Goal: Task Accomplishment & Management: Complete application form

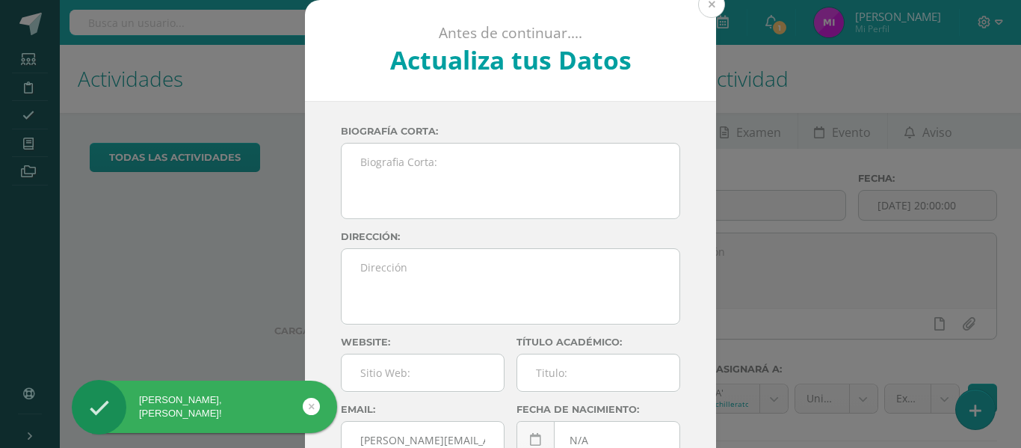
click at [703, 8] on button at bounding box center [711, 4] width 27 height 27
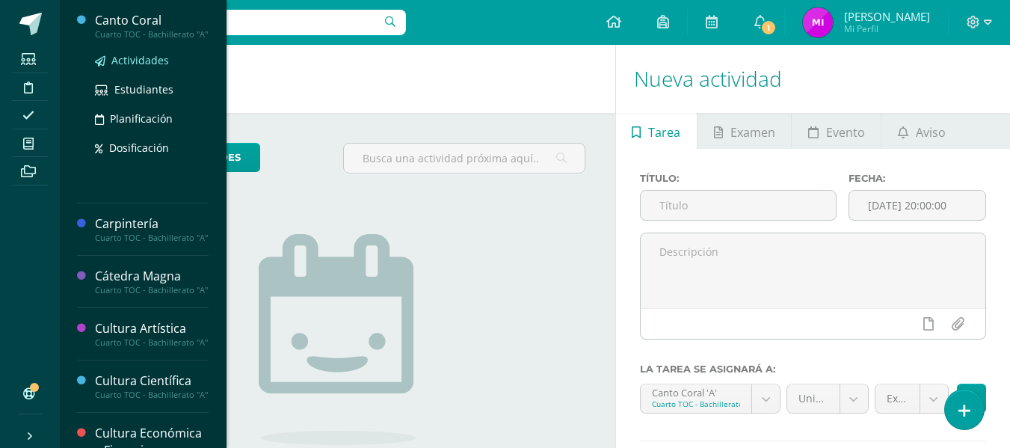
click at [139, 67] on span "Actividades" at bounding box center [140, 60] width 58 height 14
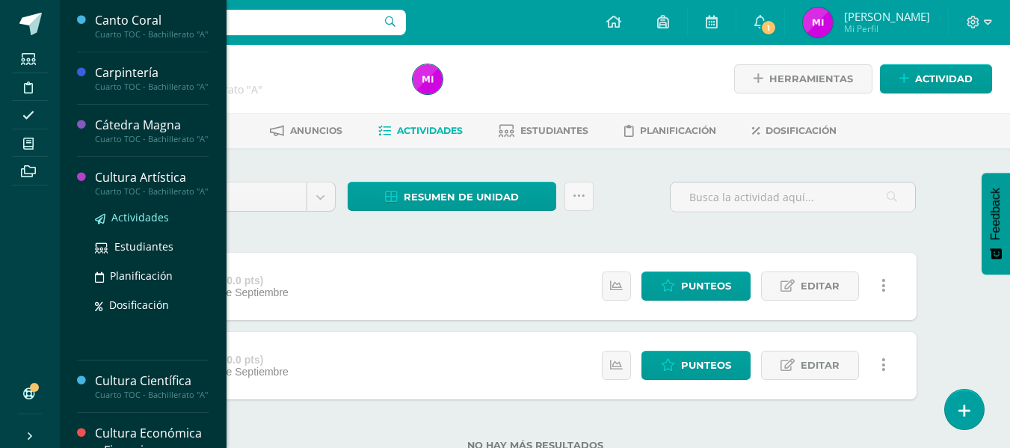
click at [158, 224] on span "Actividades" at bounding box center [140, 217] width 58 height 14
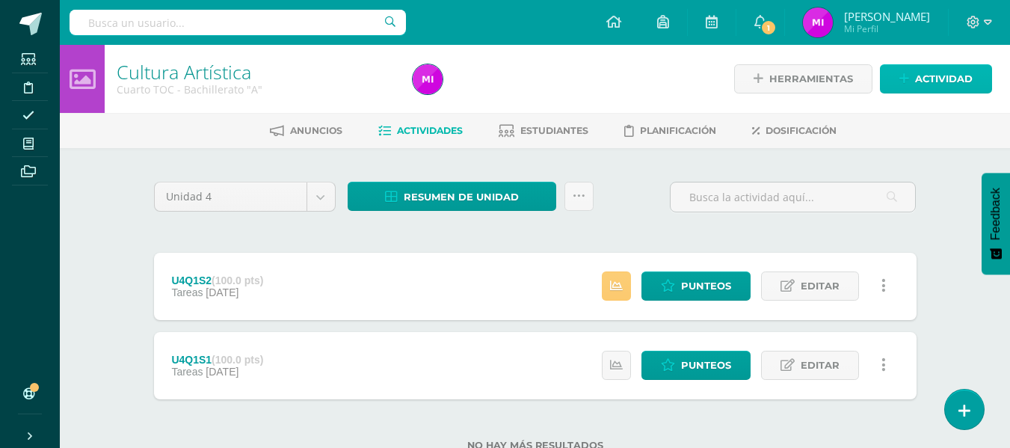
click at [930, 87] on span "Actividad" at bounding box center [944, 79] width 58 height 28
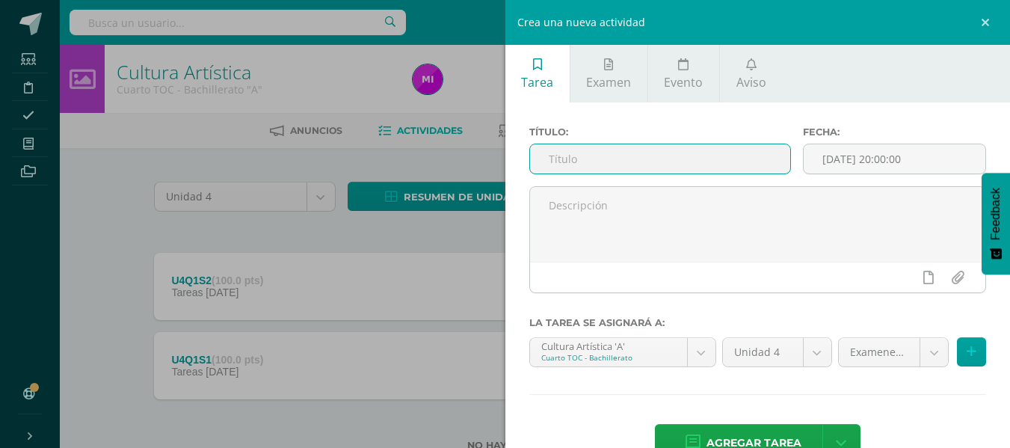
click at [651, 166] on input "text" at bounding box center [660, 158] width 260 height 29
type input "U4Q2S3"
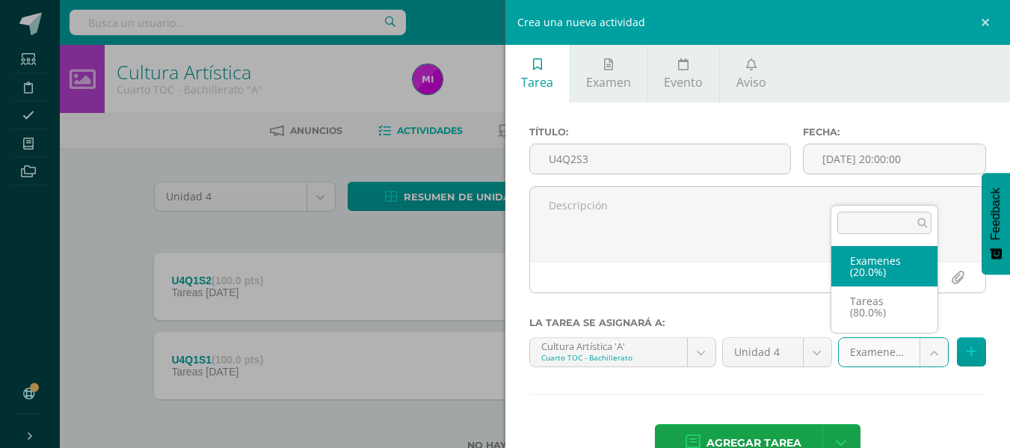
click at [913, 351] on body "Estudiantes Disciplina Asistencia Mis cursos Archivos Soporte Ayuda Reportar un…" at bounding box center [505, 249] width 1010 height 498
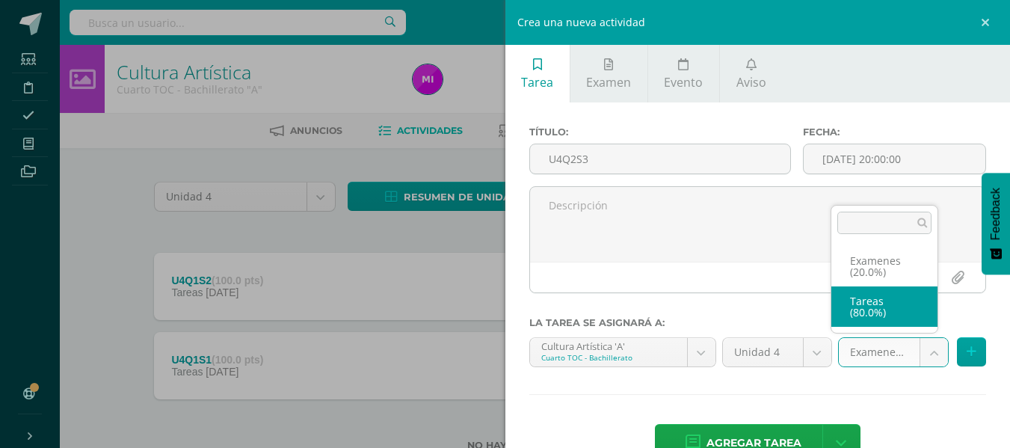
select select "146881"
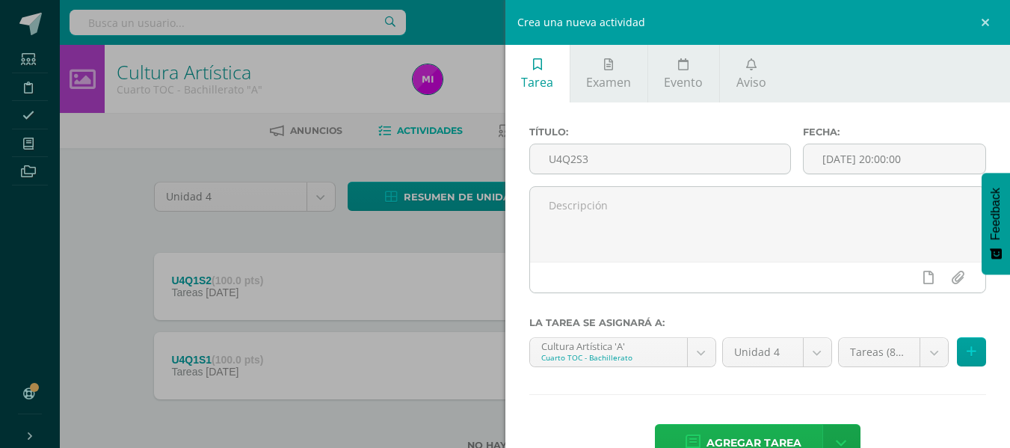
click at [758, 432] on span "Agregar tarea" at bounding box center [753, 442] width 95 height 37
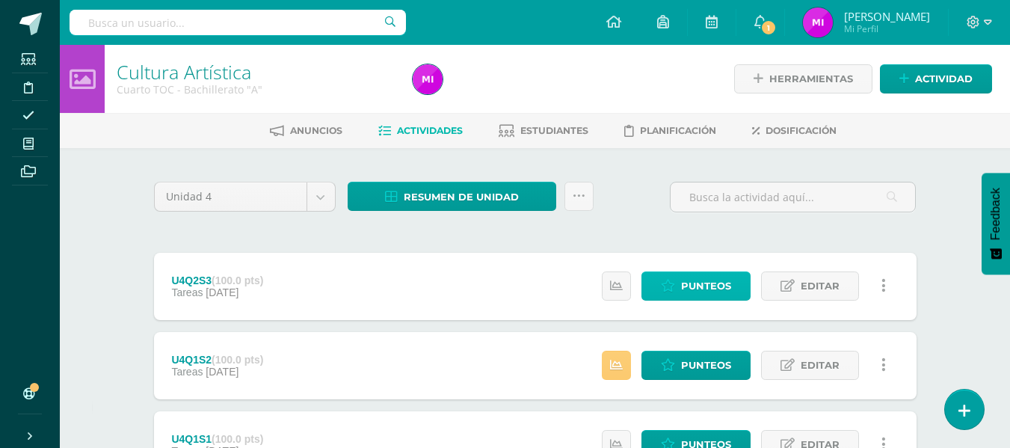
click at [702, 284] on span "Punteos" at bounding box center [706, 286] width 50 height 28
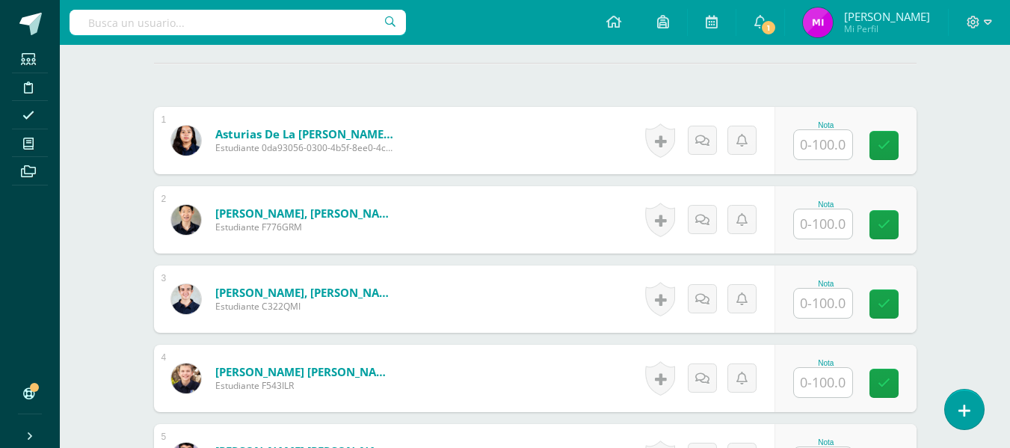
scroll to position [413, 0]
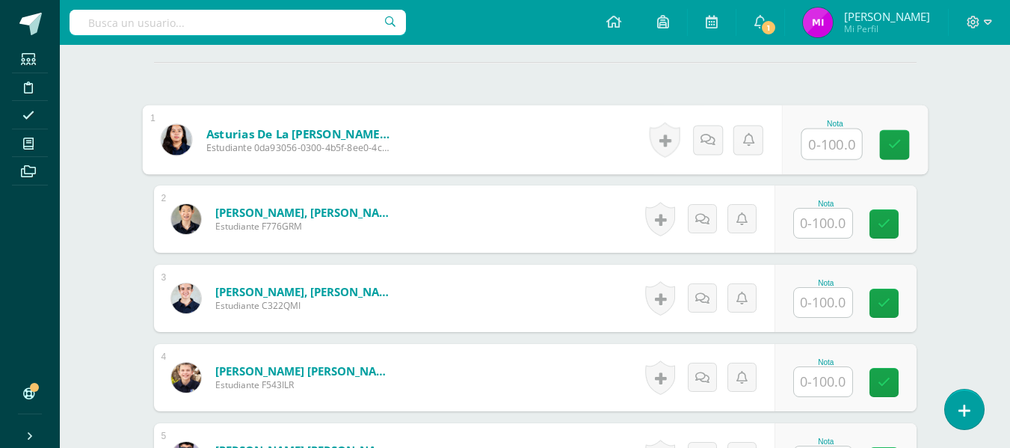
click at [825, 153] on input "text" at bounding box center [831, 144] width 60 height 30
type input "100"
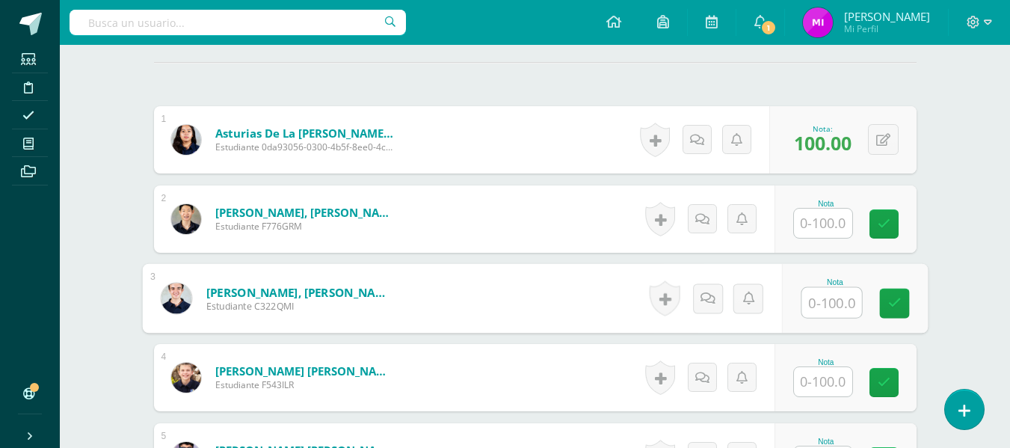
click at [824, 307] on input "text" at bounding box center [831, 303] width 60 height 30
type input "100"
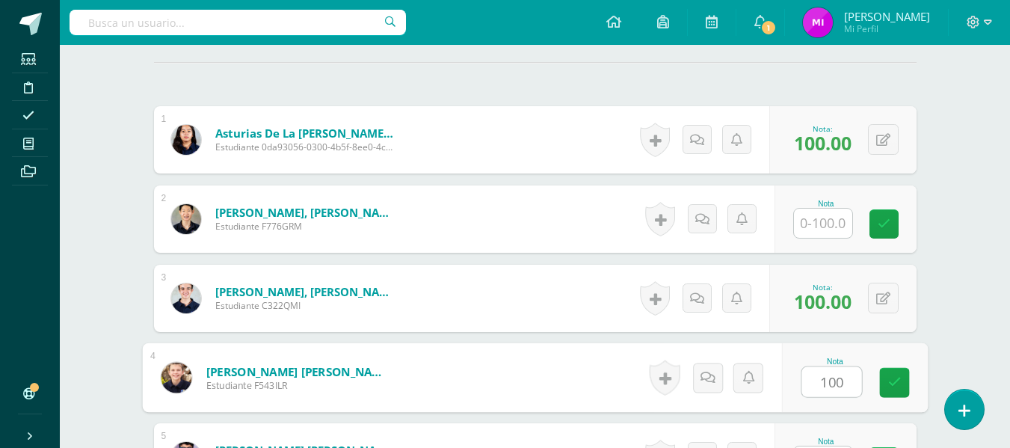
type input "100"
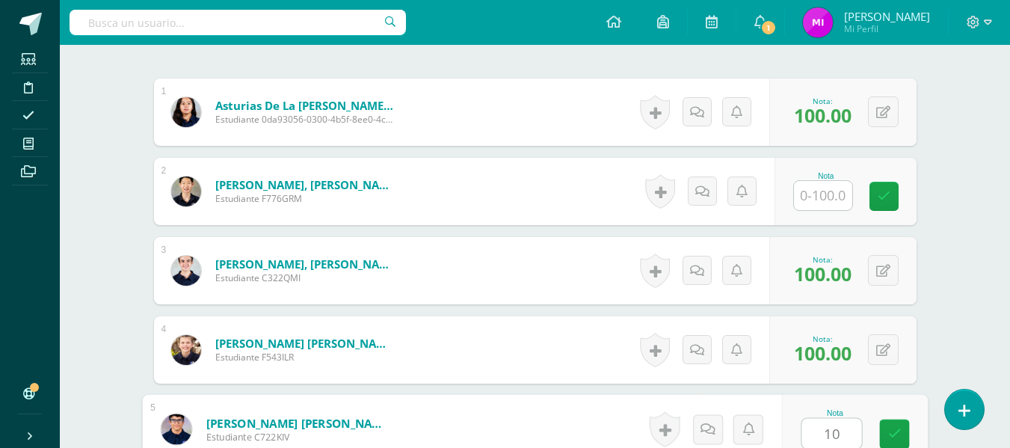
type input "1"
type input "80"
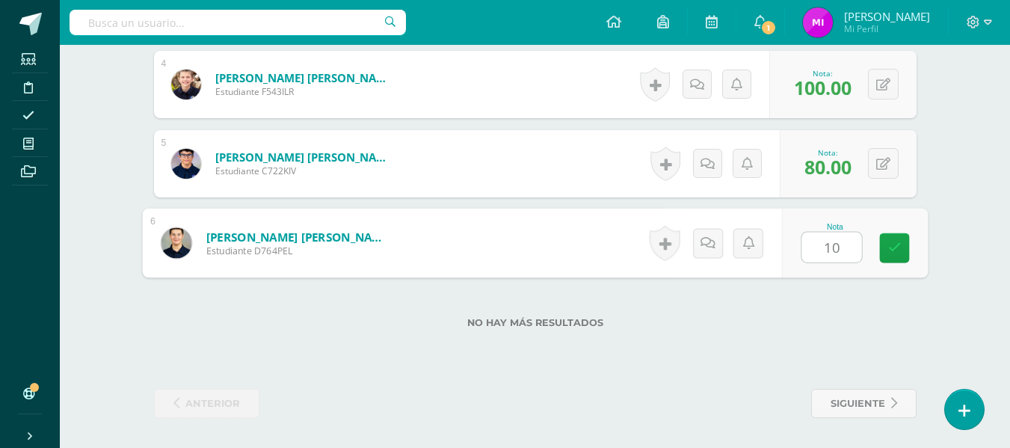
type input "100"
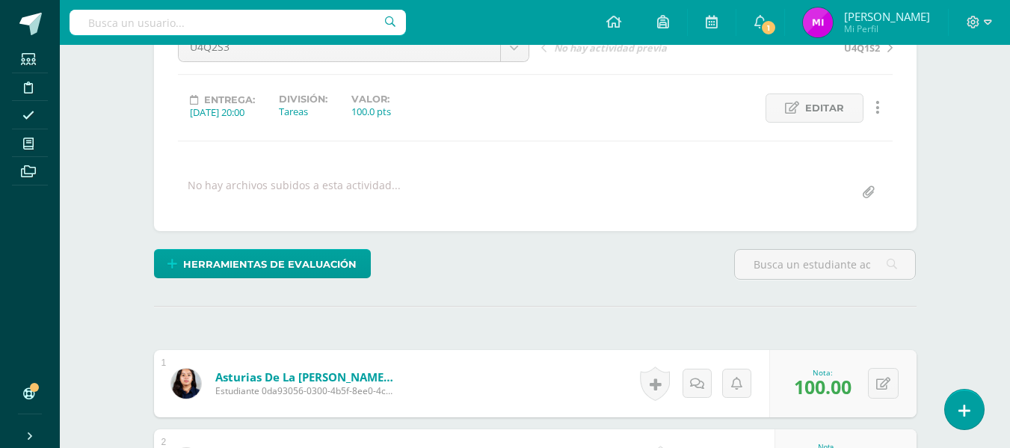
scroll to position [160, 0]
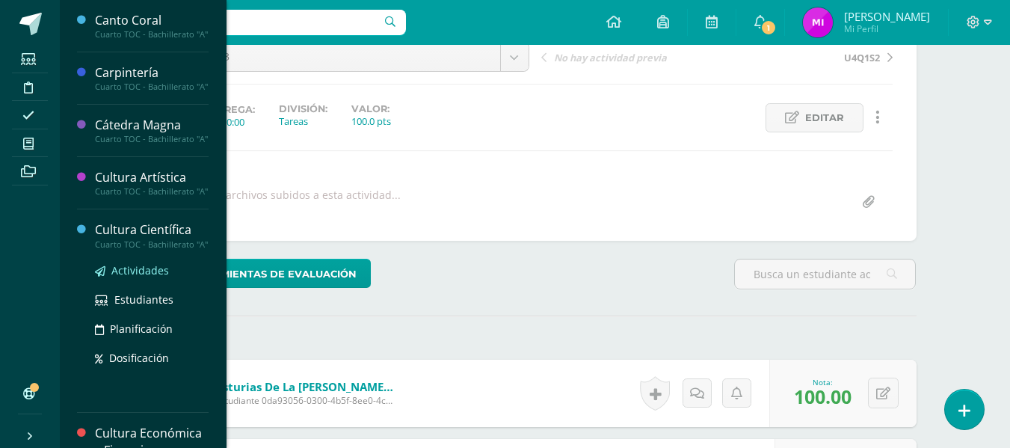
click at [149, 279] on link "Actividades" at bounding box center [152, 270] width 114 height 17
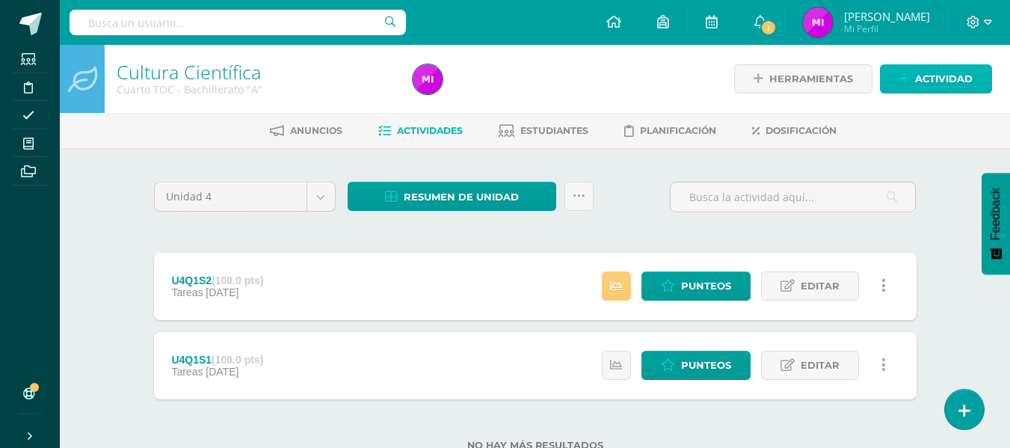
click at [961, 72] on span "Actividad" at bounding box center [944, 79] width 58 height 28
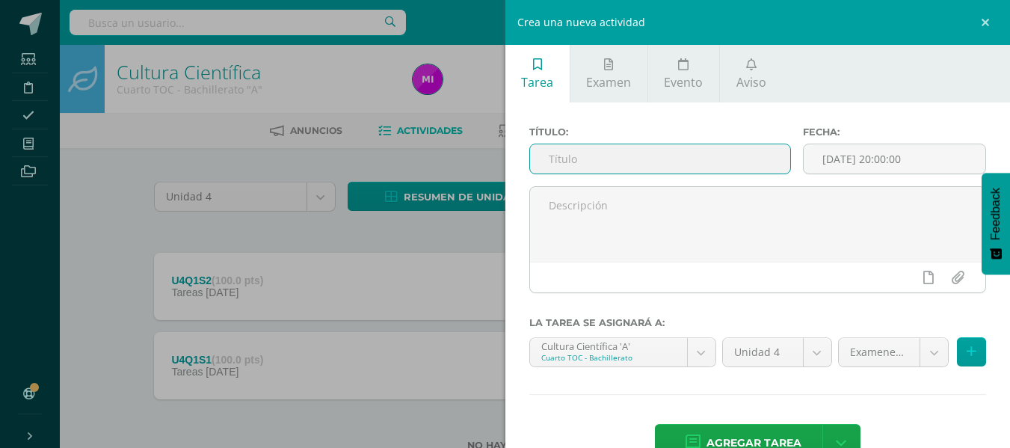
click at [603, 168] on input "text" at bounding box center [660, 158] width 260 height 29
type input "U4Q2S3"
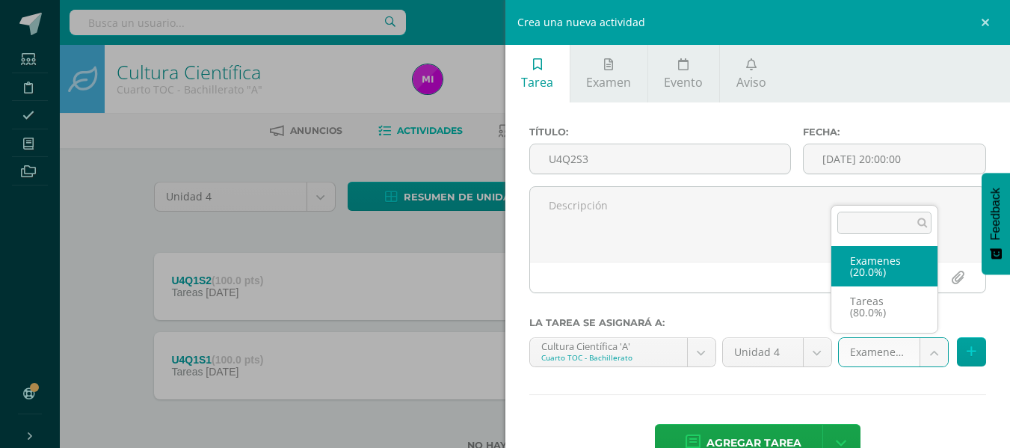
click at [922, 353] on body "Estudiantes Disciplina Asistencia Mis cursos Archivos Soporte Ayuda Reportar un…" at bounding box center [505, 249] width 1010 height 498
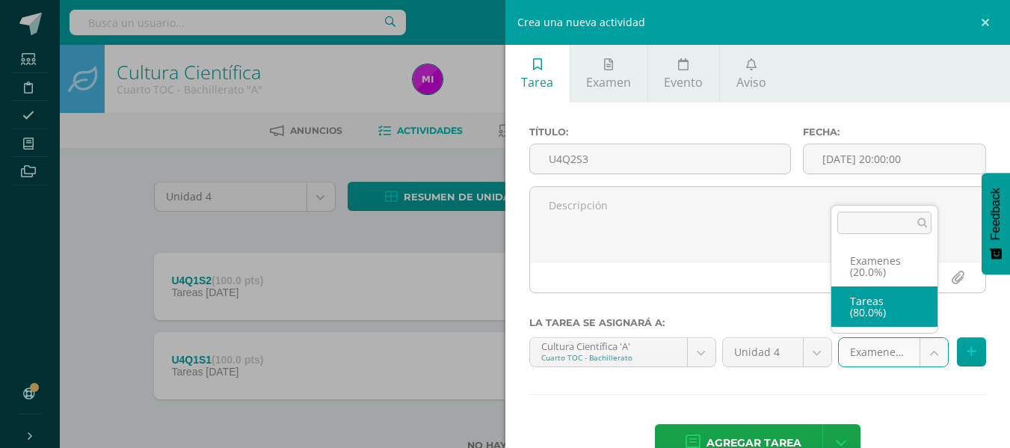
select select "146972"
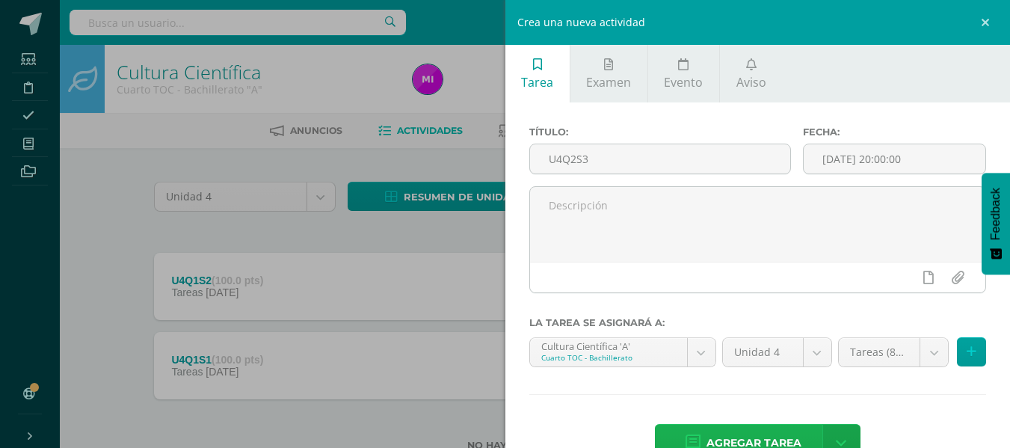
click at [761, 435] on span "Agregar tarea" at bounding box center [753, 442] width 95 height 37
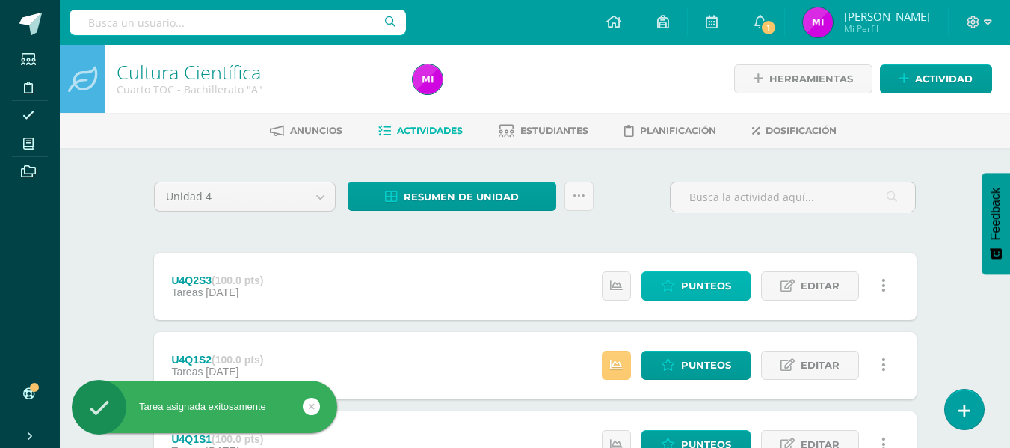
click at [726, 279] on span "Punteos" at bounding box center [706, 286] width 50 height 28
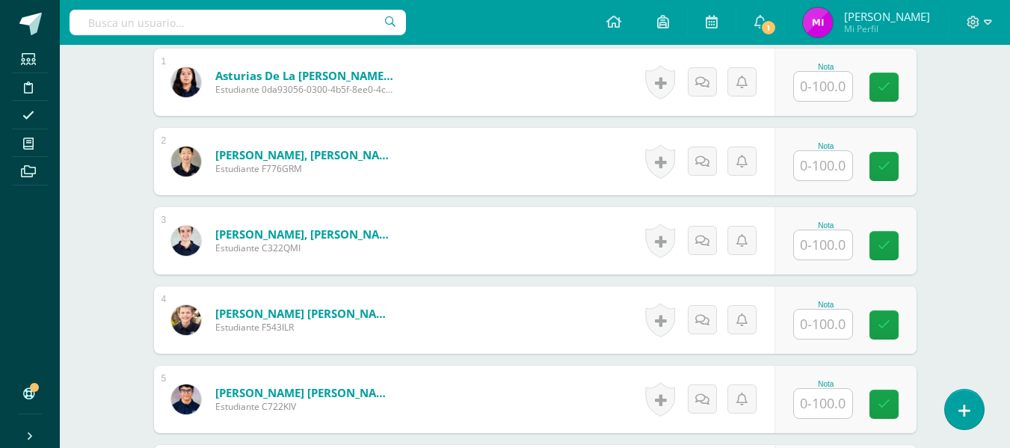
scroll to position [473, 0]
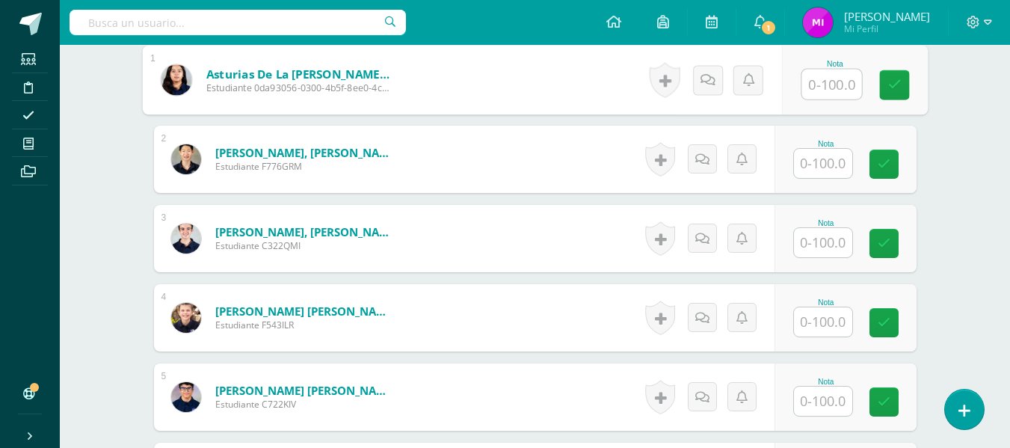
click at [835, 93] on input "text" at bounding box center [831, 84] width 60 height 30
type input "100"
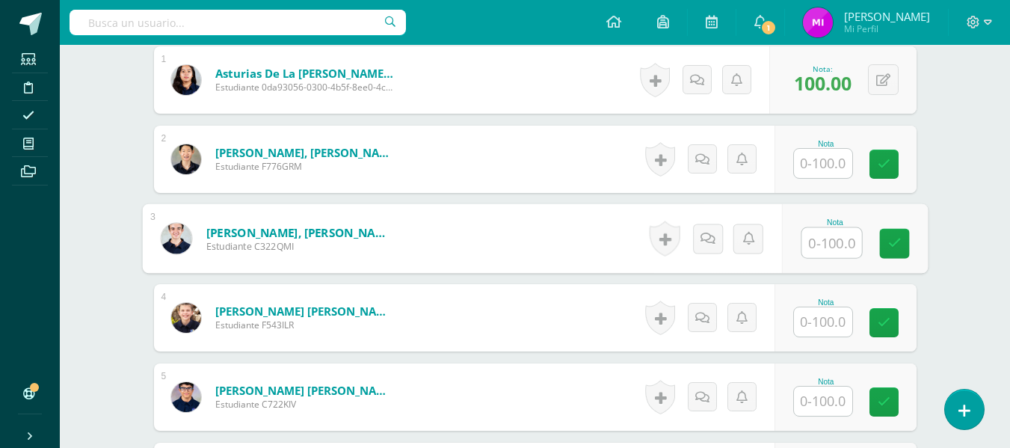
click at [819, 239] on input "text" at bounding box center [831, 243] width 60 height 30
type input "100"
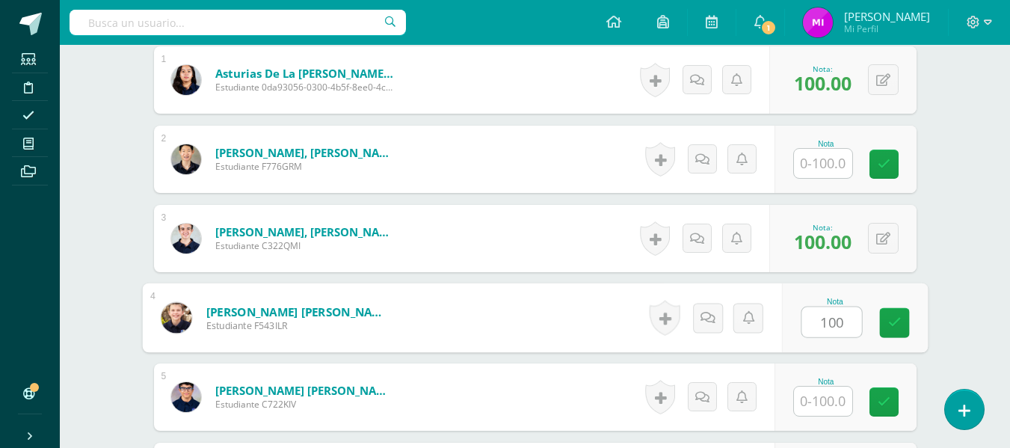
type input "100"
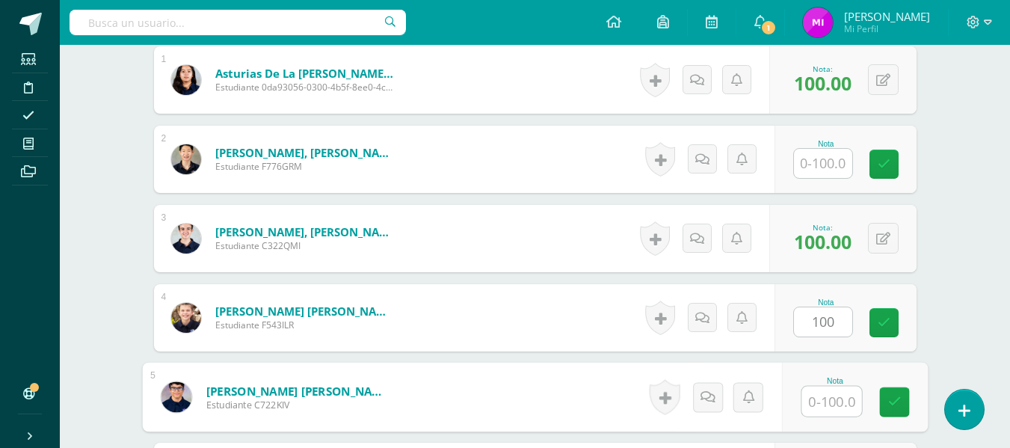
type input "1"
type input "80"
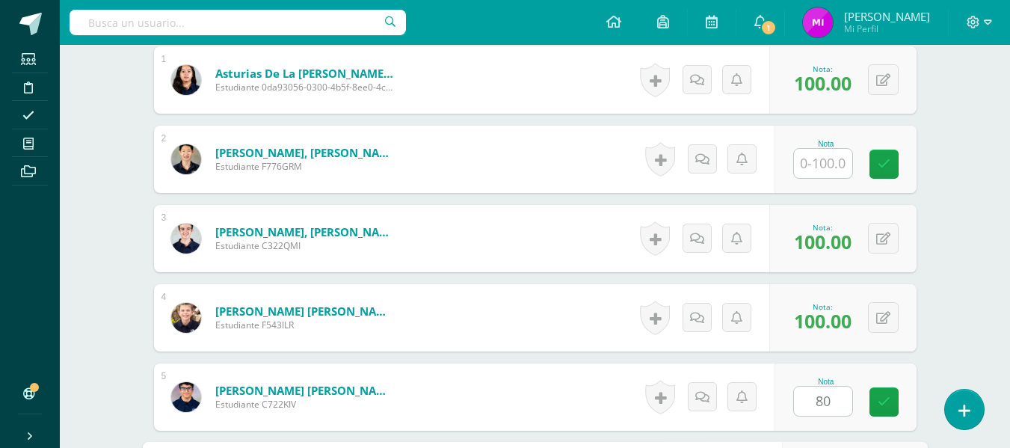
scroll to position [706, 0]
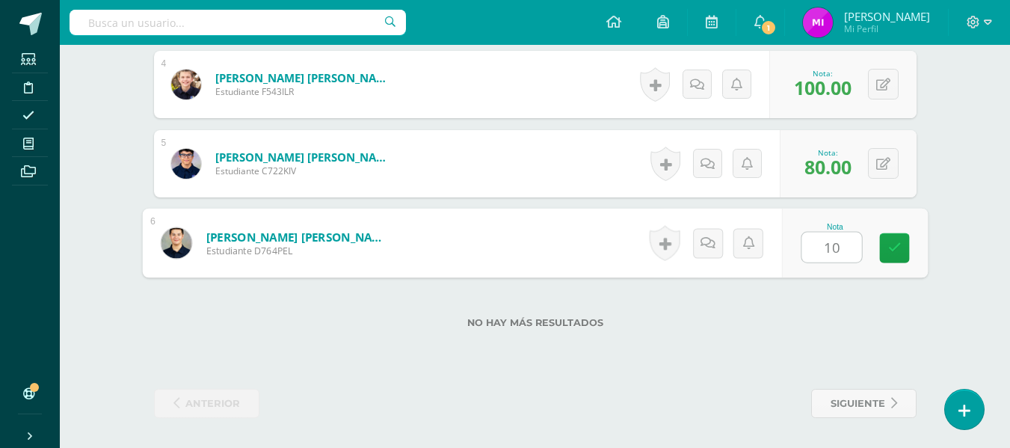
type input "100"
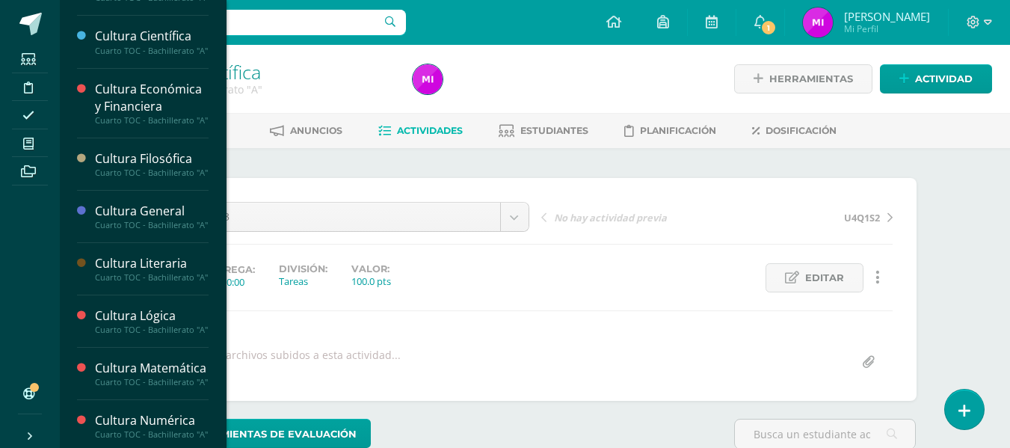
scroll to position [196, 0]
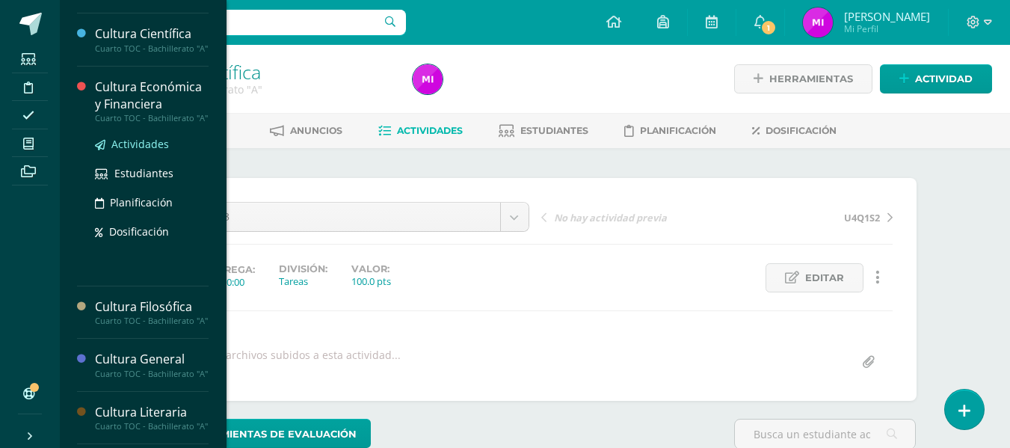
click at [142, 151] on span "Actividades" at bounding box center [140, 144] width 58 height 14
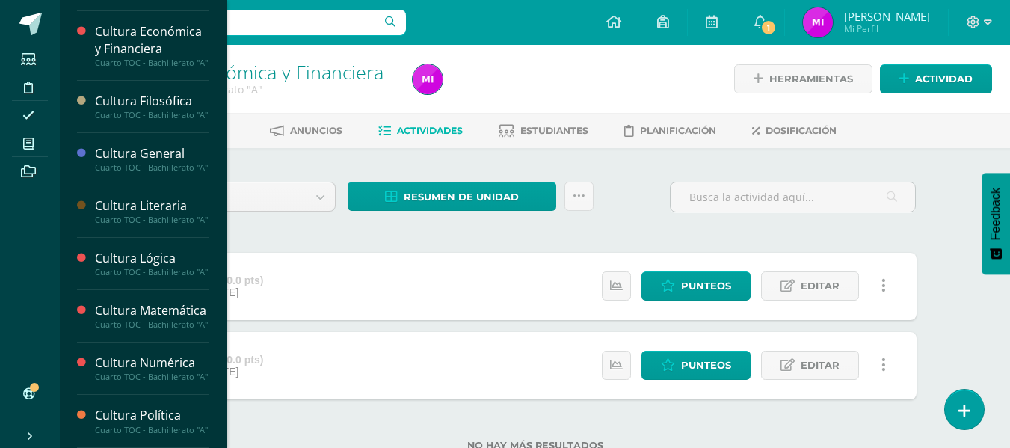
scroll to position [253, 0]
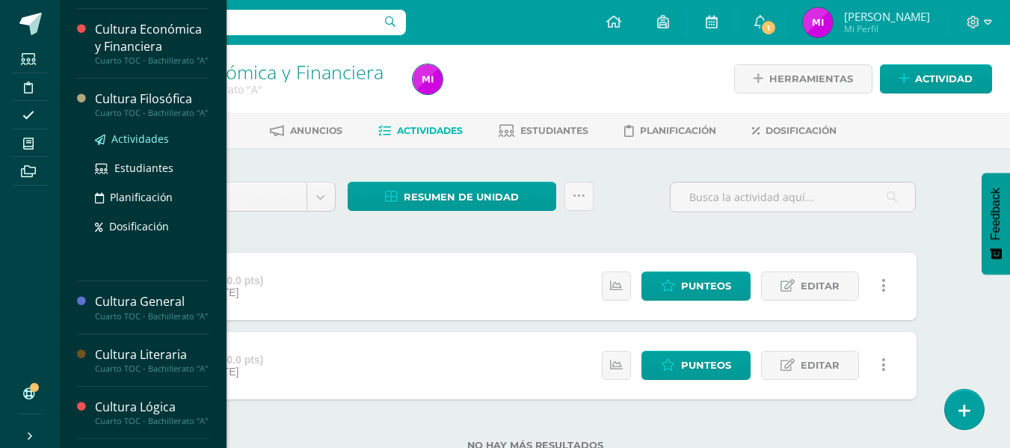
click at [135, 146] on span "Actividades" at bounding box center [140, 139] width 58 height 14
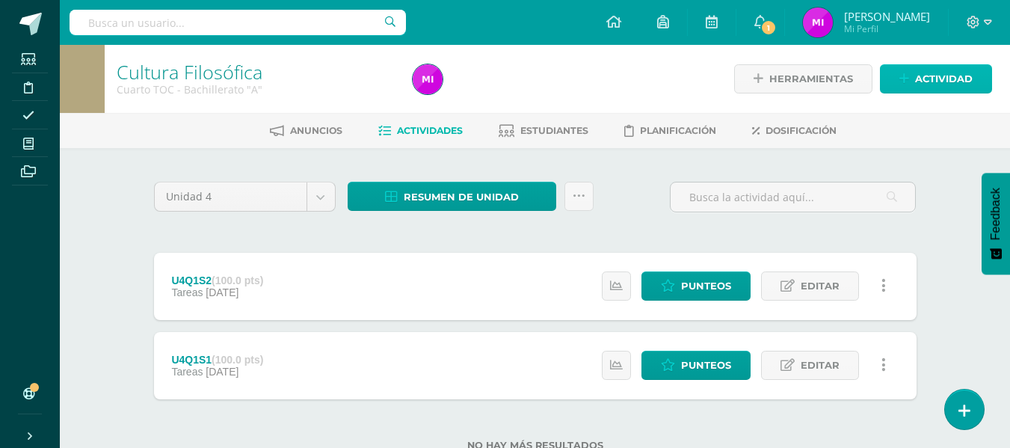
click at [918, 75] on span "Actividad" at bounding box center [944, 79] width 58 height 28
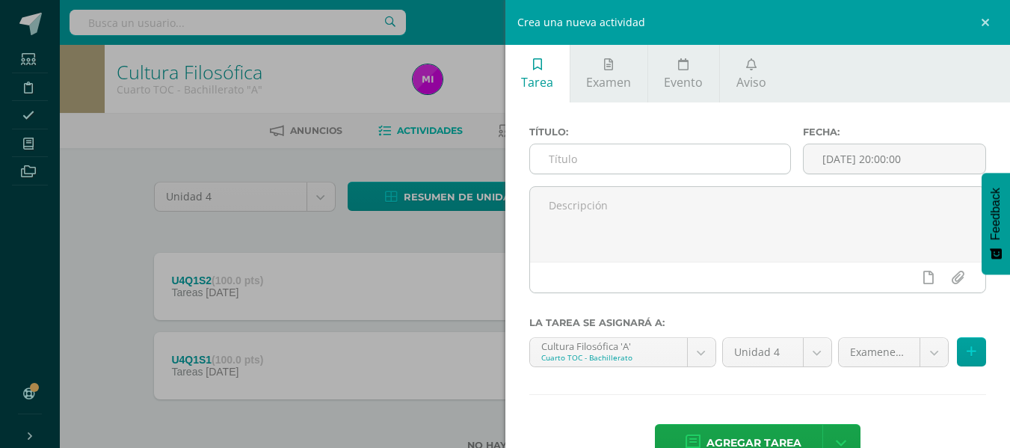
click at [634, 155] on input "text" at bounding box center [660, 158] width 260 height 29
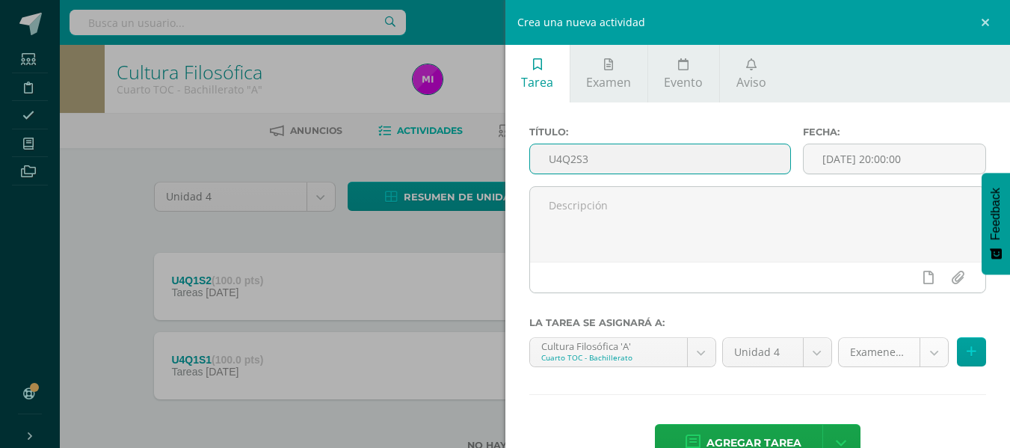
type input "U4Q2S3"
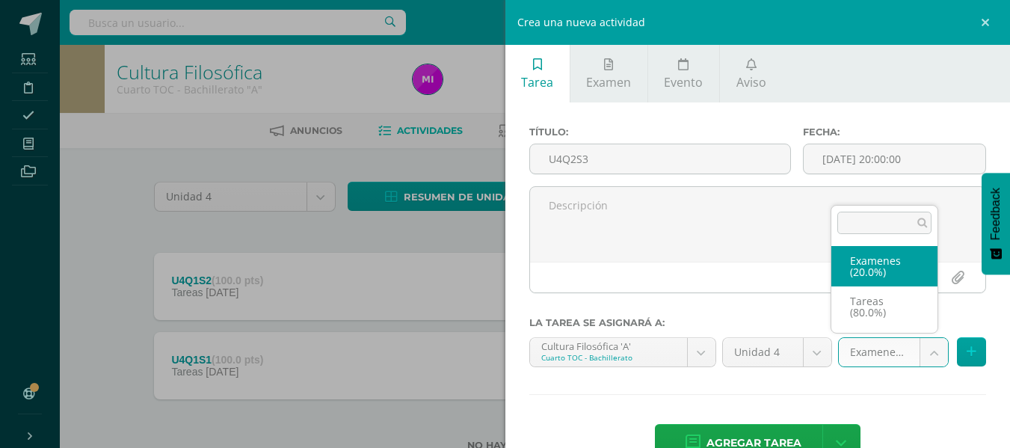
click at [921, 355] on body "Estudiantes Disciplina Asistencia Mis cursos Archivos Soporte Ayuda Reportar un…" at bounding box center [505, 249] width 1010 height 498
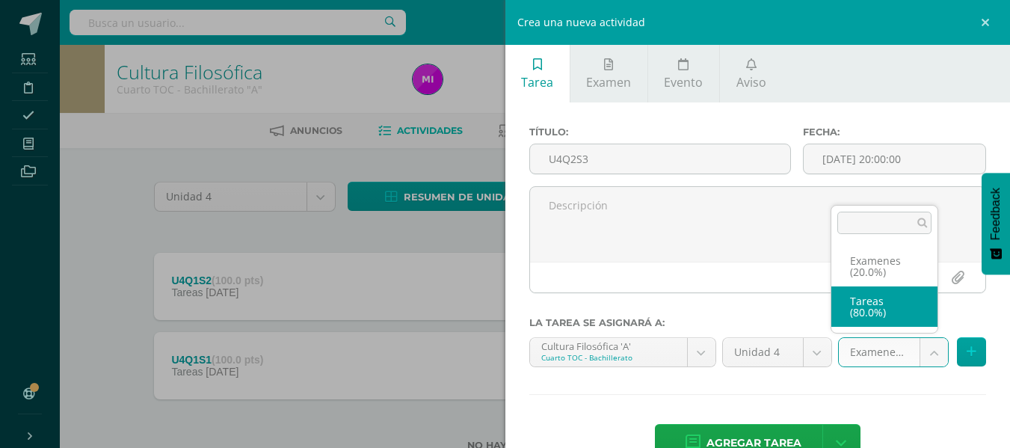
select select "146894"
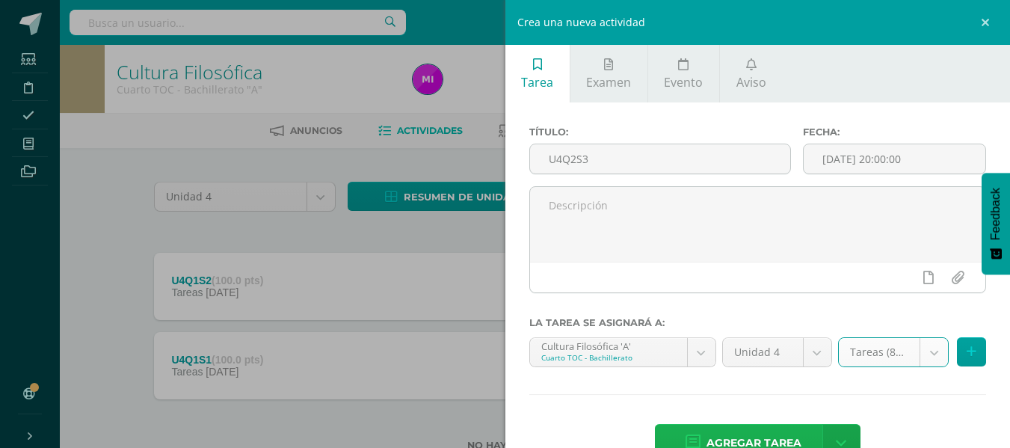
click at [769, 436] on span "Agregar tarea" at bounding box center [753, 442] width 95 height 37
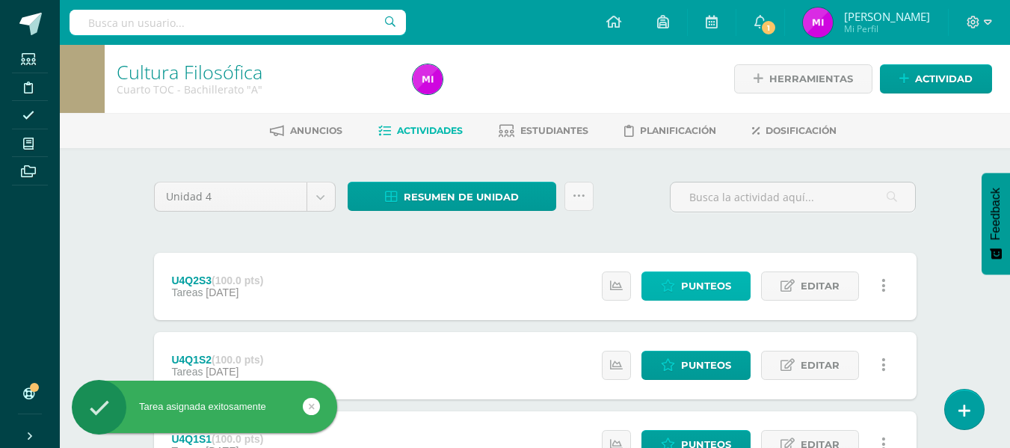
click at [741, 292] on link "Punteos" at bounding box center [695, 285] width 109 height 29
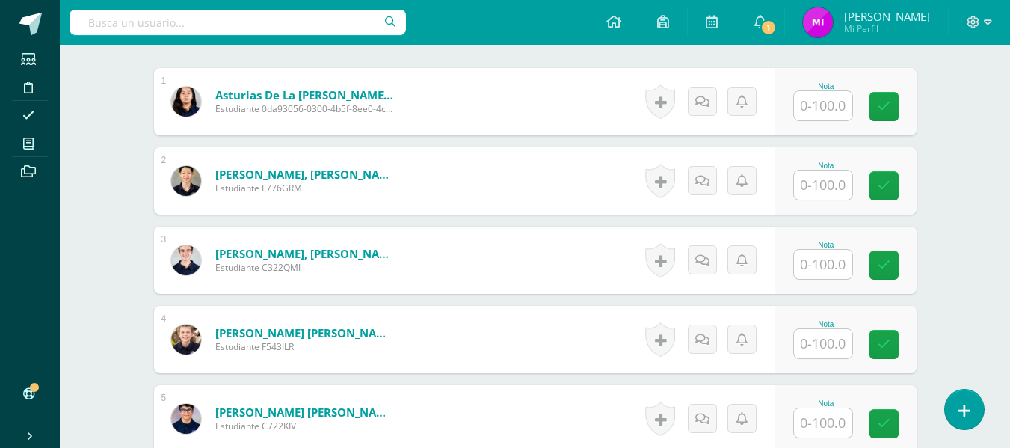
scroll to position [472, 0]
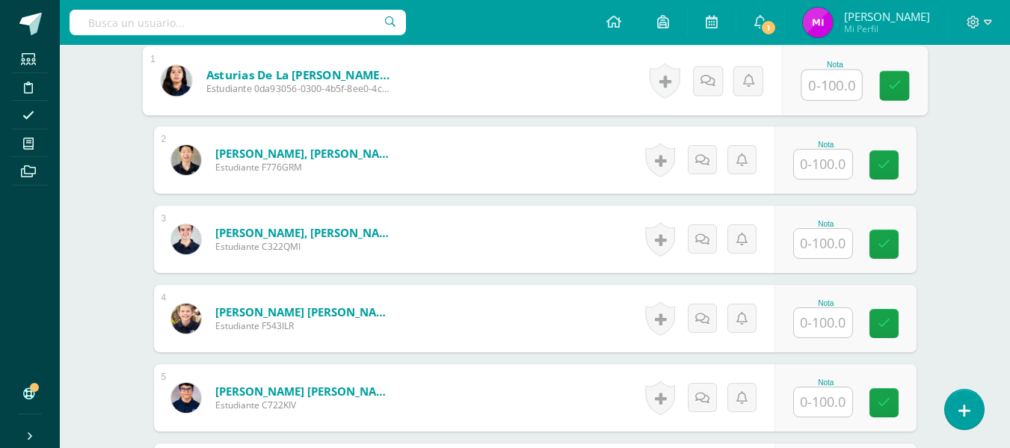
click at [814, 81] on input "text" at bounding box center [831, 85] width 60 height 30
type input "100"
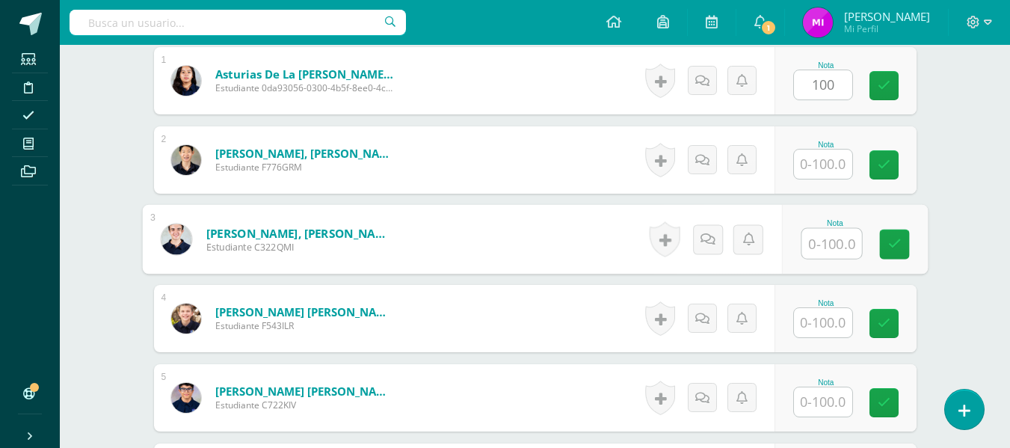
click at [826, 241] on input "text" at bounding box center [831, 244] width 60 height 30
type input "90"
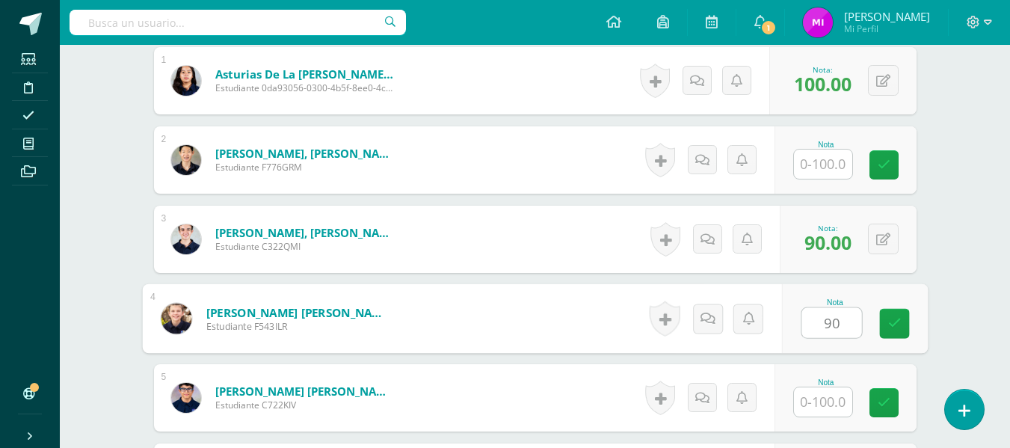
type input "90"
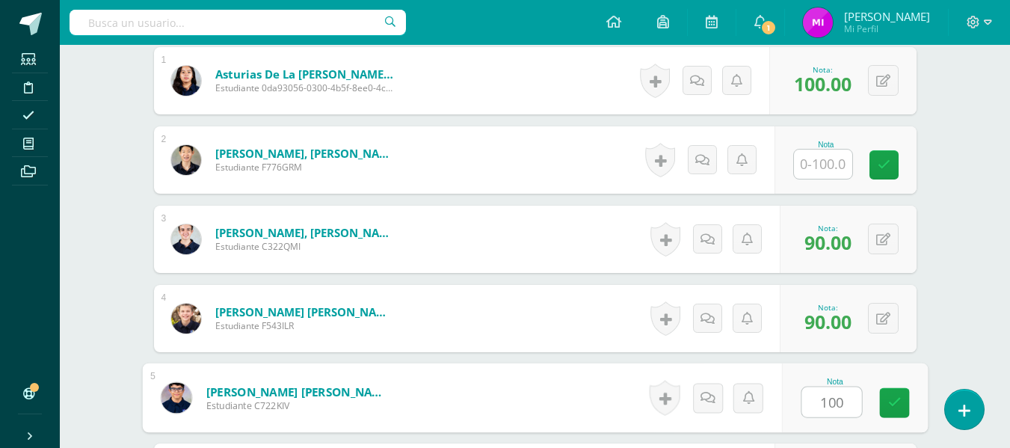
type input "100"
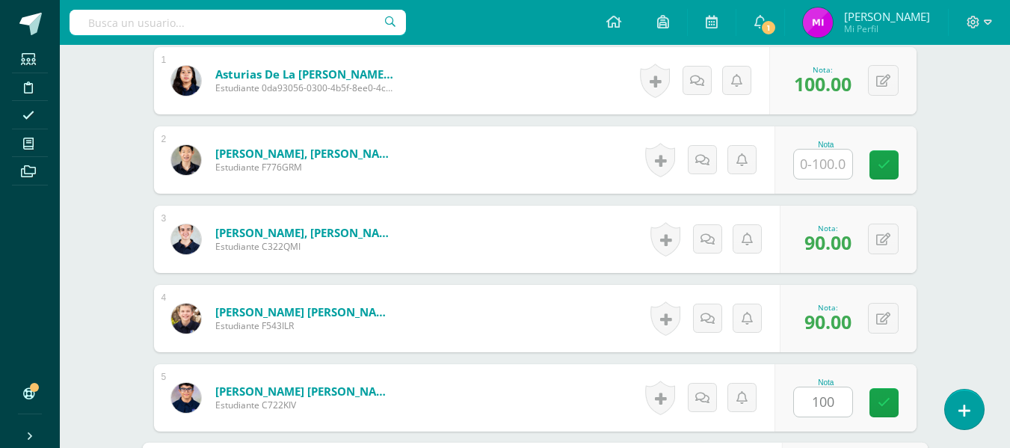
scroll to position [706, 0]
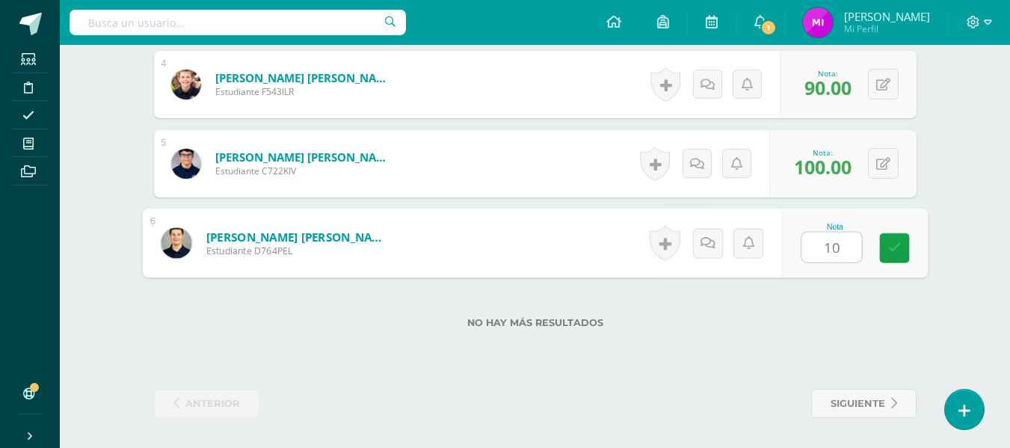
type input "100"
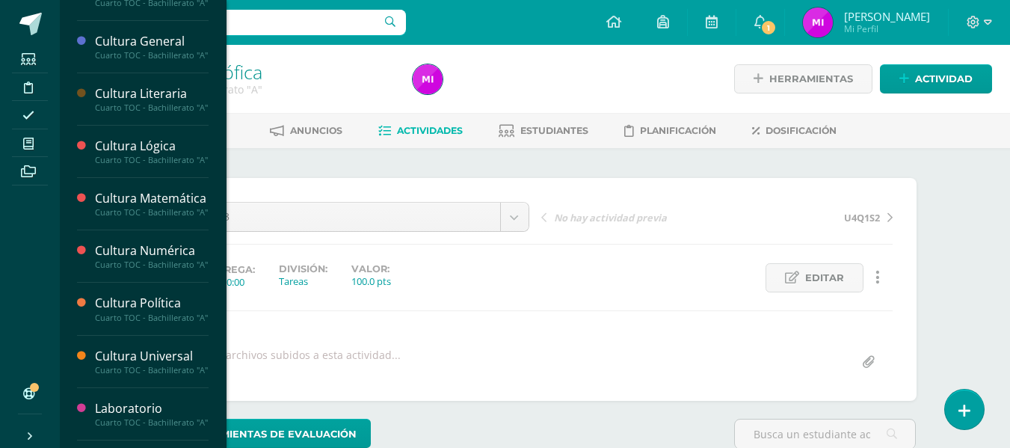
scroll to position [371, 0]
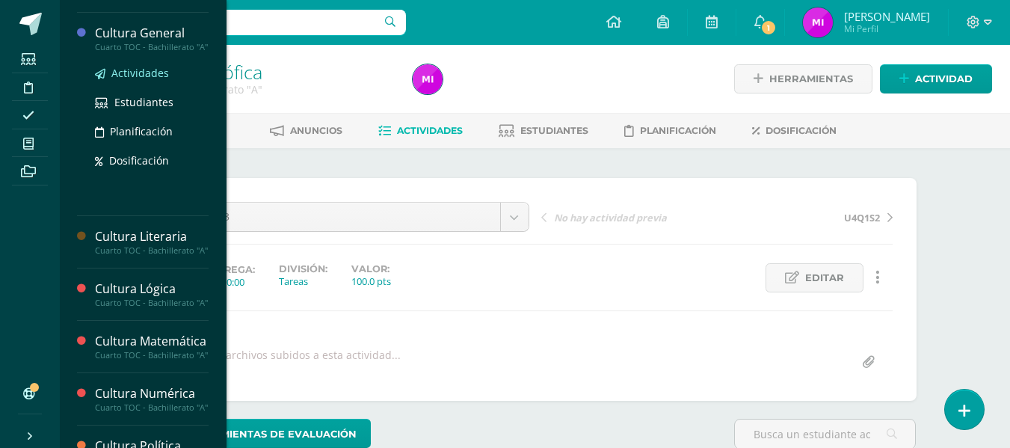
click at [141, 80] on span "Actividades" at bounding box center [140, 73] width 58 height 14
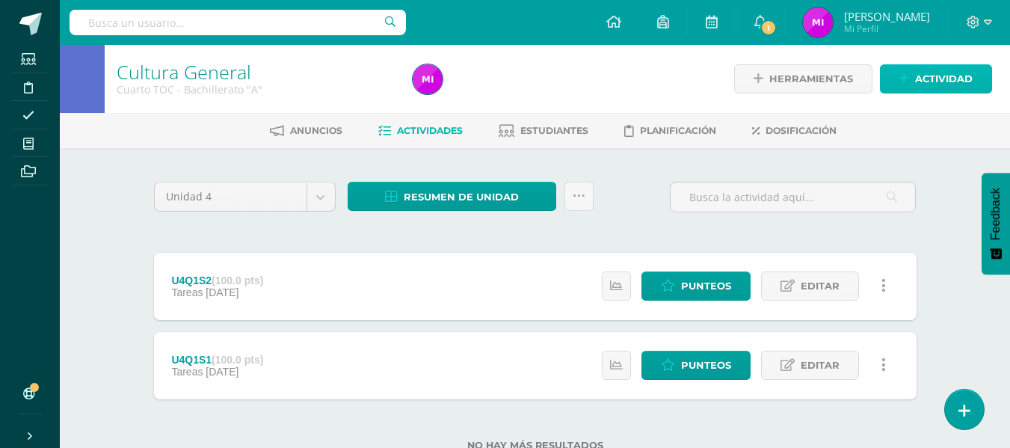
click at [946, 83] on span "Actividad" at bounding box center [944, 79] width 58 height 28
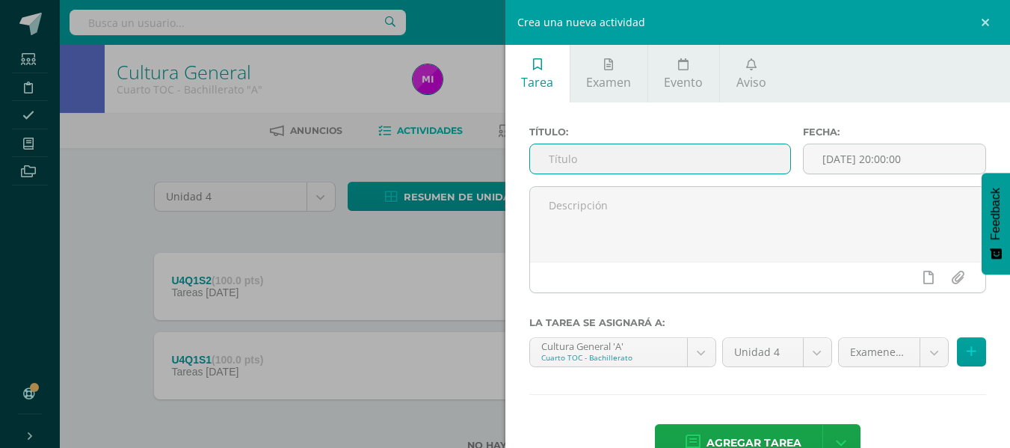
click at [702, 164] on input "text" at bounding box center [660, 158] width 260 height 29
type input "U4Q2S3"
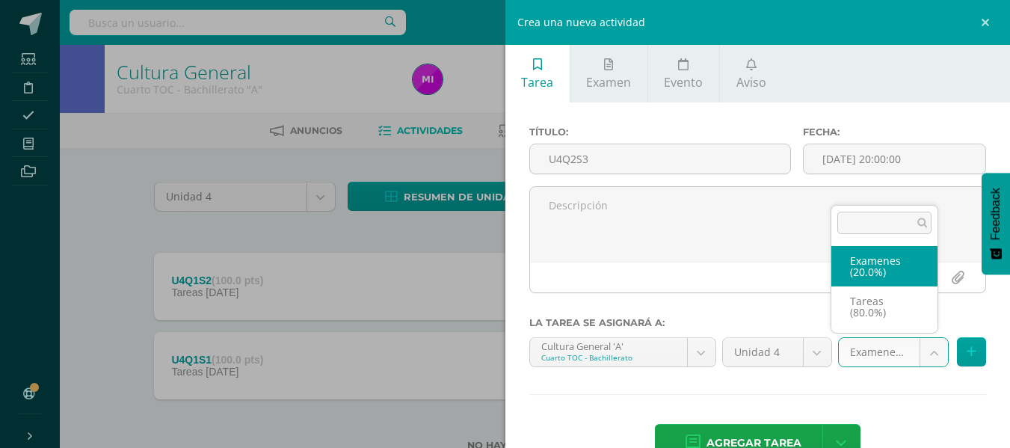
click at [927, 347] on body "Estudiantes Disciplina Asistencia Mis cursos Archivos Soporte Ayuda Reportar un…" at bounding box center [505, 249] width 1010 height 498
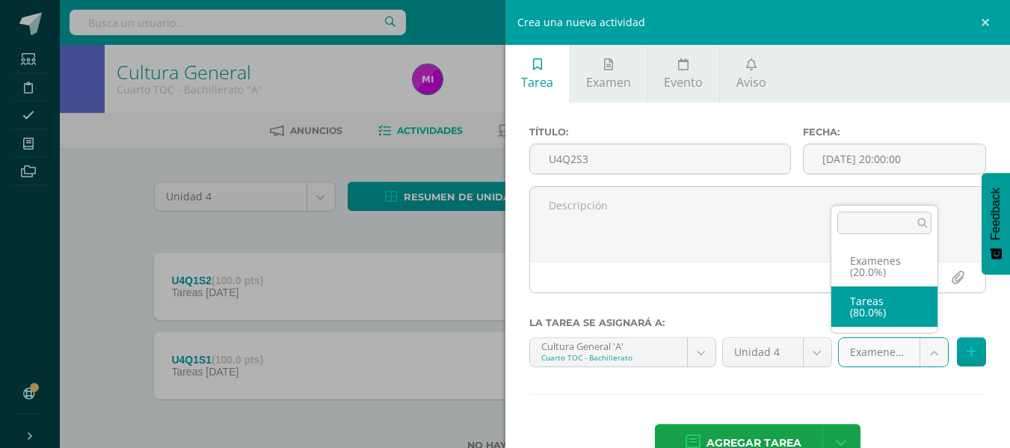
select select "146647"
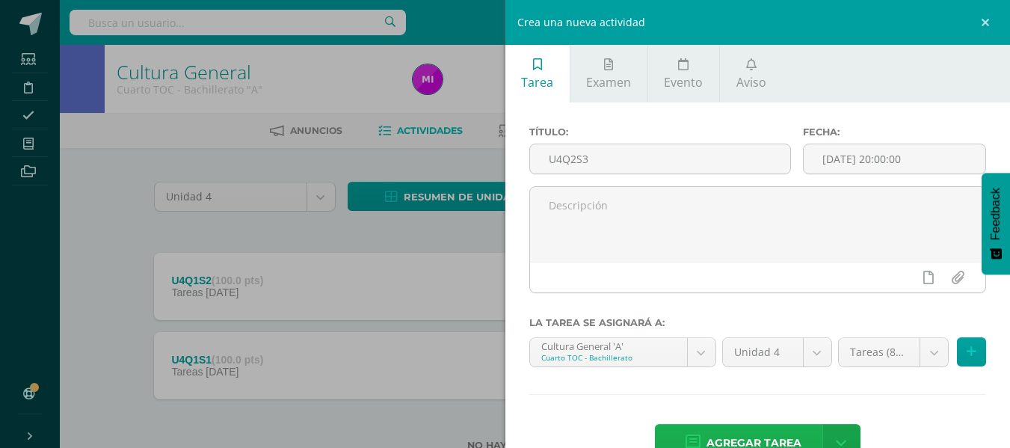
click at [752, 433] on span "Agregar tarea" at bounding box center [753, 442] width 95 height 37
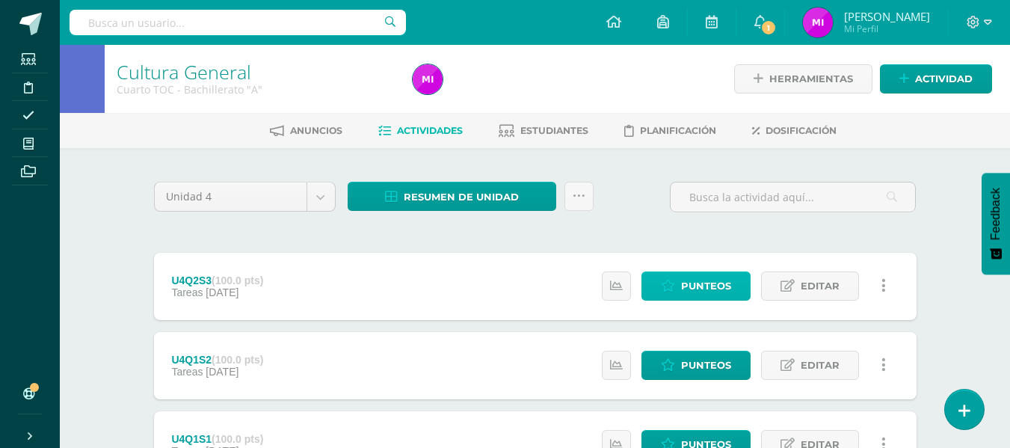
click at [700, 275] on span "Punteos" at bounding box center [706, 286] width 50 height 28
click at [699, 284] on span "Punteos" at bounding box center [706, 286] width 50 height 28
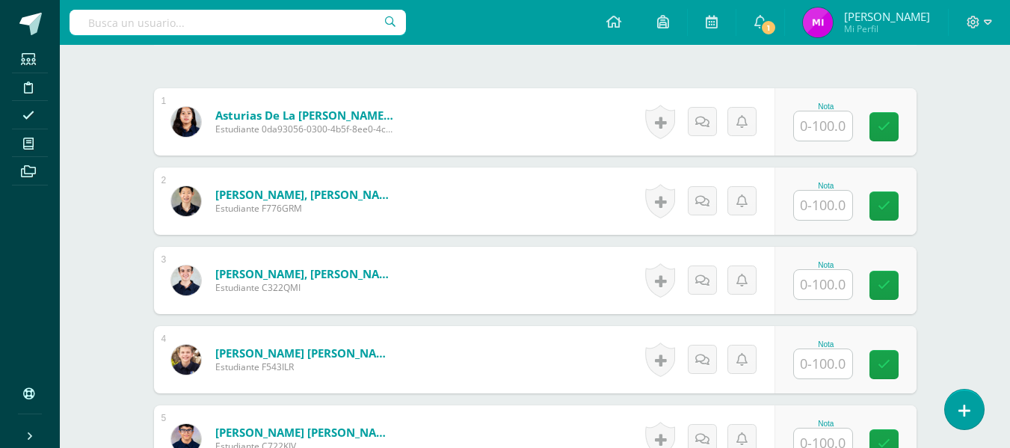
scroll to position [448, 0]
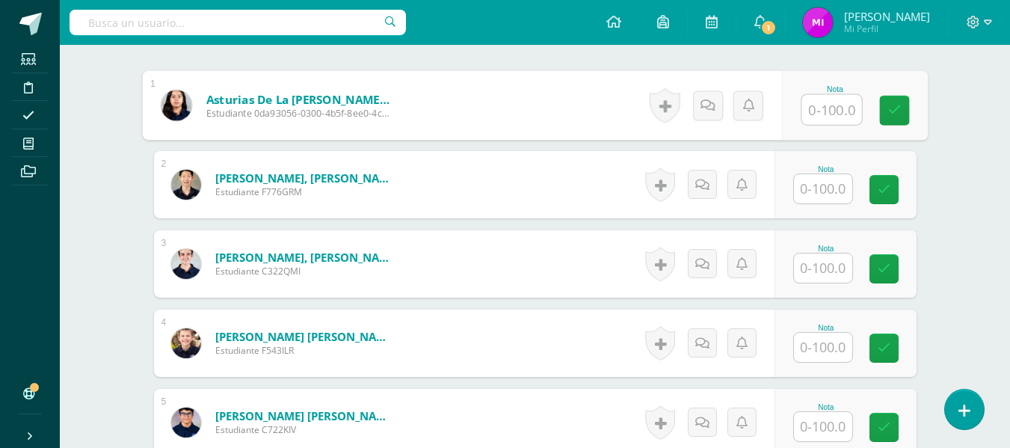
click at [830, 103] on input "text" at bounding box center [831, 110] width 60 height 30
type input "100"
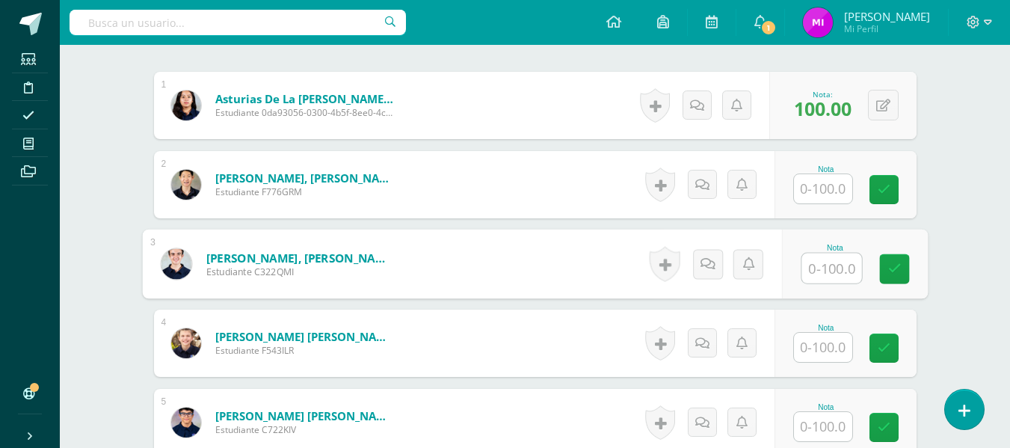
click at [810, 265] on input "text" at bounding box center [831, 268] width 60 height 30
type input "100"
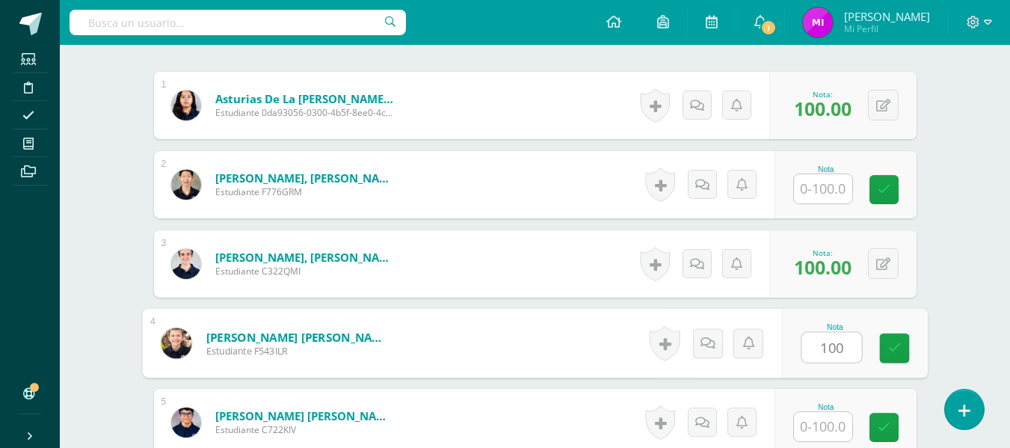
type input "100"
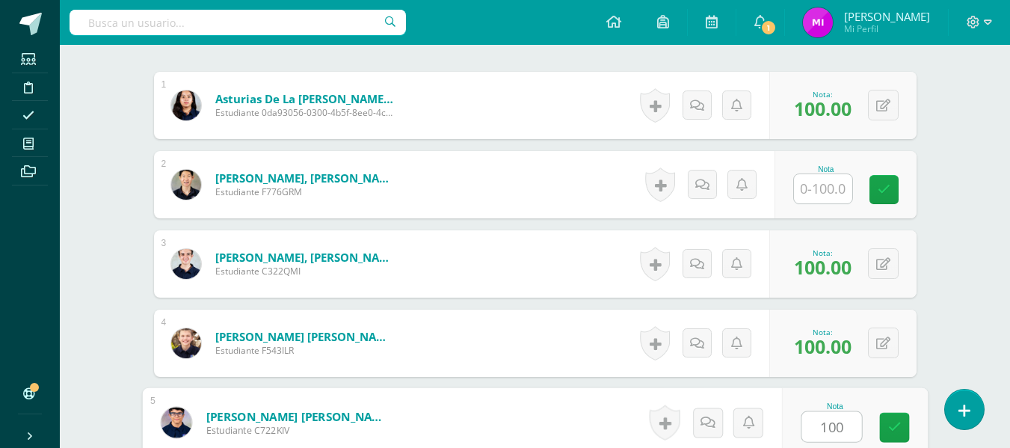
type input "100"
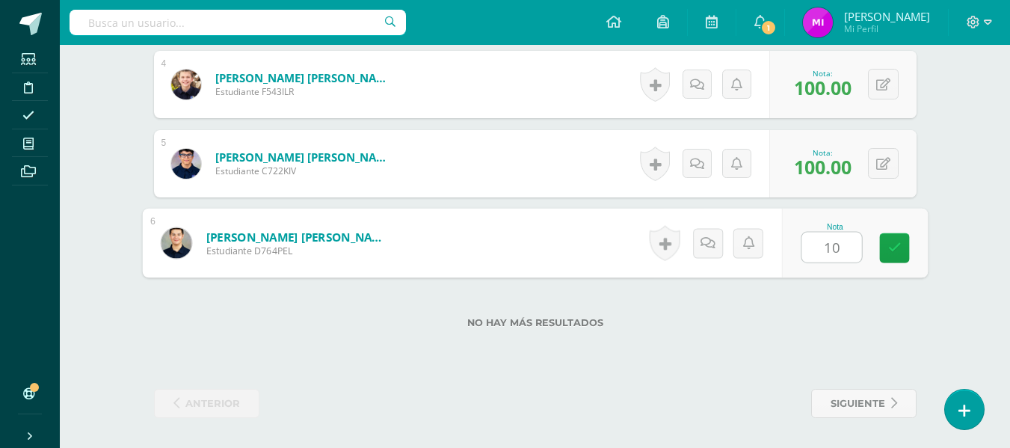
type input "100"
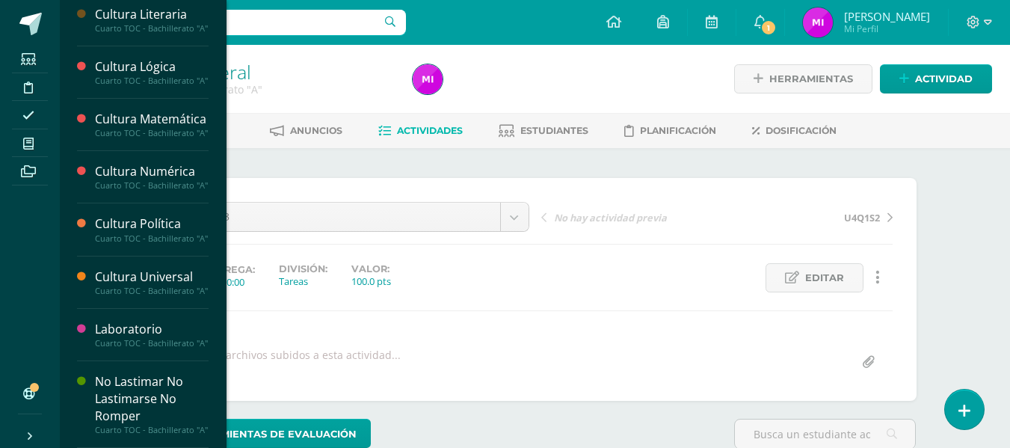
scroll to position [480, 0]
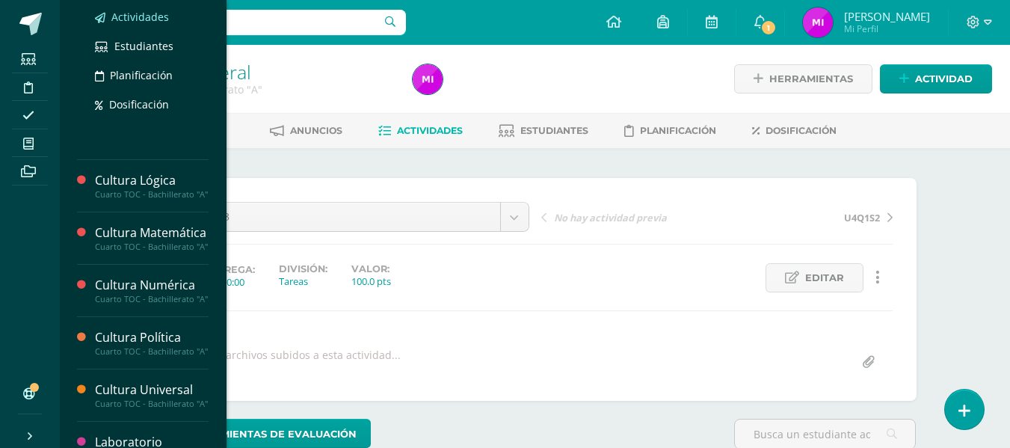
click at [142, 24] on span "Actividades" at bounding box center [140, 17] width 58 height 14
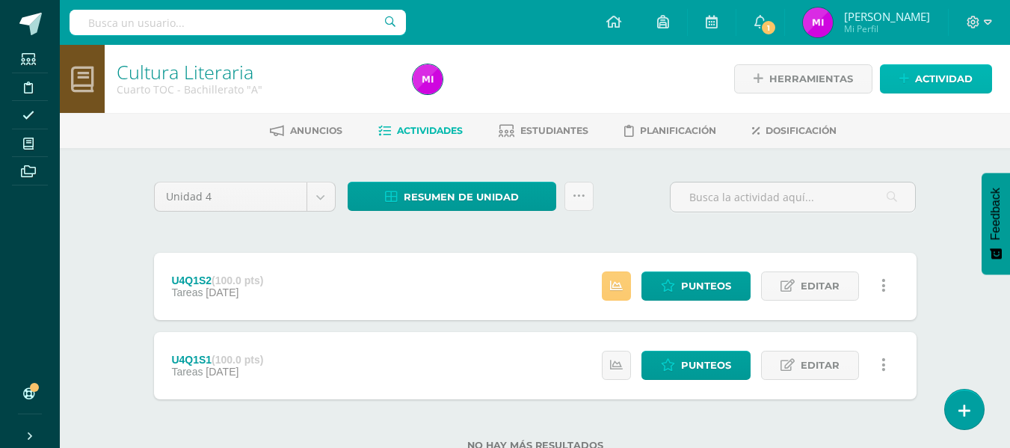
click at [930, 76] on span "Actividad" at bounding box center [944, 79] width 58 height 28
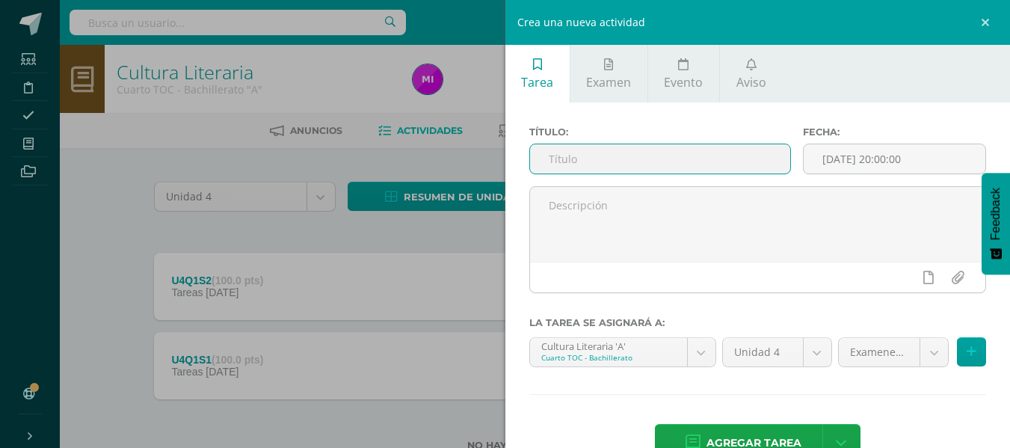
click at [628, 157] on input "text" at bounding box center [660, 158] width 260 height 29
type input "U4Q2S3"
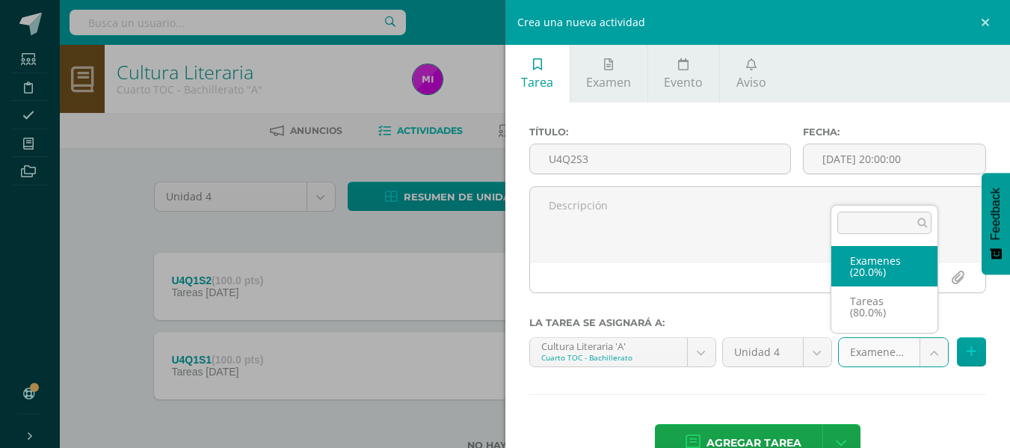
click at [925, 350] on body "Estudiantes Disciplina Asistencia Mis cursos Archivos Soporte Ayuda Reportar un…" at bounding box center [505, 249] width 1010 height 498
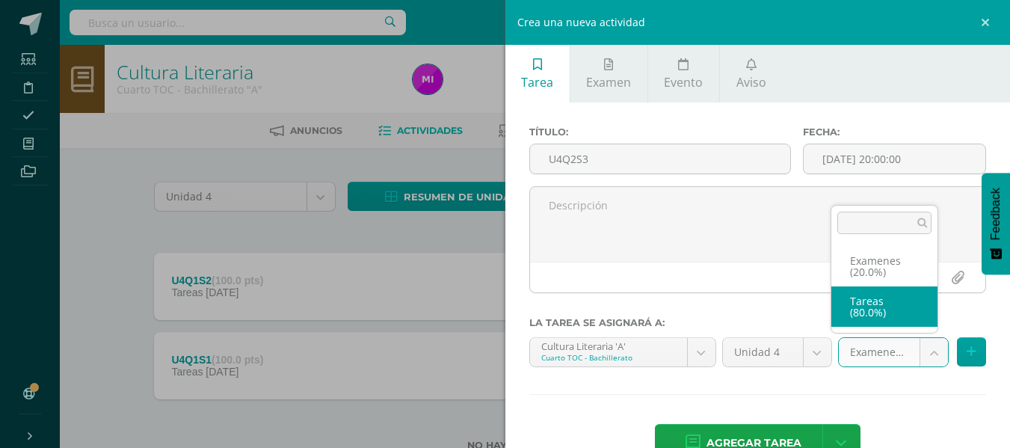
select select "146855"
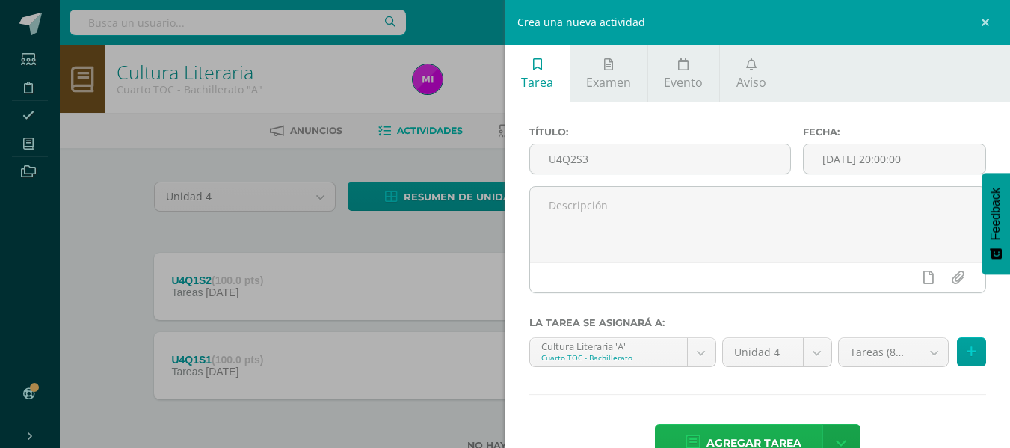
click at [769, 433] on span "Agregar tarea" at bounding box center [753, 442] width 95 height 37
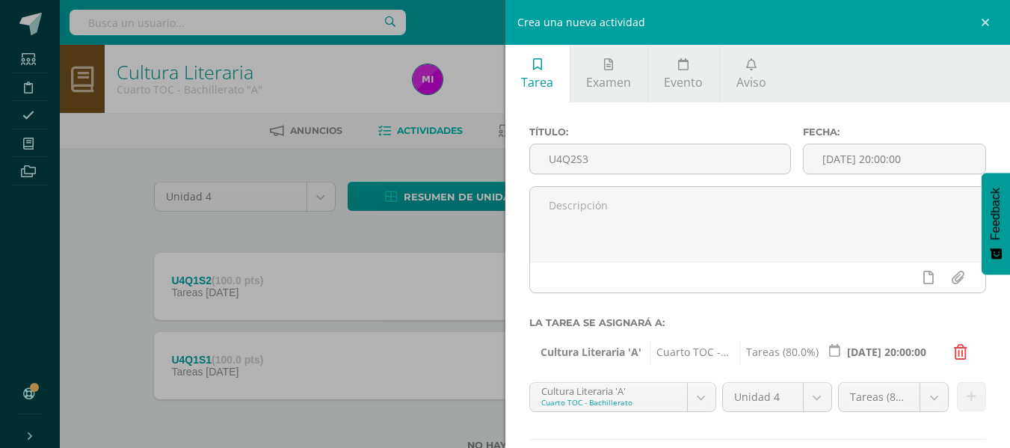
click at [769, 433] on div "Título: U4Q2S3 Fecha: 2025-09-12 20:00:00 La tarea se asignará a: Cultura Liter…" at bounding box center [757, 317] width 505 height 431
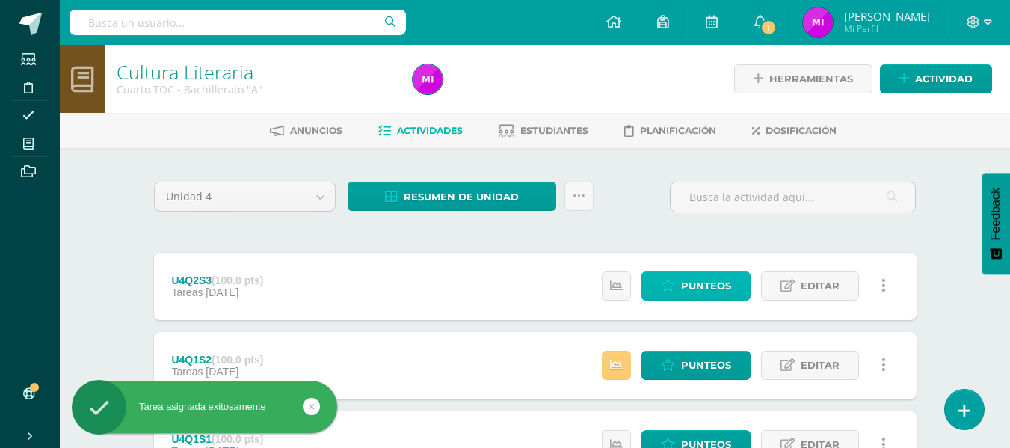
click at [710, 283] on span "Punteos" at bounding box center [706, 286] width 50 height 28
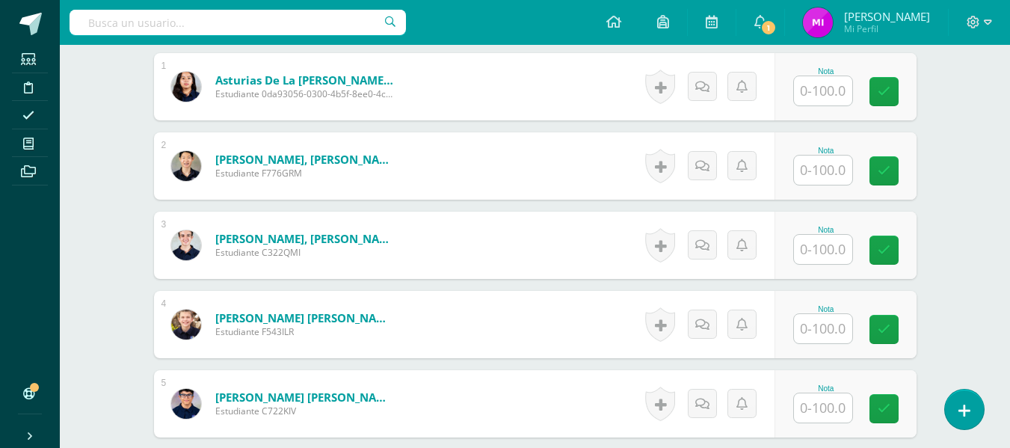
scroll to position [468, 0]
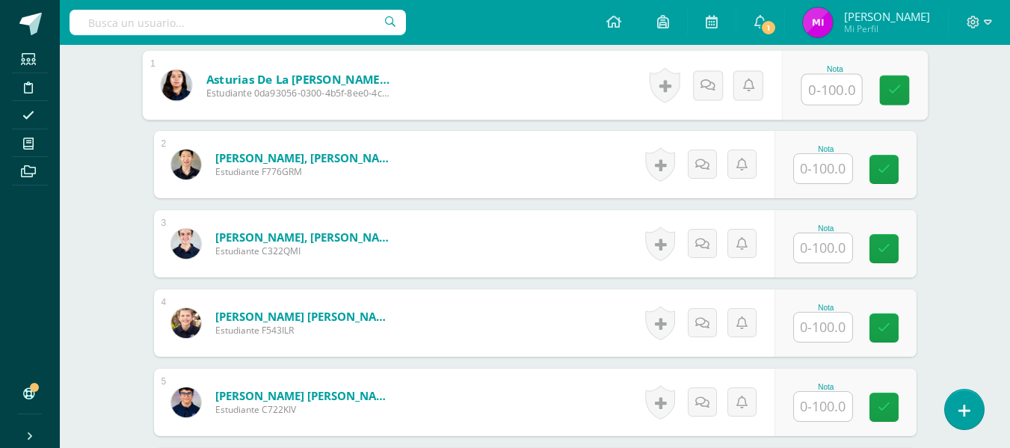
click at [826, 78] on input "text" at bounding box center [831, 90] width 60 height 30
type input "60"
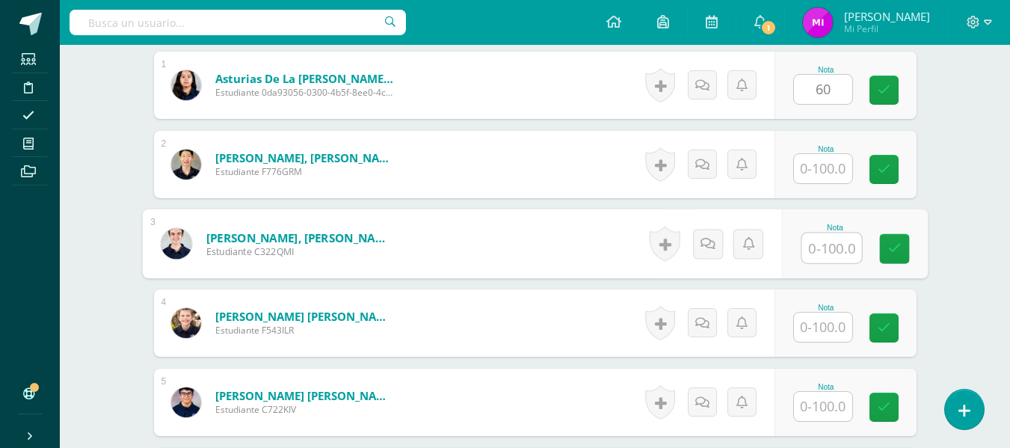
click at [826, 245] on input "text" at bounding box center [831, 248] width 60 height 30
type input "80"
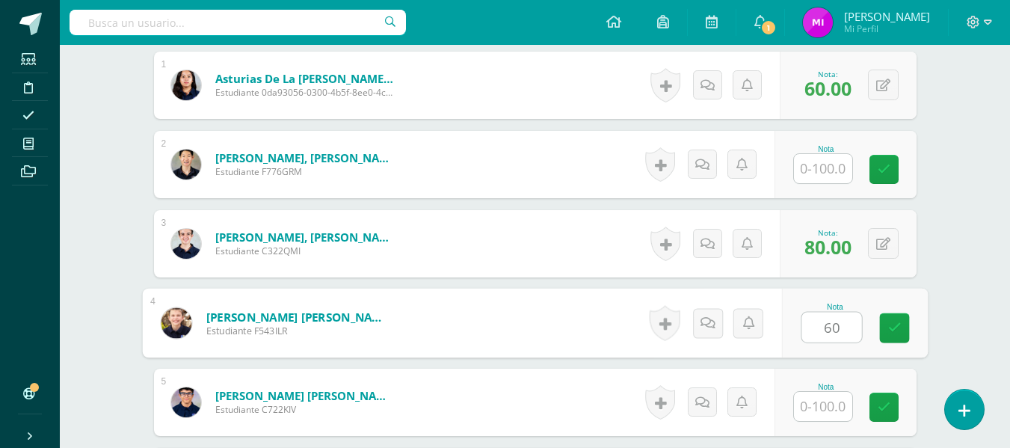
type input "60"
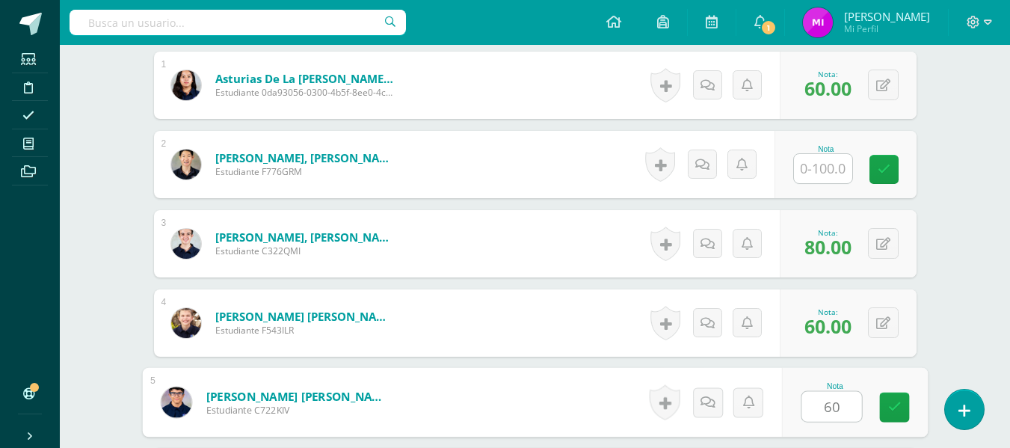
type input "60"
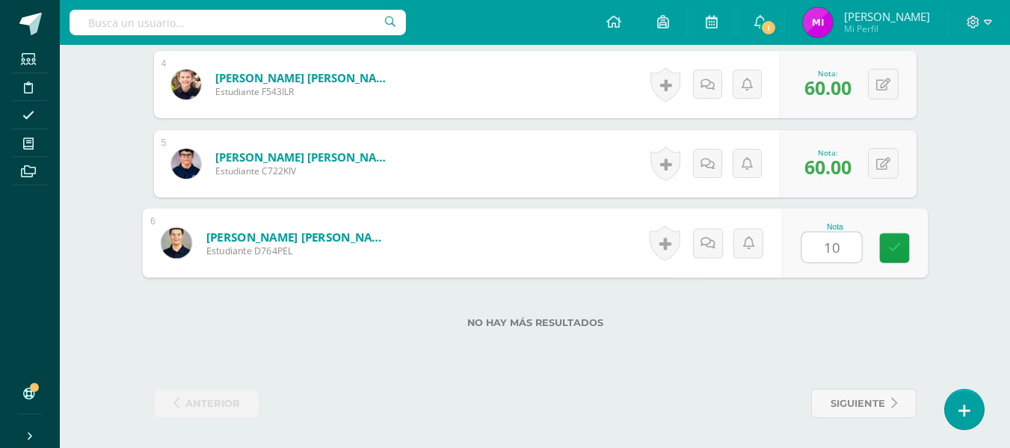
type input "100"
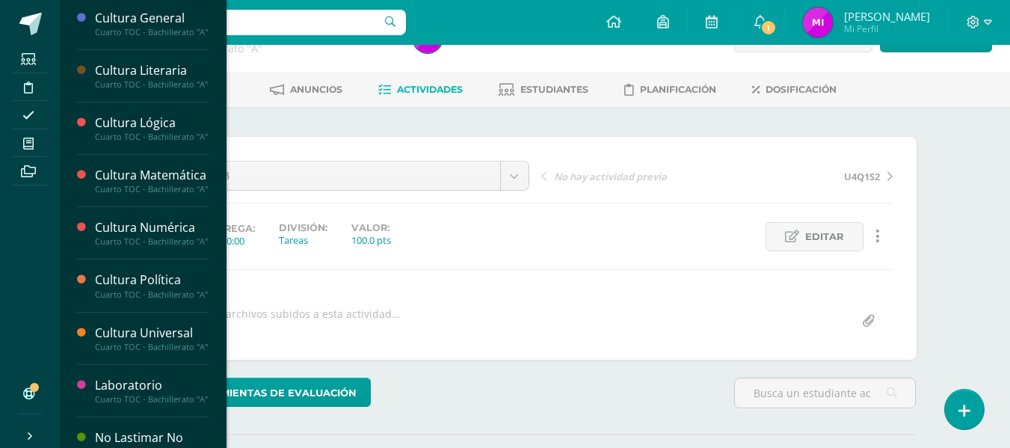
scroll to position [392, 0]
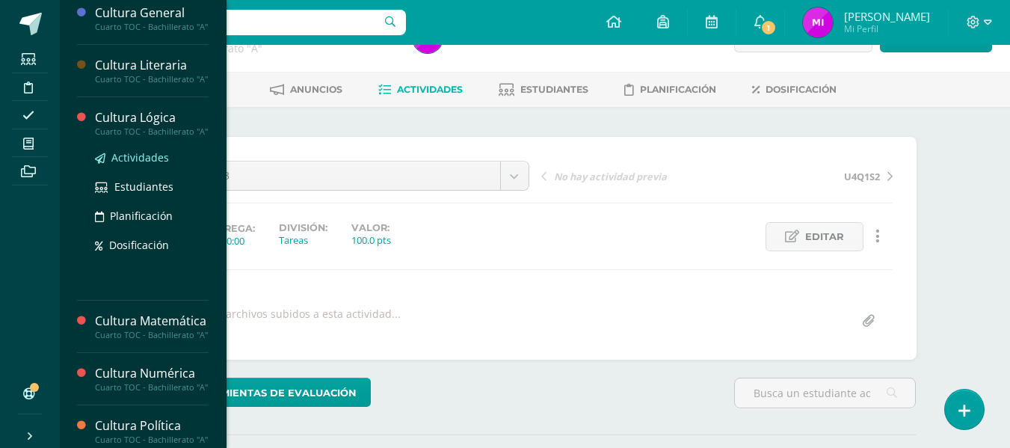
click at [129, 164] on span "Actividades" at bounding box center [140, 157] width 58 height 14
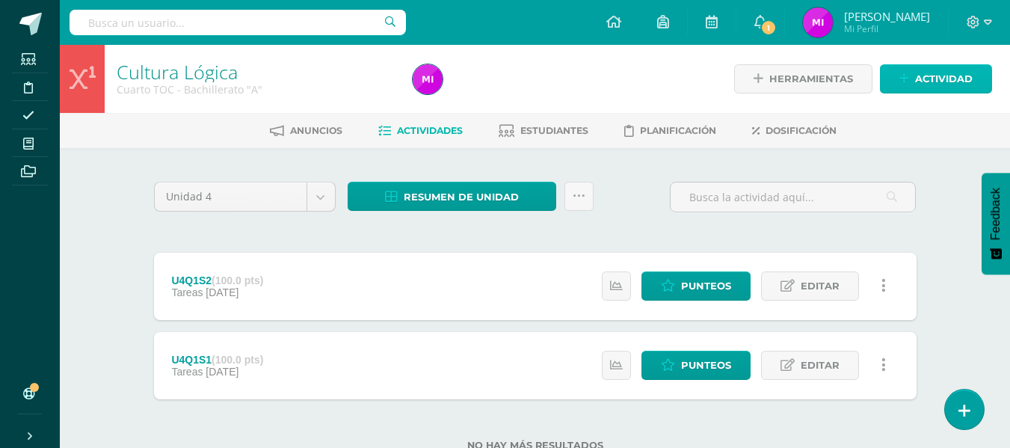
click at [950, 73] on span "Actividad" at bounding box center [944, 79] width 58 height 28
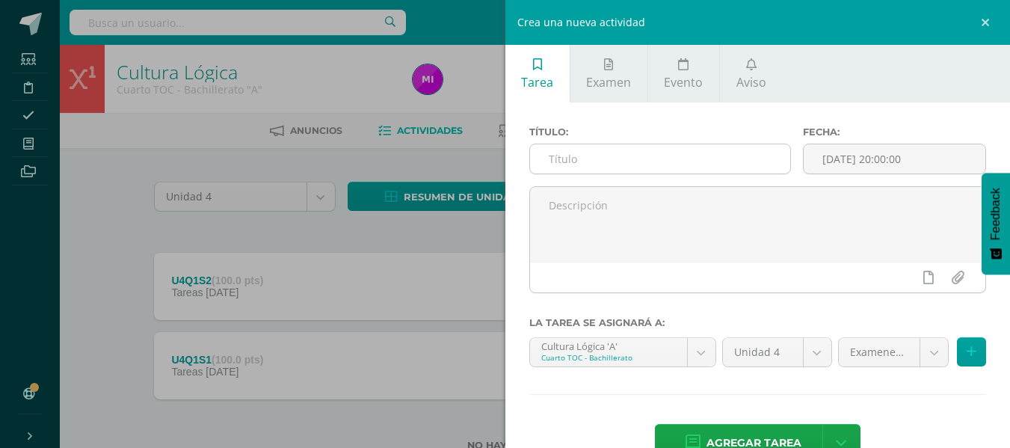
click at [568, 149] on input "text" at bounding box center [660, 158] width 260 height 29
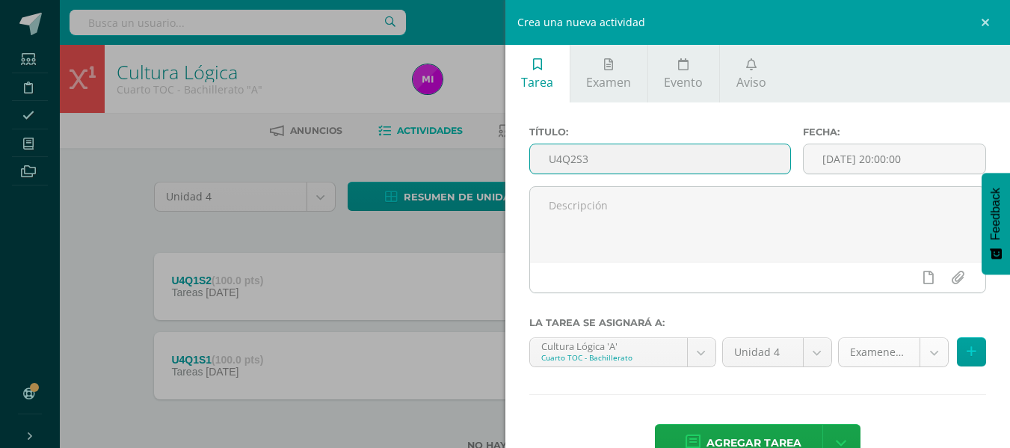
type input "U4Q2S3"
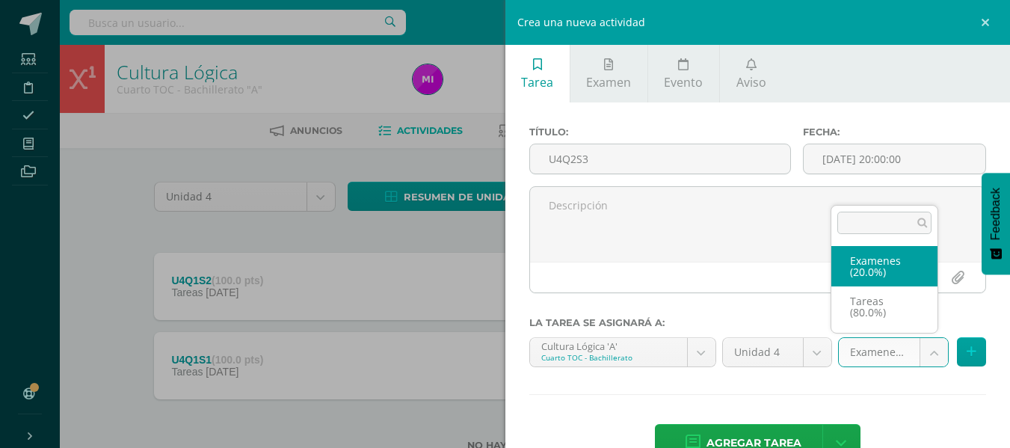
click at [924, 352] on body "Estudiantes Disciplina Asistencia Mis cursos Archivos Soporte Ayuda Reportar un…" at bounding box center [505, 249] width 1010 height 498
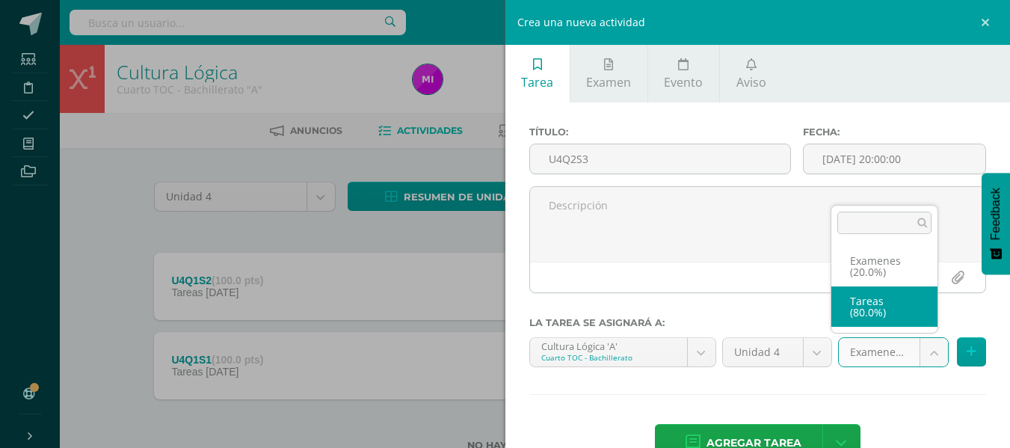
select select "146933"
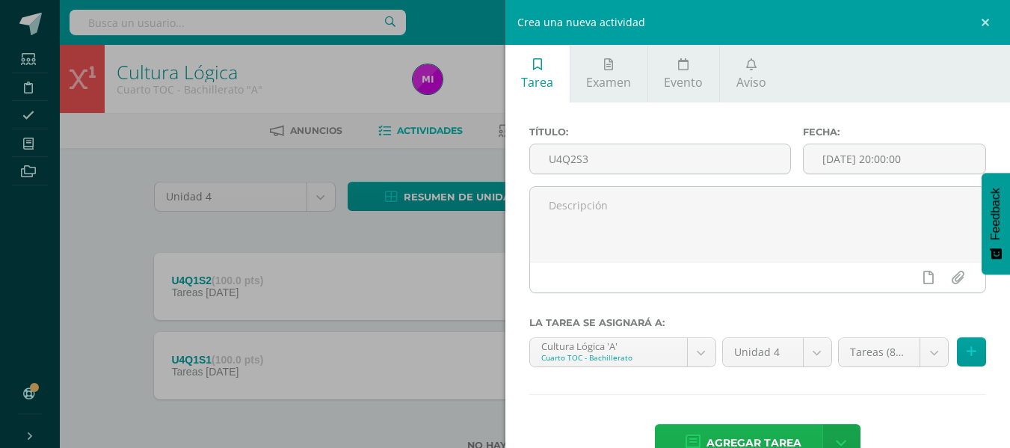
click at [746, 433] on span "Agregar tarea" at bounding box center [753, 442] width 95 height 37
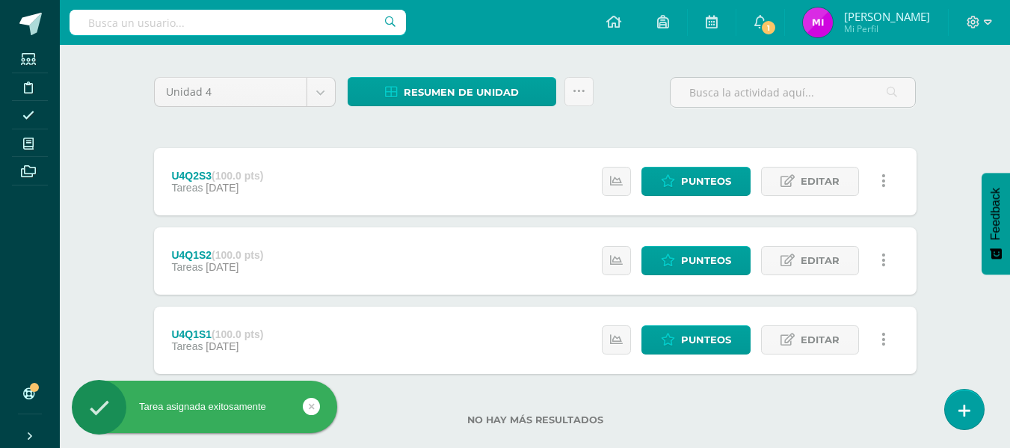
scroll to position [130, 0]
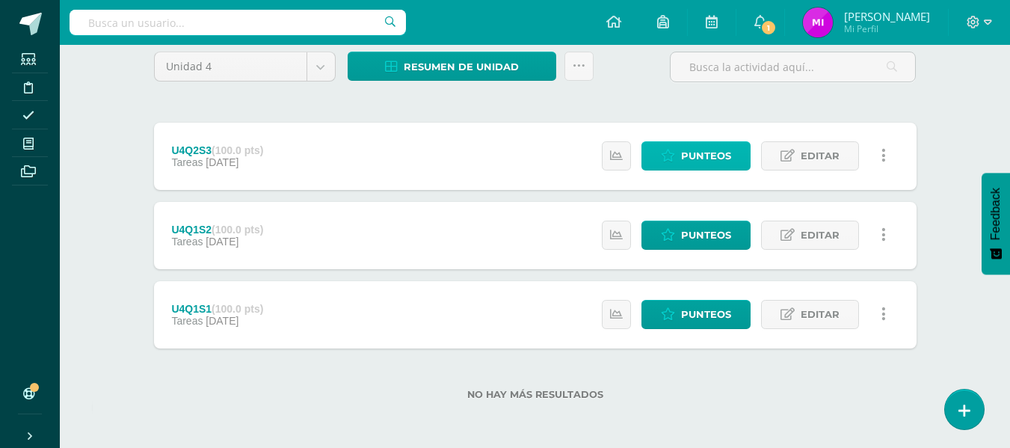
click at [720, 153] on span "Punteos" at bounding box center [706, 156] width 50 height 28
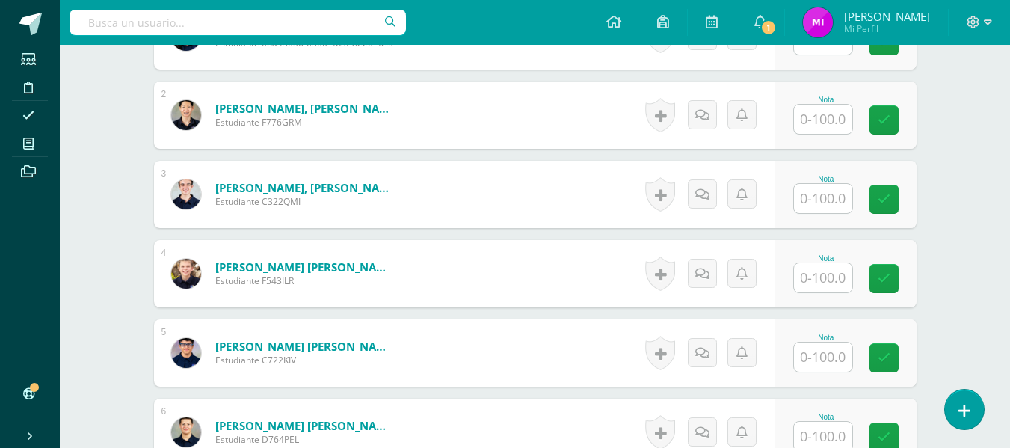
scroll to position [474, 0]
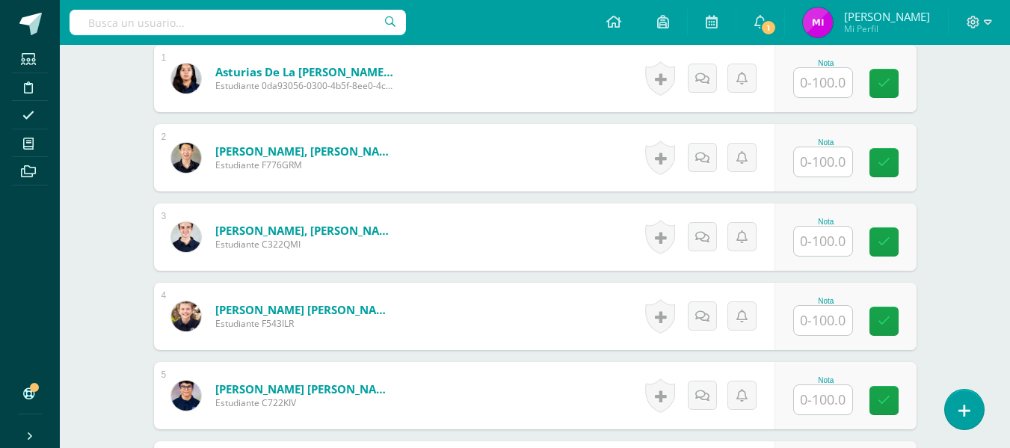
click at [828, 79] on input "text" at bounding box center [823, 82] width 58 height 29
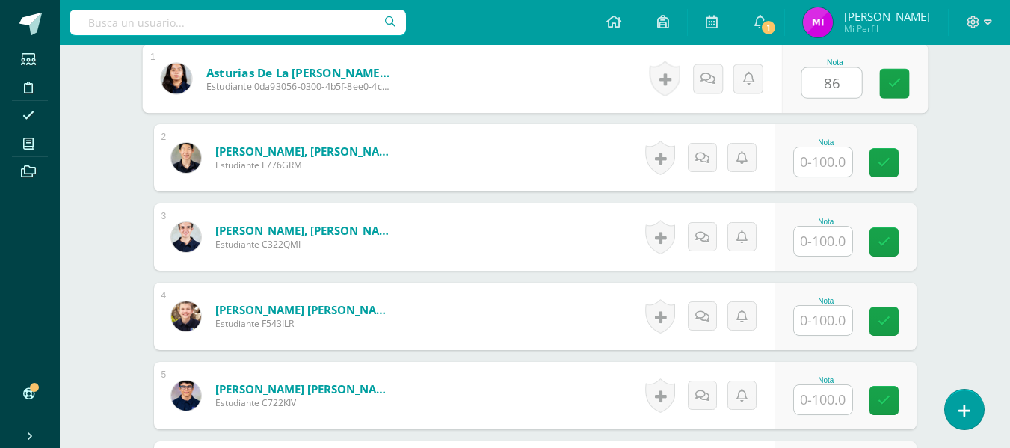
type input "86"
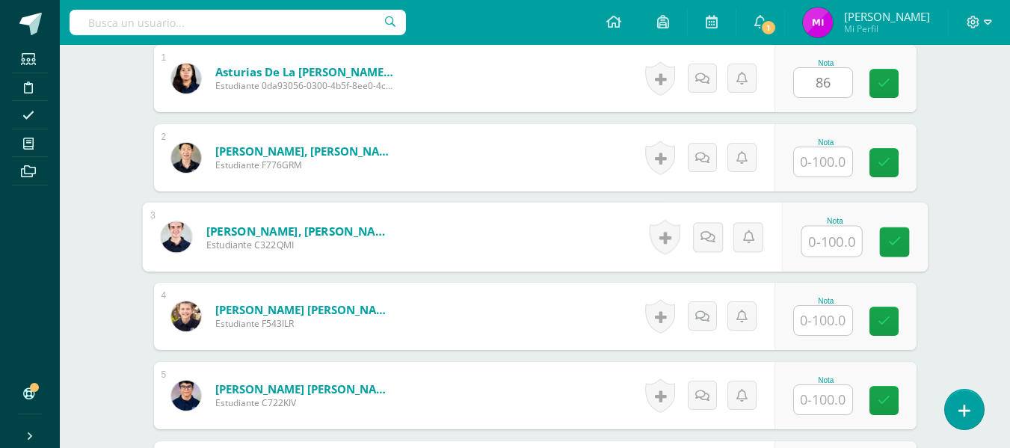
click at [821, 238] on input "text" at bounding box center [831, 241] width 60 height 30
type input "100"
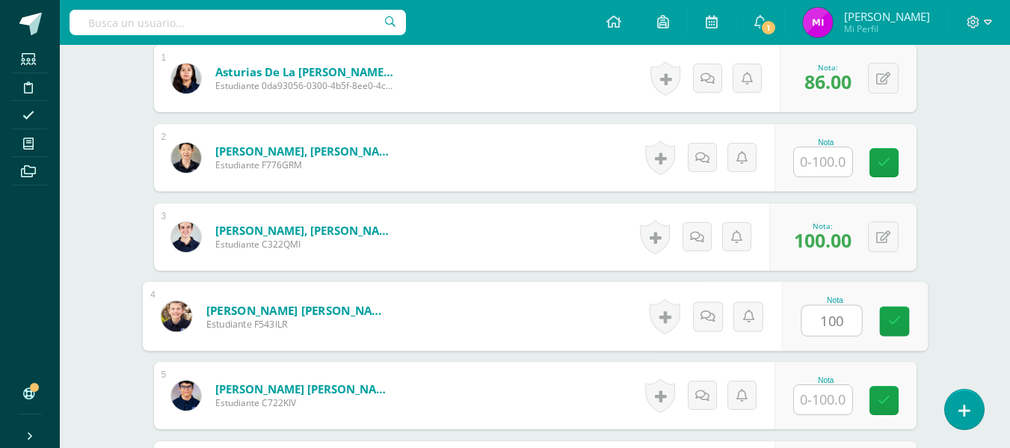
type input "100"
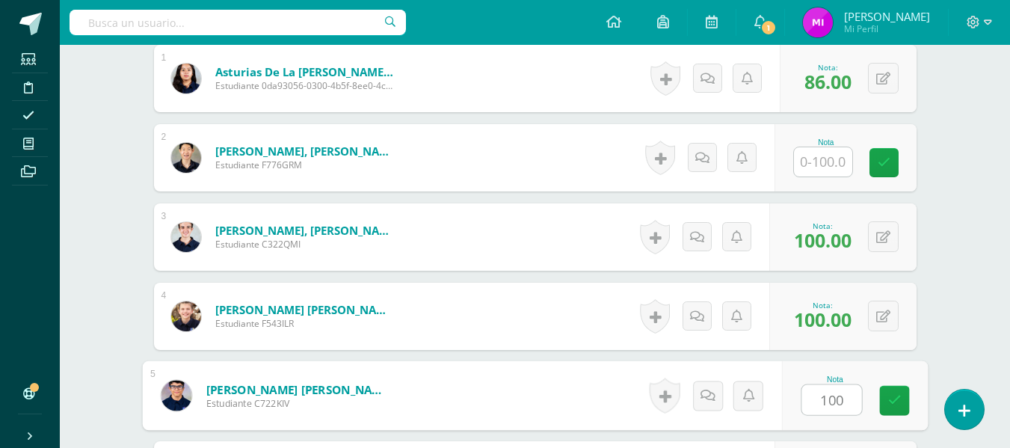
type input "100"
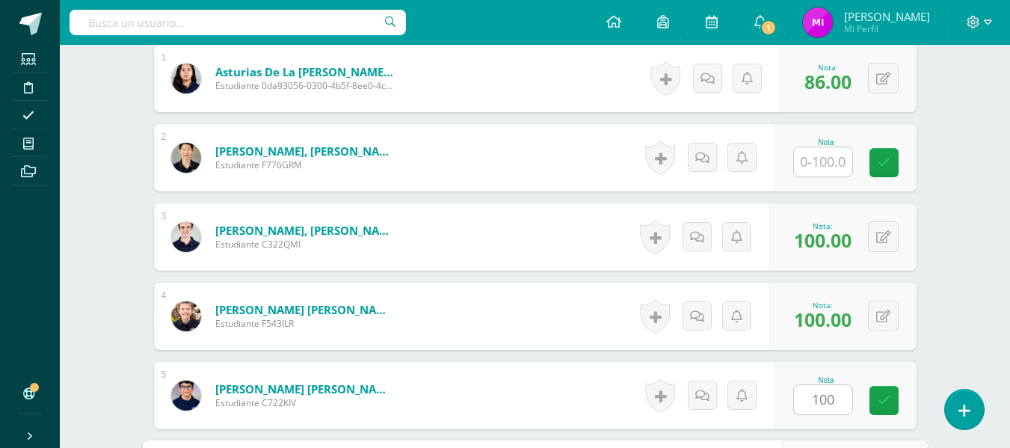
scroll to position [706, 0]
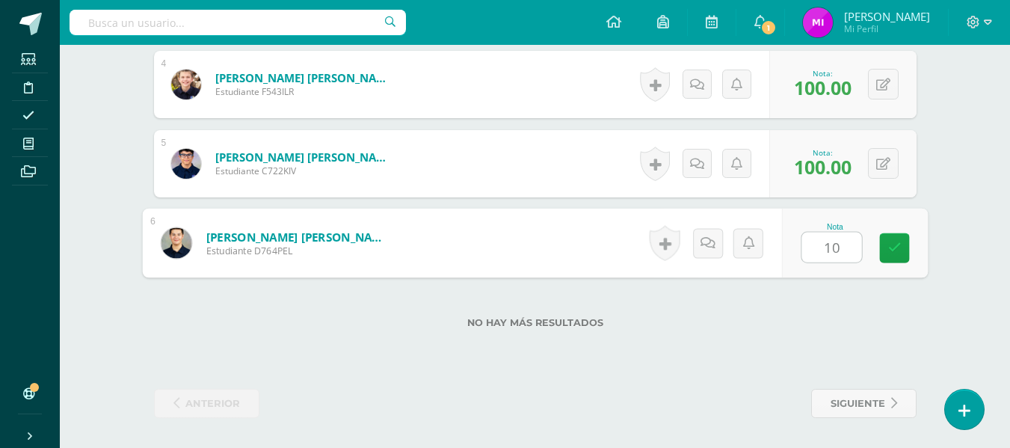
type input "100"
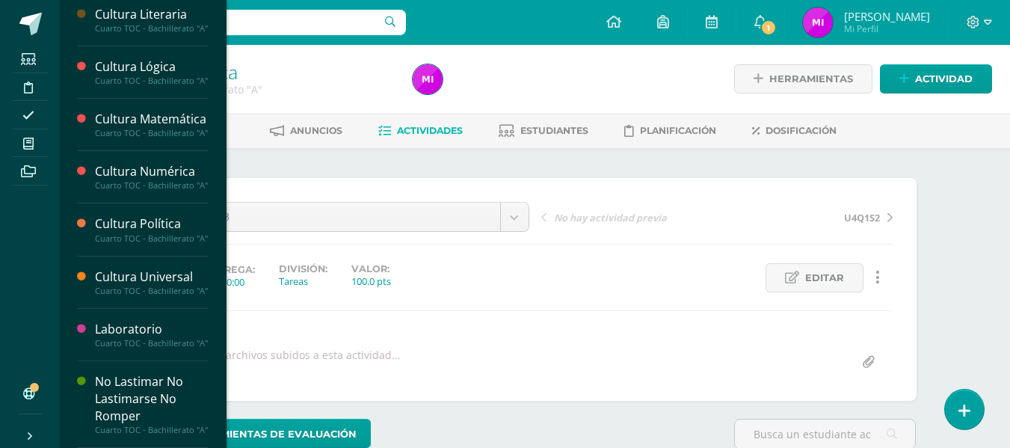
scroll to position [627, 0]
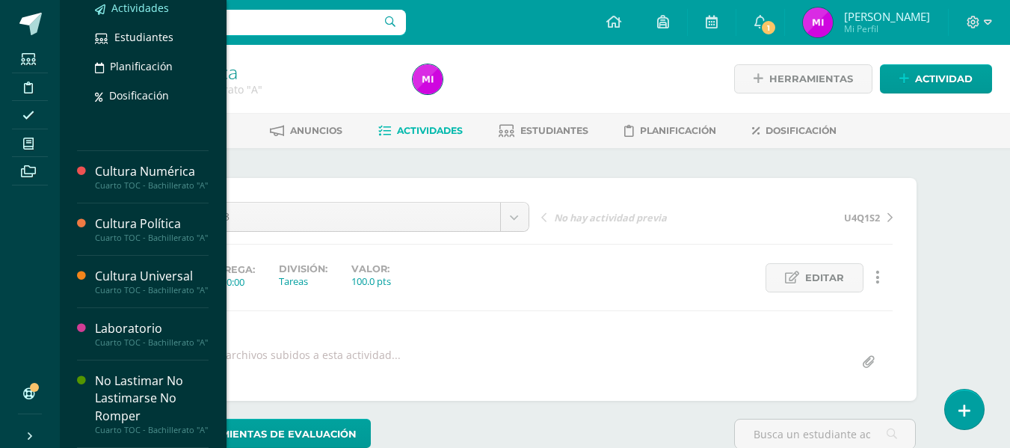
click at [128, 15] on span "Actividades" at bounding box center [140, 8] width 58 height 14
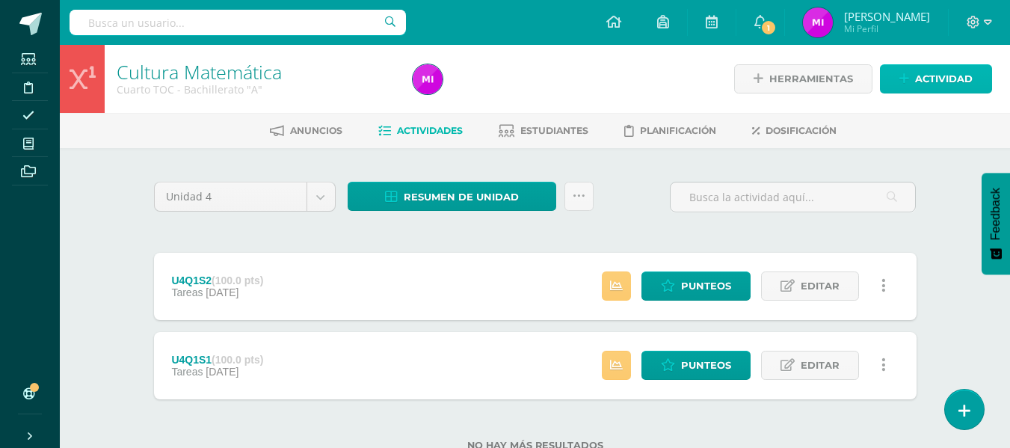
click at [942, 75] on span "Actividad" at bounding box center [944, 79] width 58 height 28
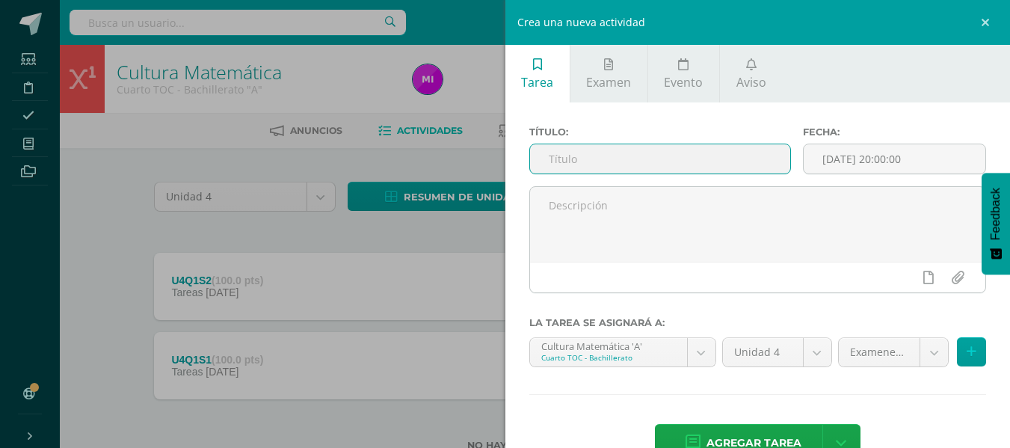
click at [608, 152] on input "text" at bounding box center [660, 158] width 260 height 29
type input "U4Q2S3"
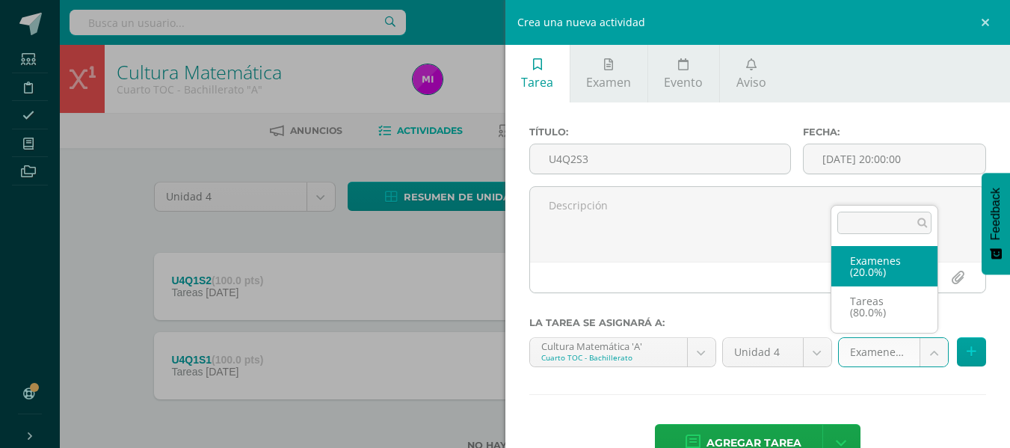
click at [929, 347] on body "Estudiantes Disciplina Asistencia Mis cursos Archivos Soporte Ayuda Reportar un…" at bounding box center [505, 249] width 1010 height 498
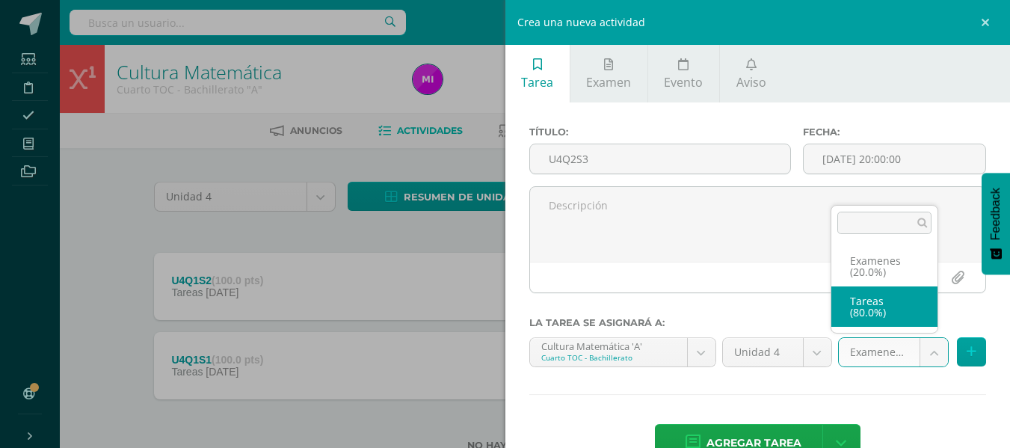
select select "146959"
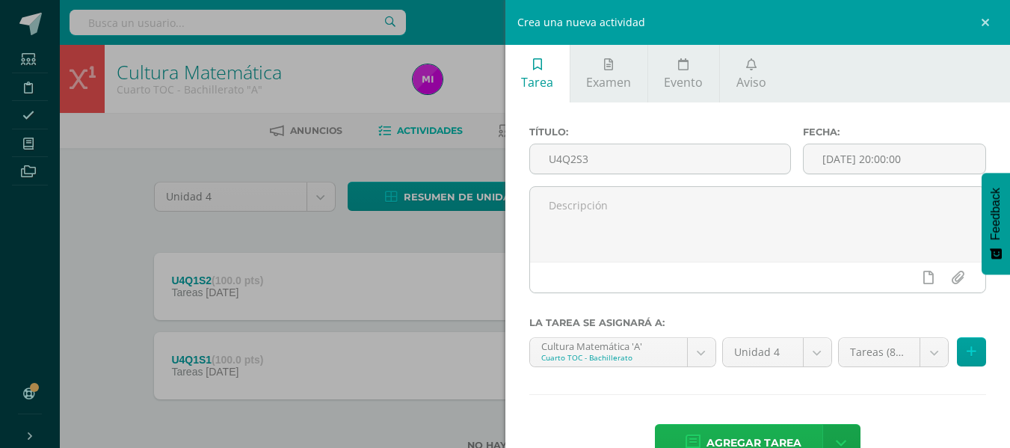
click at [755, 435] on span "Agregar tarea" at bounding box center [753, 442] width 95 height 37
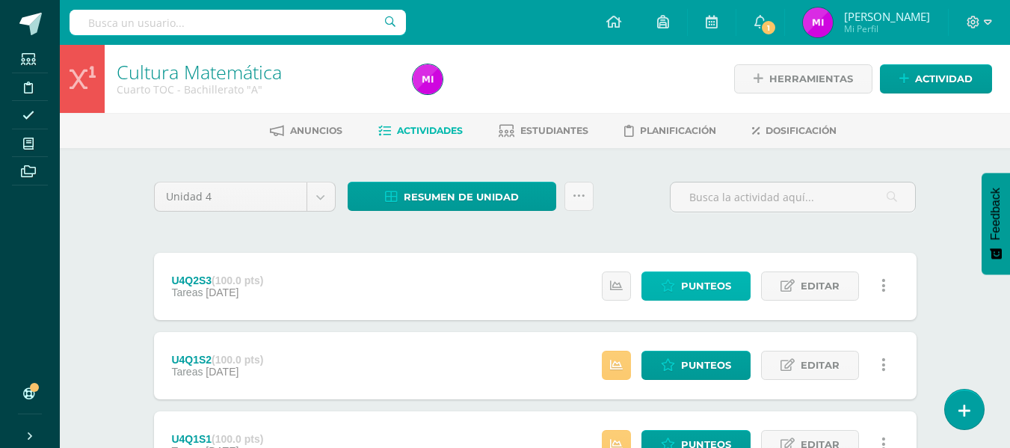
click at [705, 292] on span "Punteos" at bounding box center [706, 286] width 50 height 28
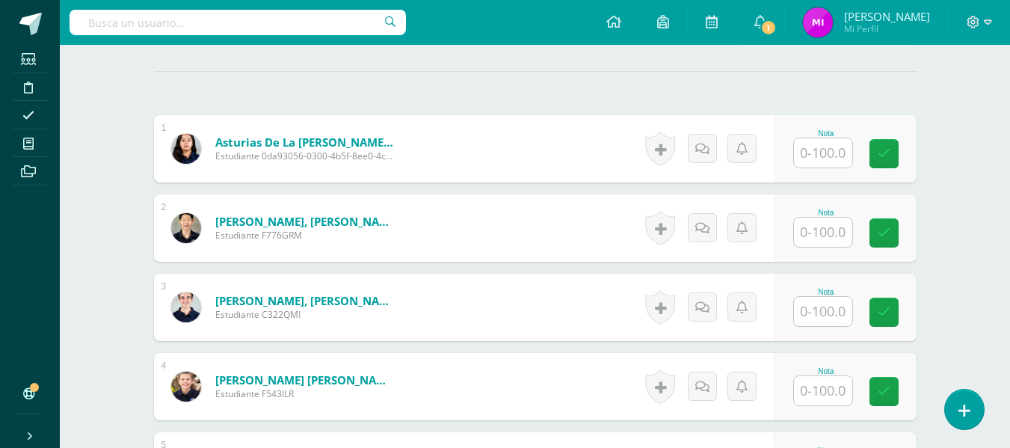
scroll to position [431, 0]
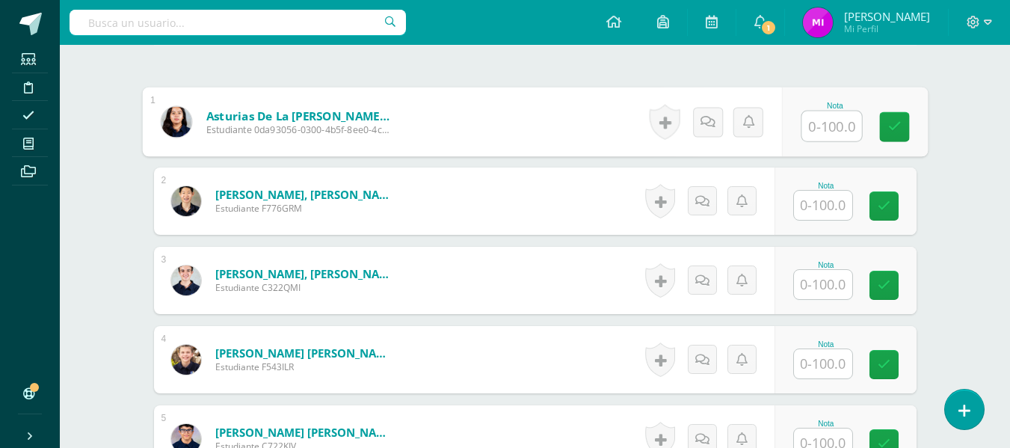
click at [825, 130] on input "text" at bounding box center [831, 126] width 60 height 30
type input "100"
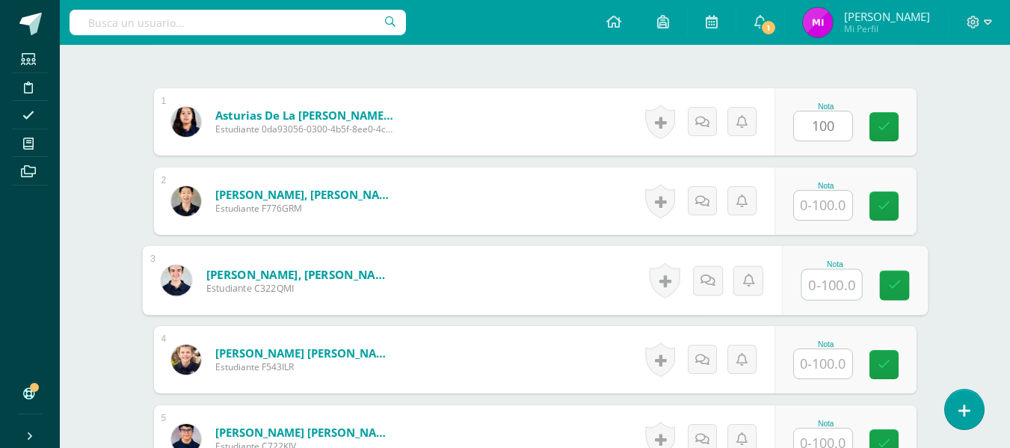
click at [827, 282] on input "text" at bounding box center [831, 285] width 60 height 30
type input "60"
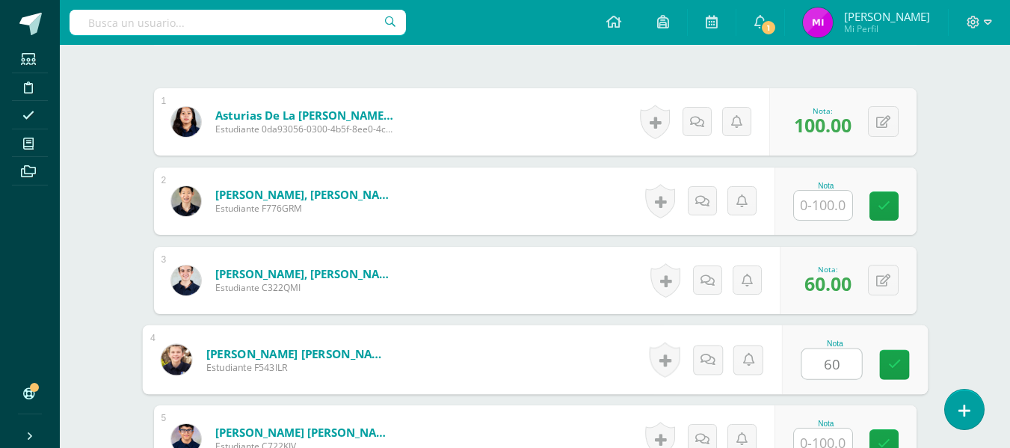
type input "60"
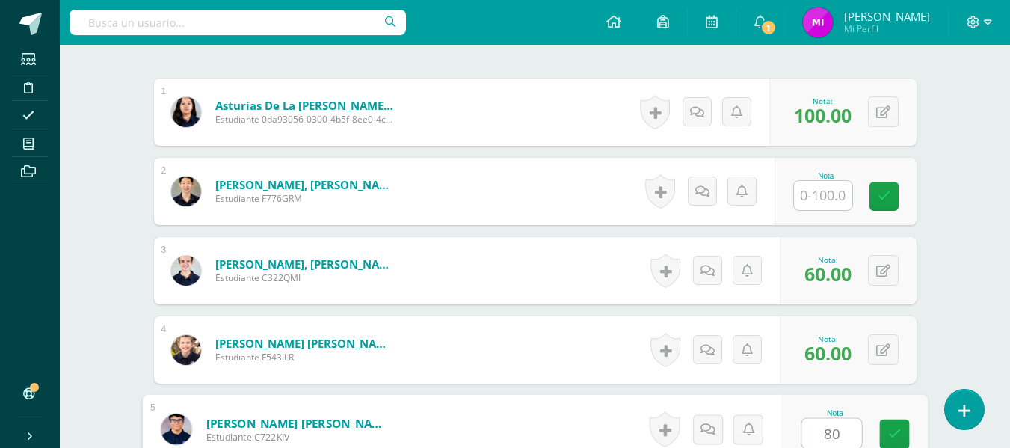
type input "80"
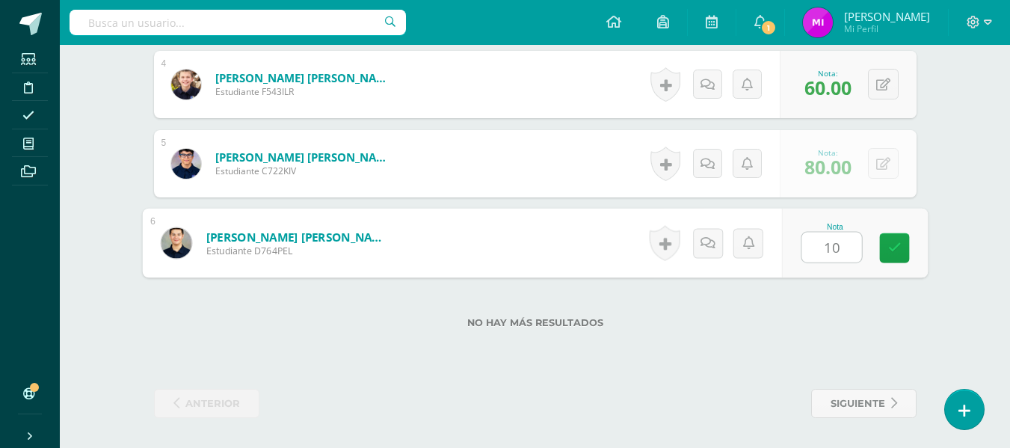
type input "100"
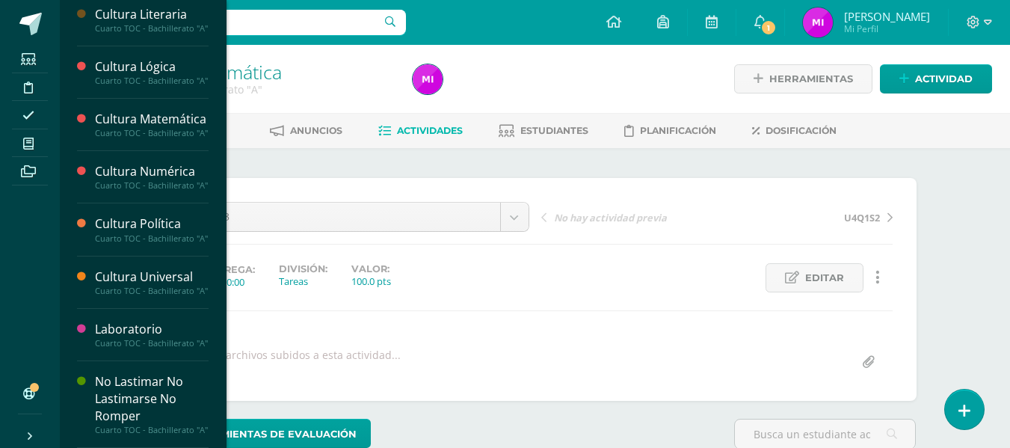
scroll to position [627, 0]
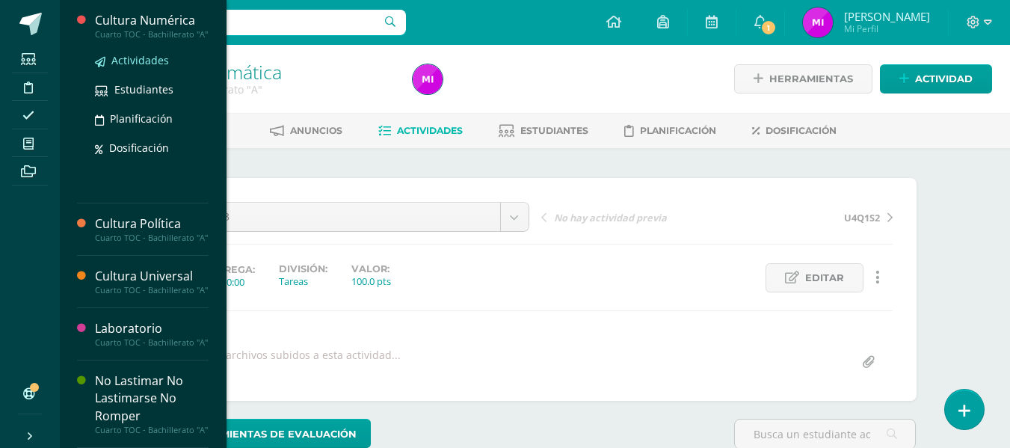
click at [147, 67] on span "Actividades" at bounding box center [140, 60] width 58 height 14
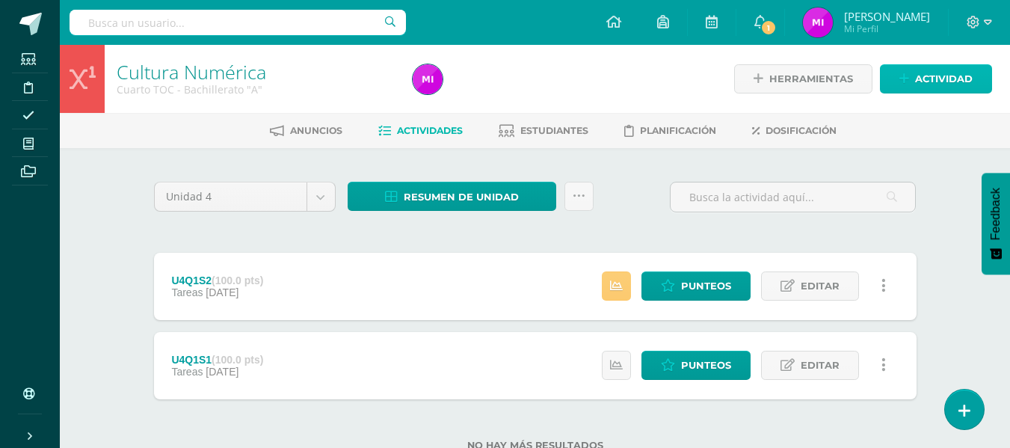
click at [935, 78] on span "Actividad" at bounding box center [944, 79] width 58 height 28
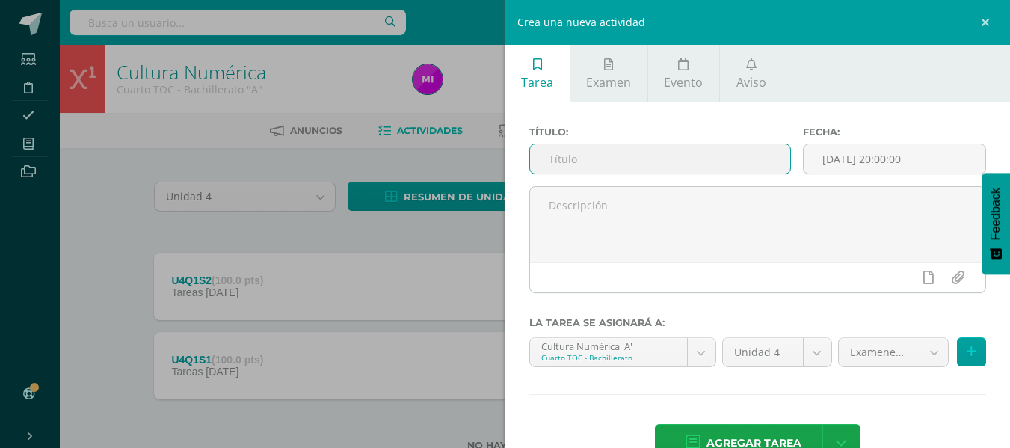
click at [658, 155] on input "text" at bounding box center [660, 158] width 260 height 29
type input "U4Q2S3"
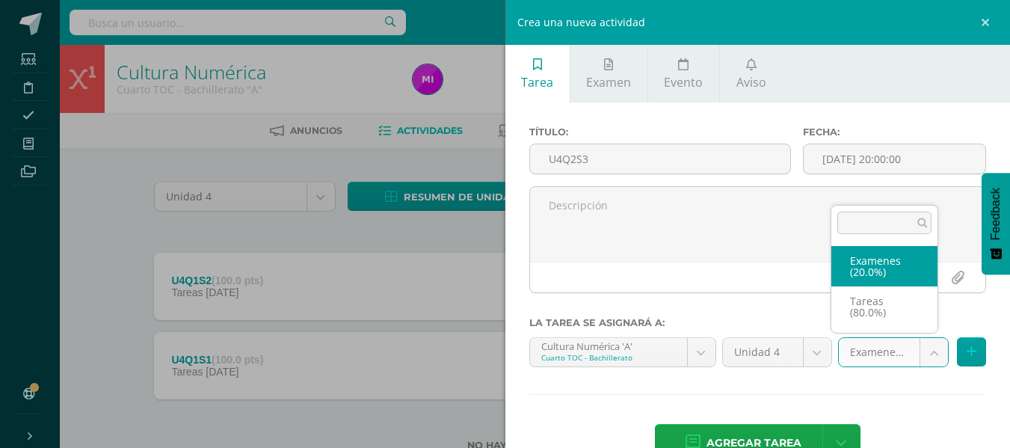
click at [918, 347] on body "Estudiantes Disciplina Asistencia Mis cursos Archivos Soporte Ayuda Reportar un…" at bounding box center [505, 249] width 1010 height 498
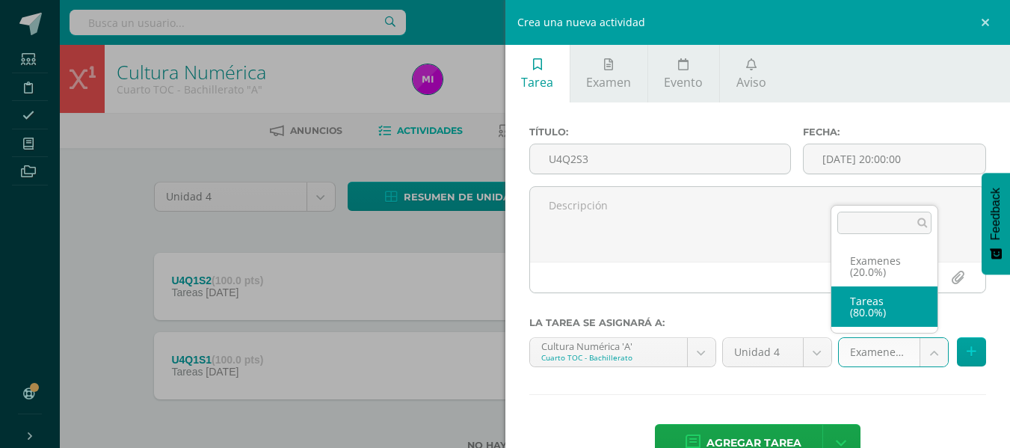
select select "146946"
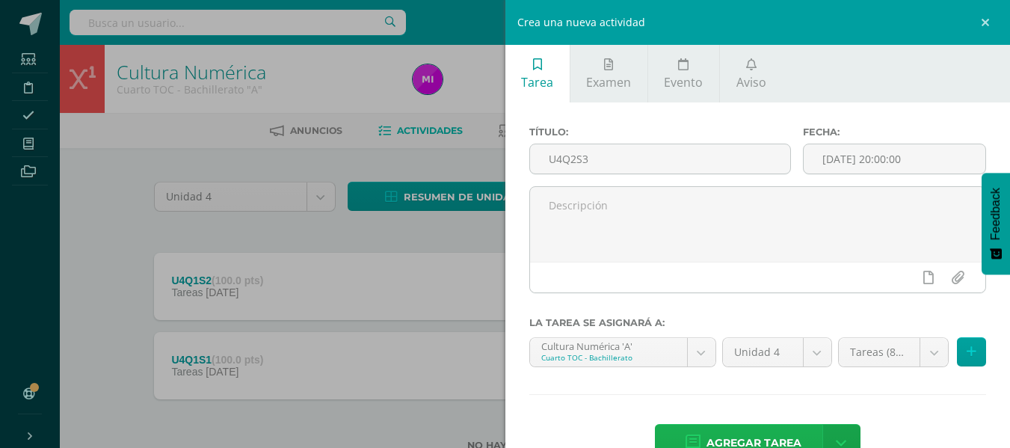
click at [781, 438] on span "Agregar tarea" at bounding box center [753, 442] width 95 height 37
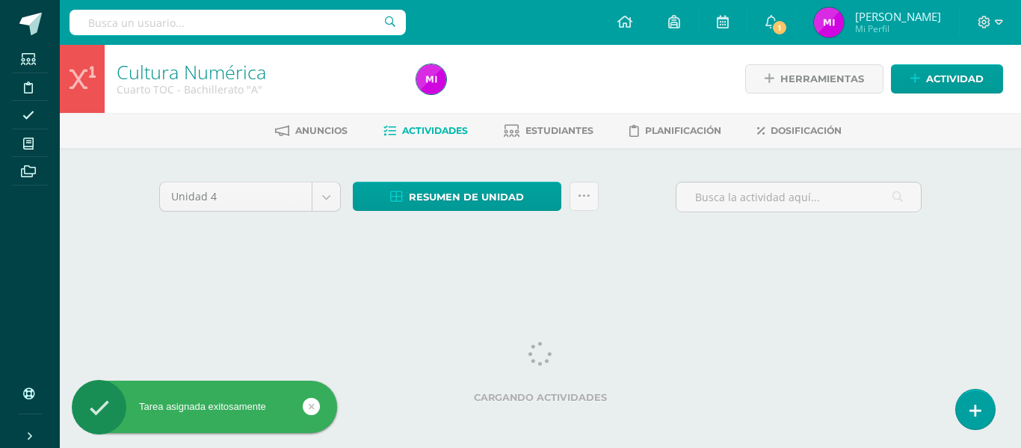
click at [1017, 138] on ul "Anuncios Actividades Estudiantes Planificación Dosificación" at bounding box center [558, 130] width 961 height 25
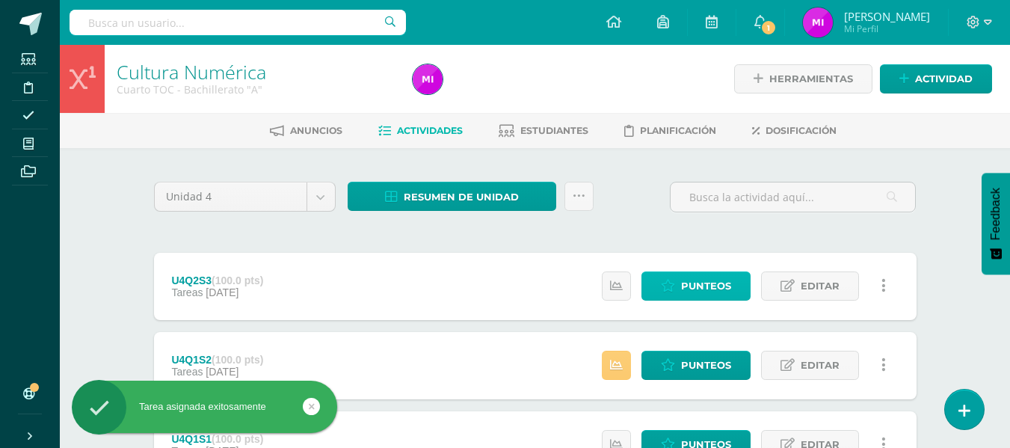
click at [708, 294] on span "Punteos" at bounding box center [706, 286] width 50 height 28
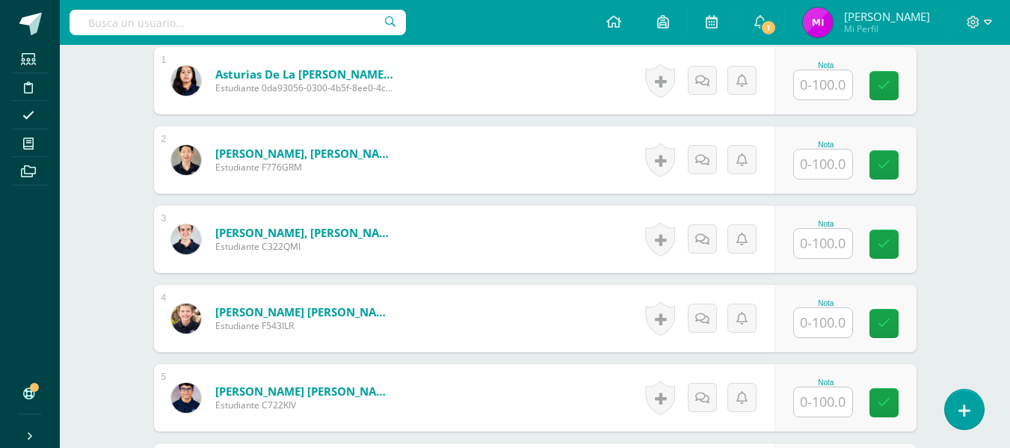
scroll to position [460, 0]
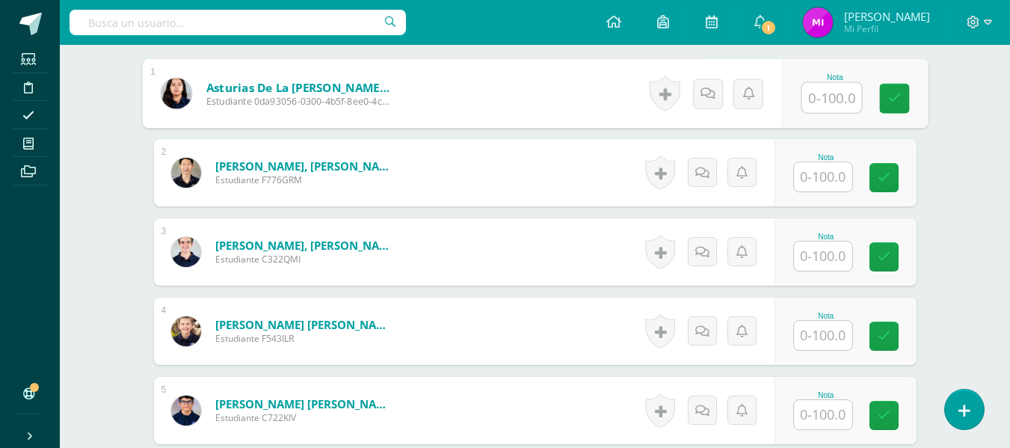
click at [829, 97] on input "text" at bounding box center [831, 98] width 60 height 30
type input "60"
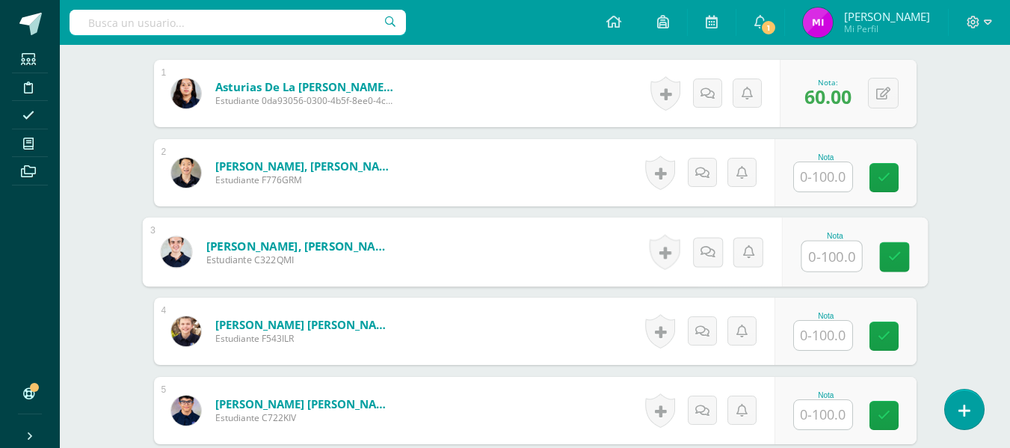
click at [823, 265] on input "text" at bounding box center [831, 256] width 60 height 30
type input "87"
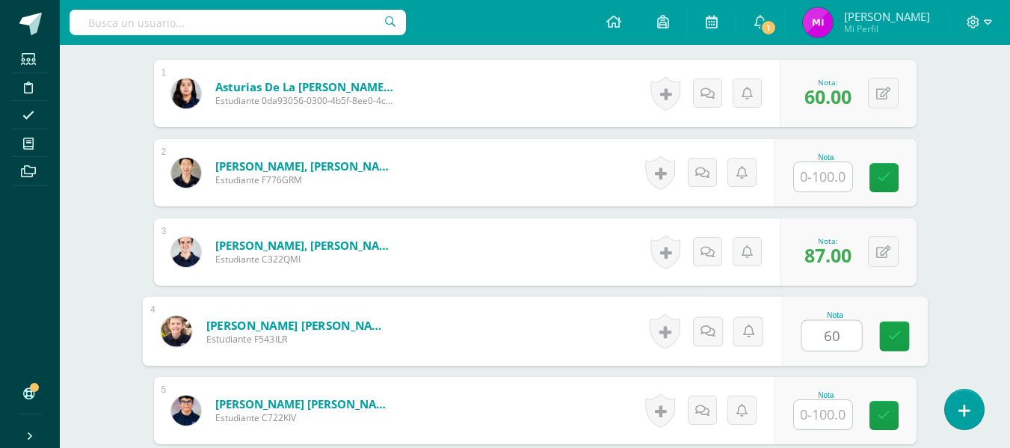
type input "60"
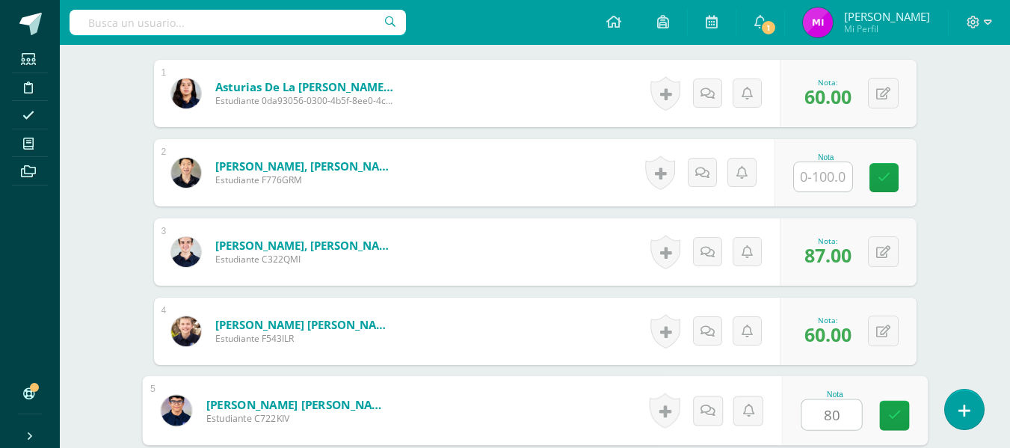
type input "80"
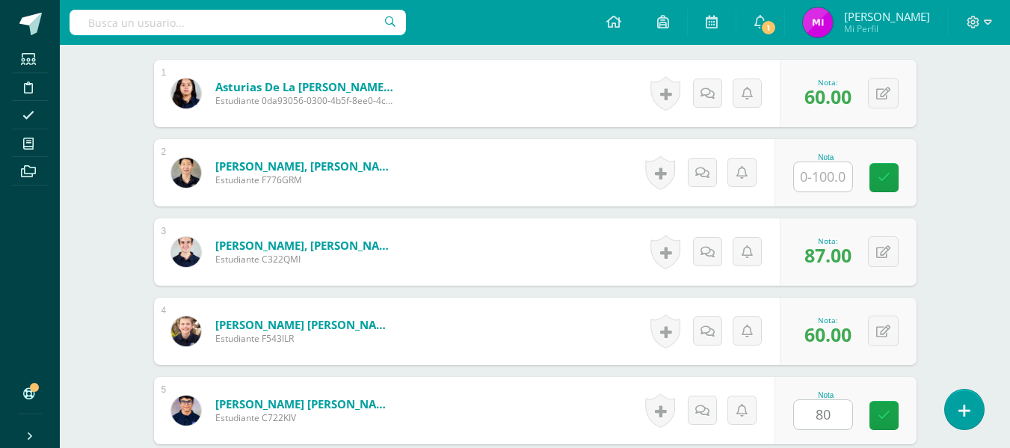
scroll to position [706, 0]
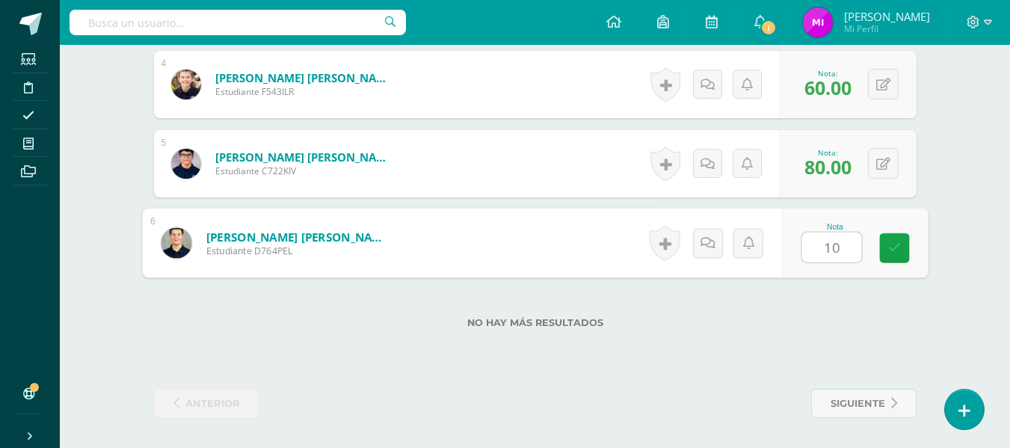
type input "100"
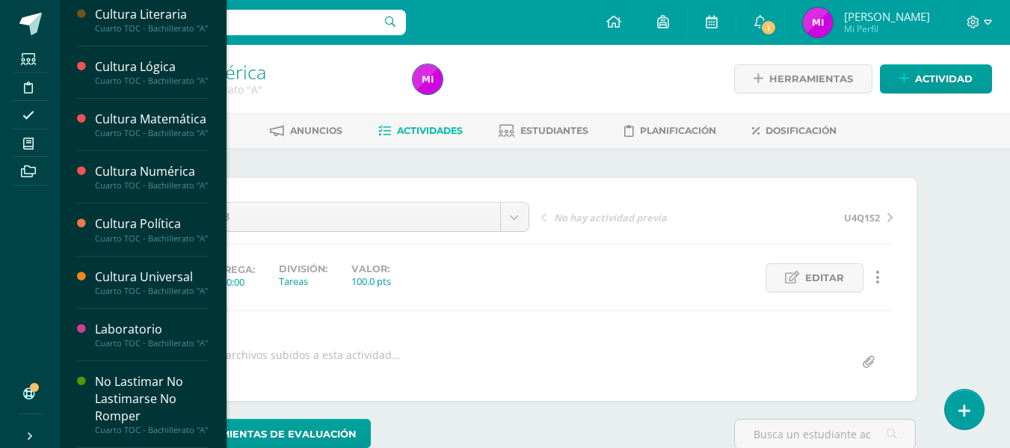
scroll to position [627, 0]
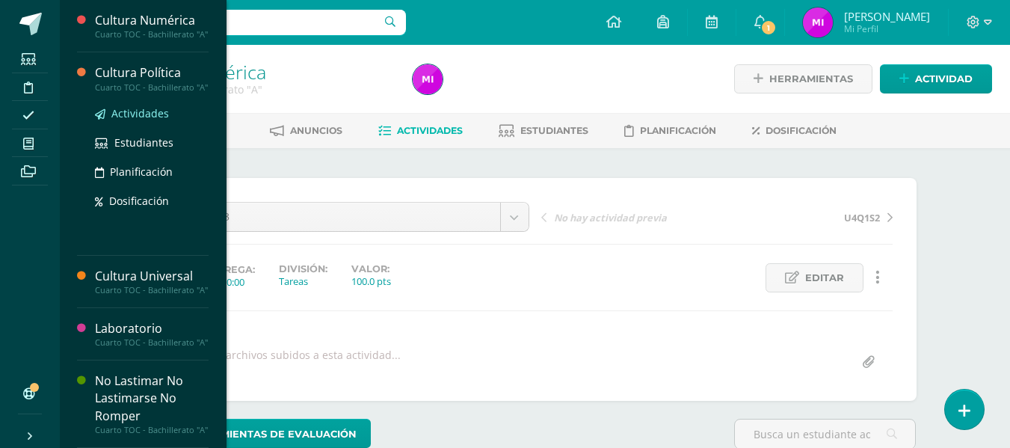
click at [152, 120] on span "Actividades" at bounding box center [140, 113] width 58 height 14
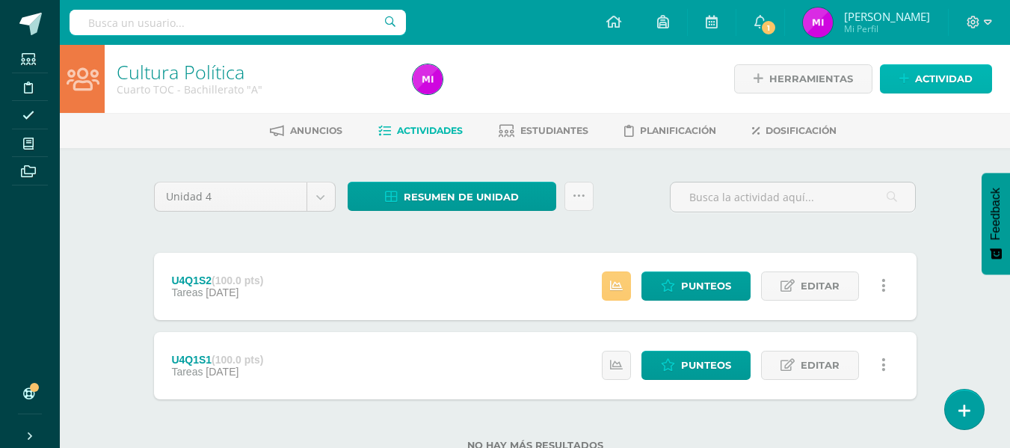
click at [924, 70] on span "Actividad" at bounding box center [944, 79] width 58 height 28
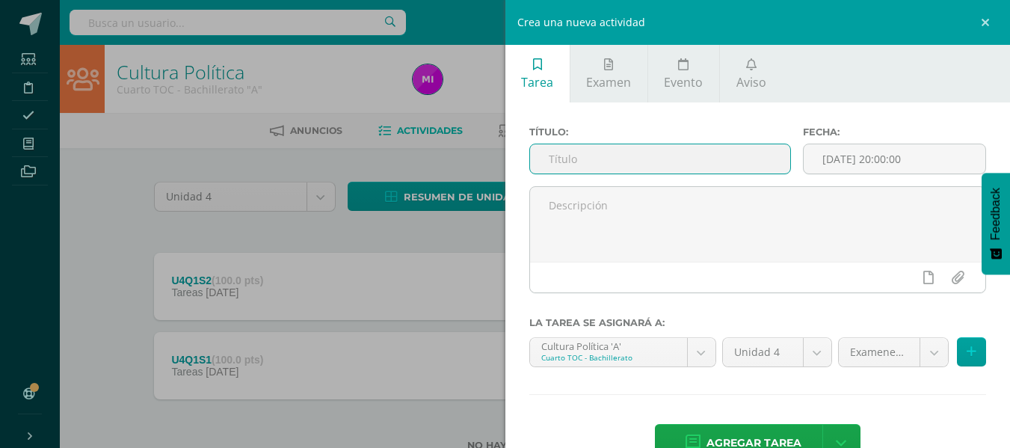
click at [658, 155] on input "text" at bounding box center [660, 158] width 260 height 29
type input "U4Q2S3"
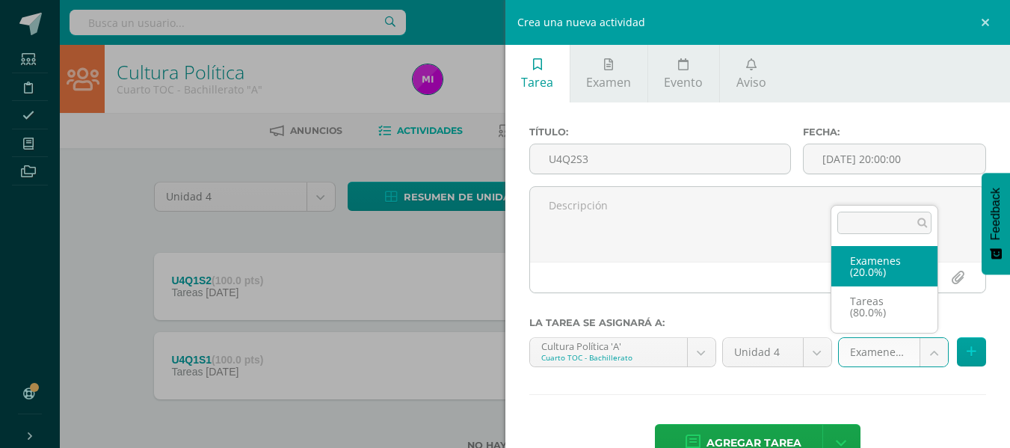
click at [922, 345] on body "Estudiantes Disciplina Asistencia Mis cursos Archivos Soporte Ayuda Reportar un…" at bounding box center [505, 249] width 1010 height 498
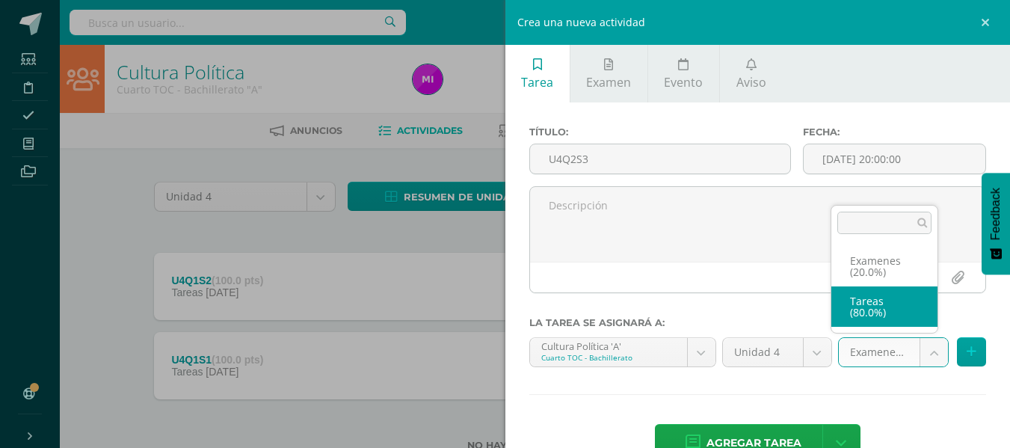
select select "146998"
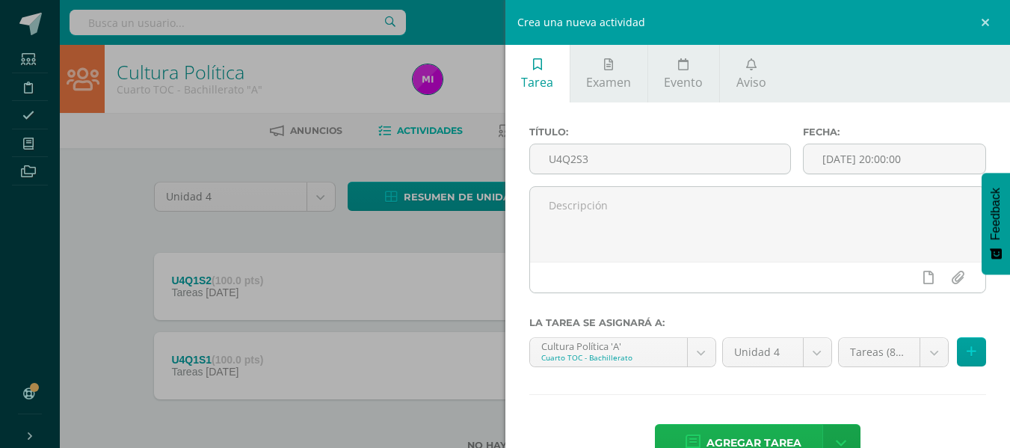
click at [776, 435] on span "Agregar tarea" at bounding box center [753, 442] width 95 height 37
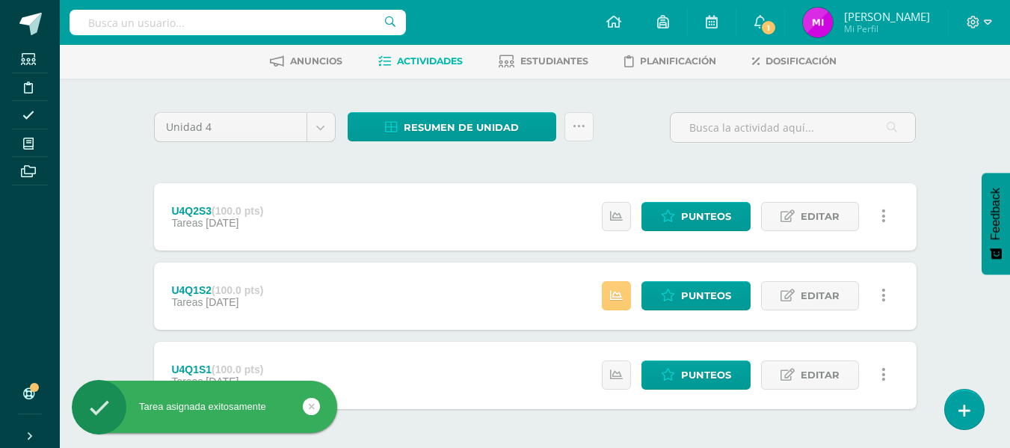
scroll to position [106, 0]
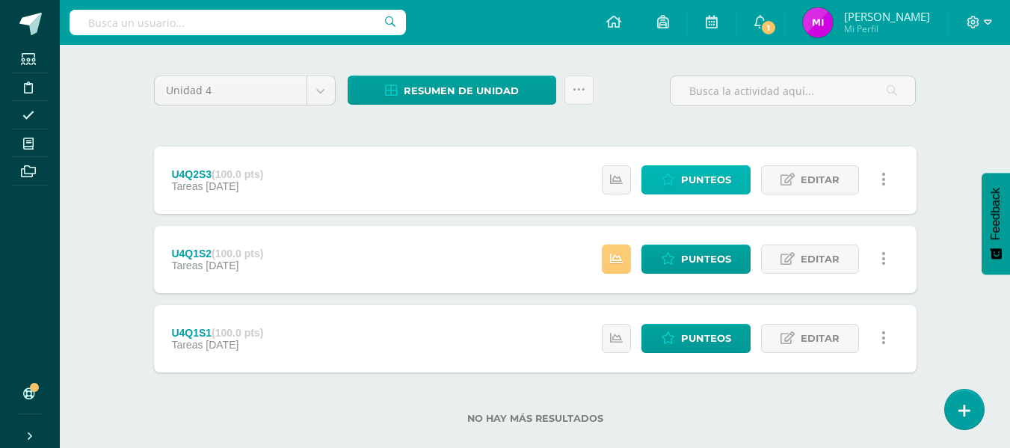
click at [715, 176] on span "Punteos" at bounding box center [706, 180] width 50 height 28
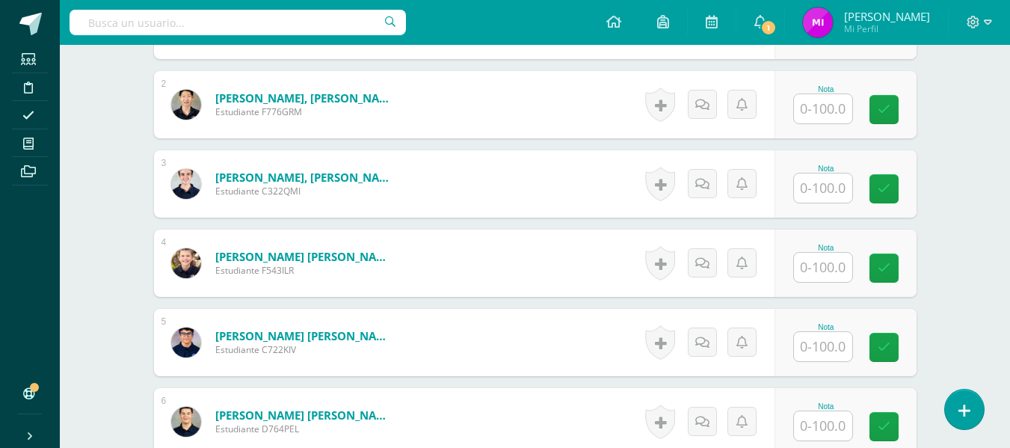
scroll to position [327, 0]
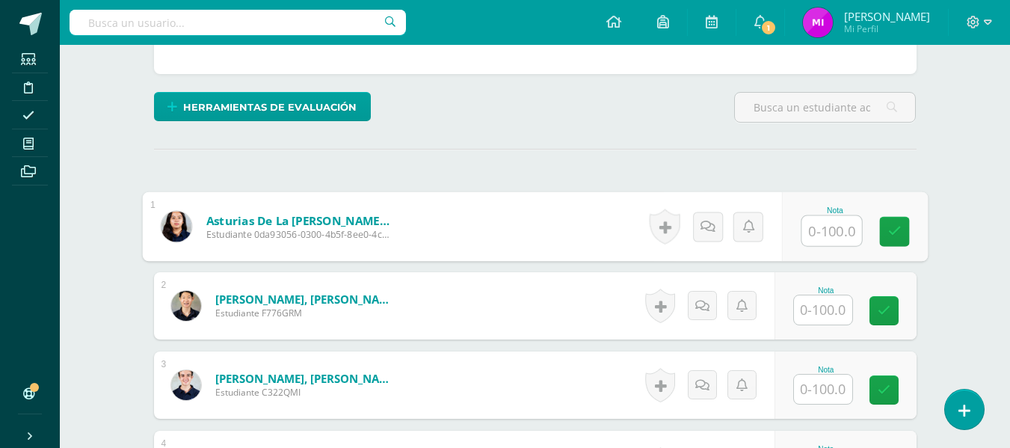
click at [822, 237] on input "text" at bounding box center [831, 231] width 60 height 30
type input "100"
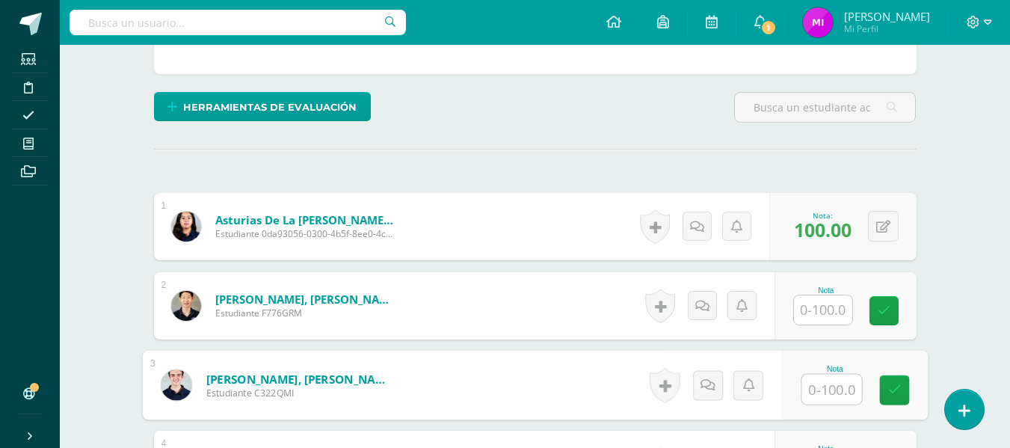
click at [817, 387] on input "text" at bounding box center [831, 389] width 60 height 30
type input "100"
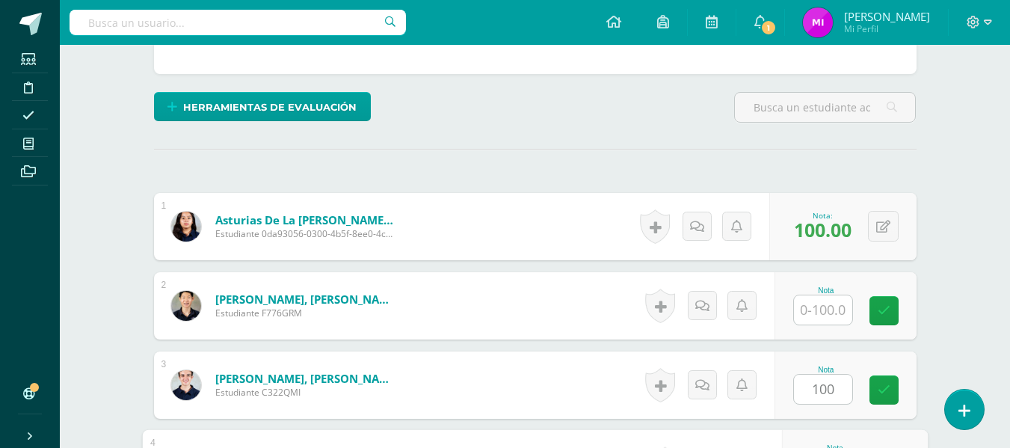
scroll to position [571, 0]
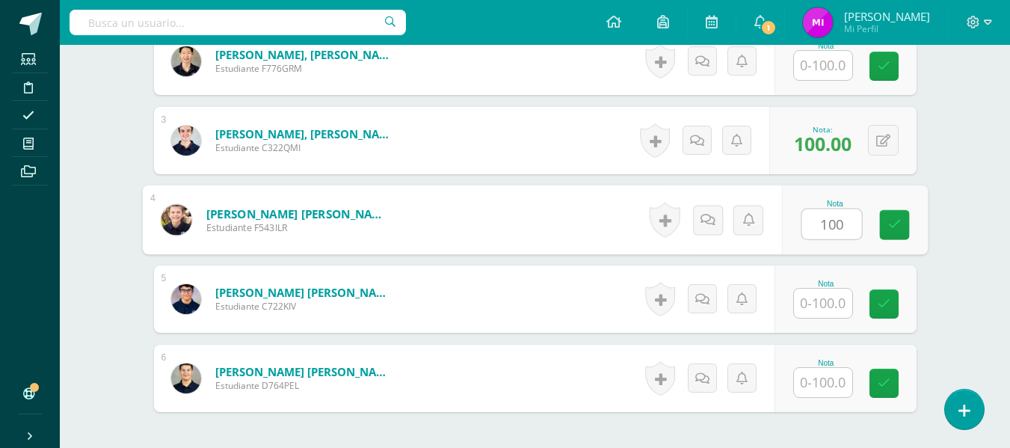
type input "100"
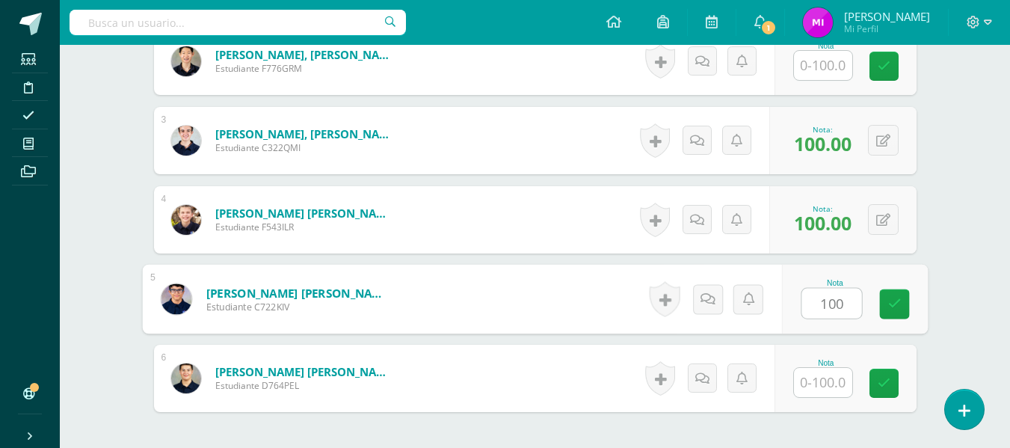
type input "100"
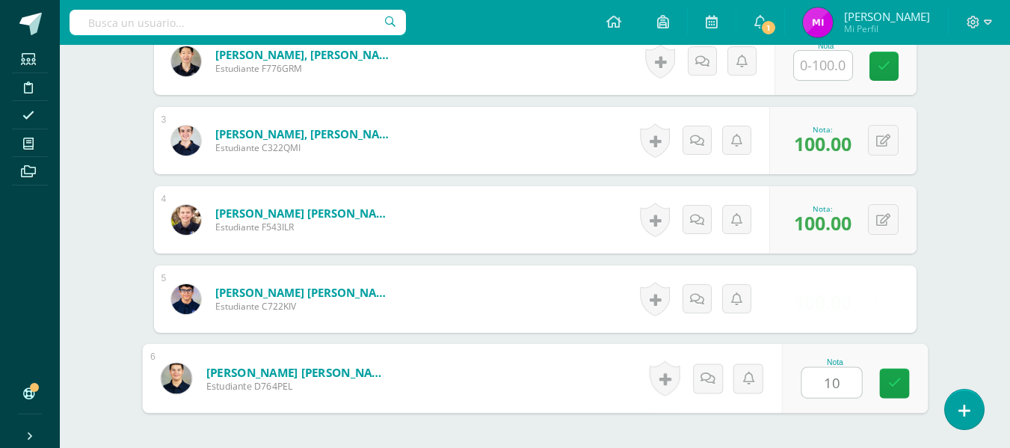
type input "100"
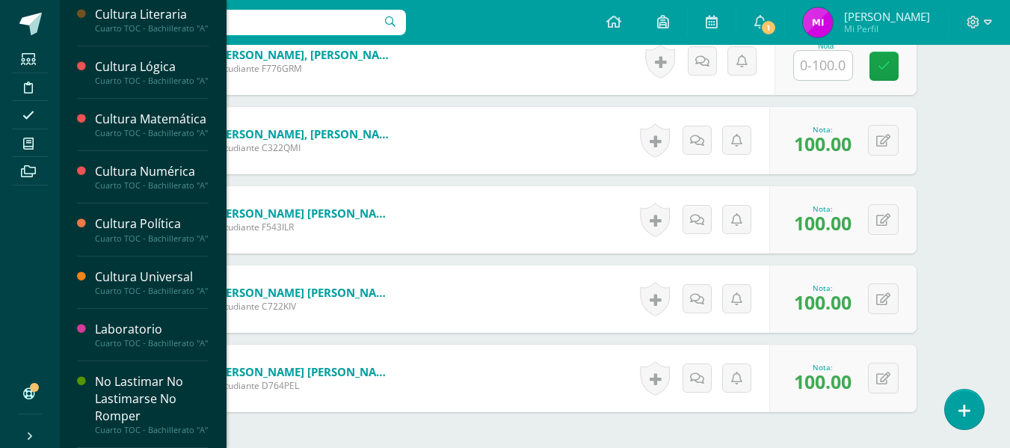
scroll to position [627, 0]
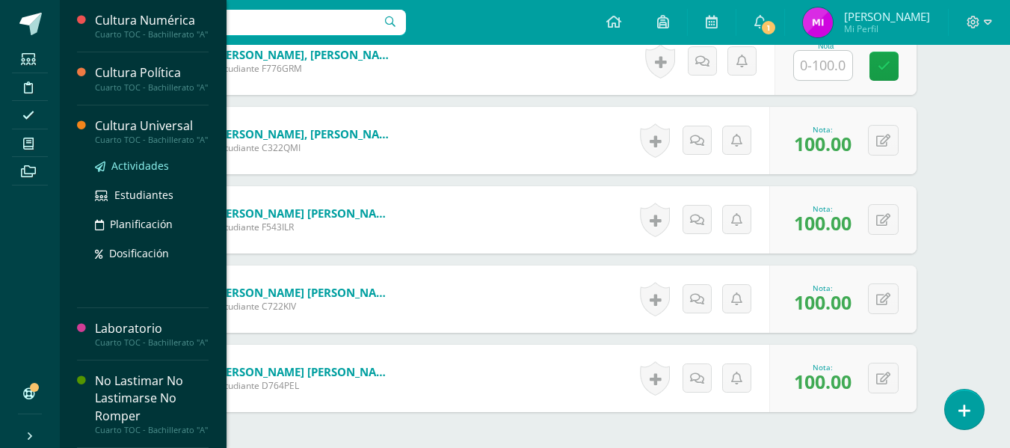
click at [135, 173] on span "Actividades" at bounding box center [140, 165] width 58 height 14
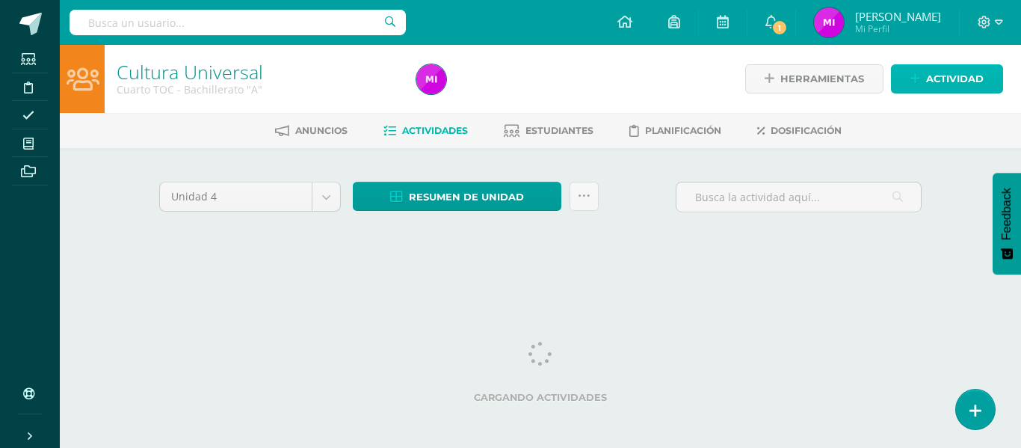
click at [942, 71] on span "Actividad" at bounding box center [955, 79] width 58 height 28
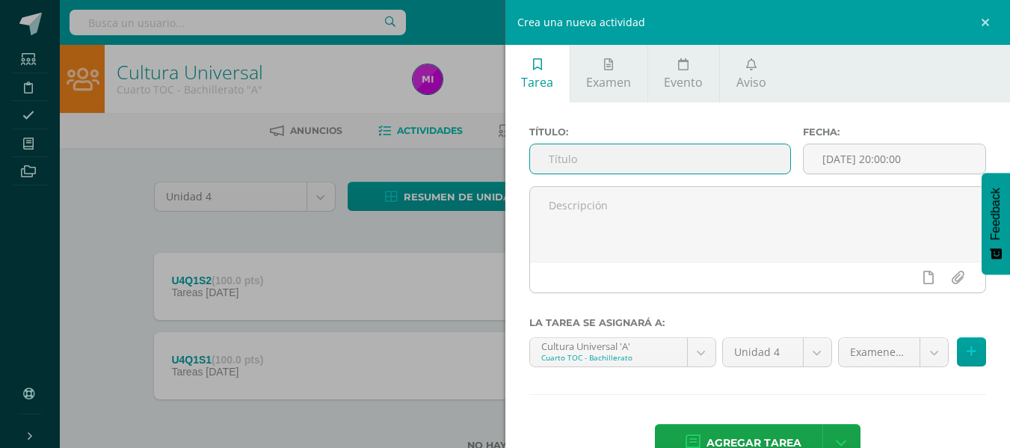
click at [586, 164] on input "text" at bounding box center [660, 158] width 260 height 29
type input "Q"
type input "U4Q2S3"
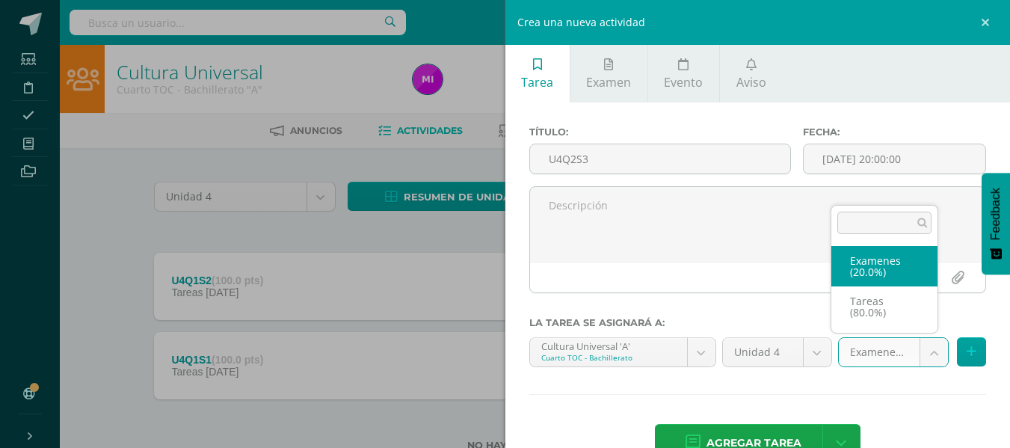
click at [924, 348] on body "Estudiantes Disciplina Asistencia Mis cursos Archivos Soporte Ayuda Reportar un…" at bounding box center [505, 249] width 1010 height 498
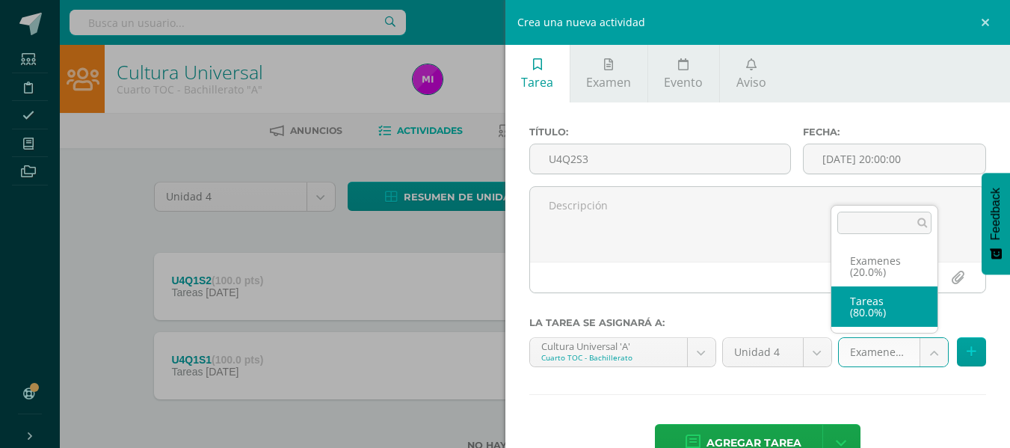
select select "146790"
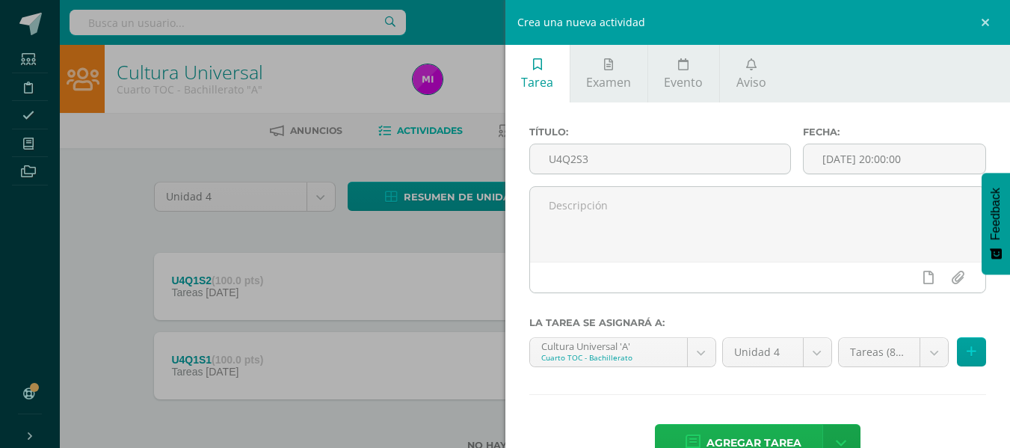
click at [719, 440] on span "Agregar tarea" at bounding box center [753, 442] width 95 height 37
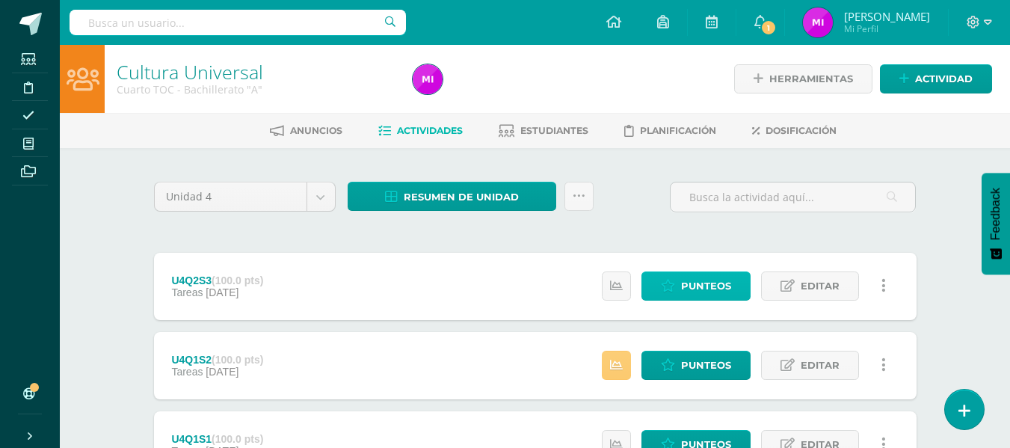
click at [717, 291] on span "Punteos" at bounding box center [706, 286] width 50 height 28
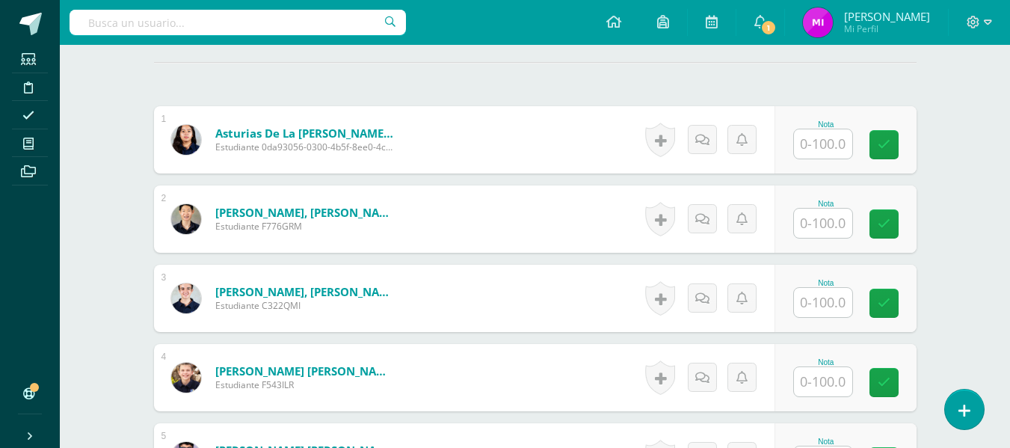
scroll to position [412, 0]
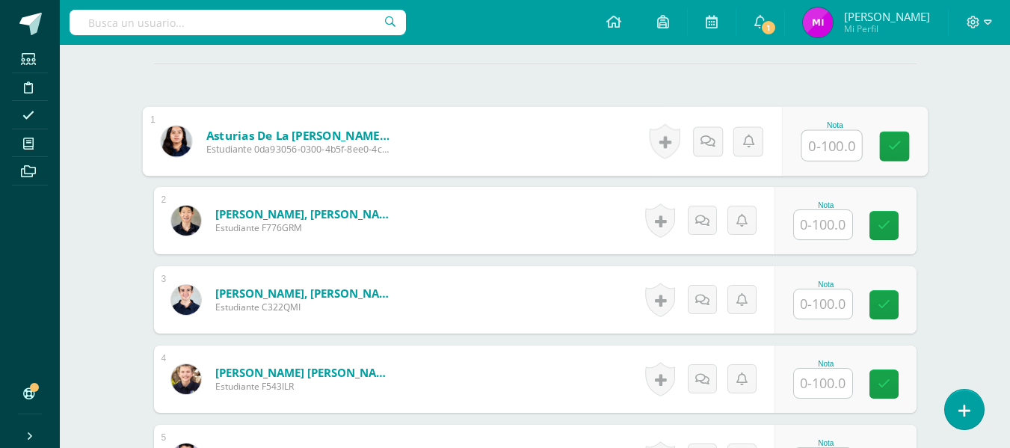
click at [830, 140] on input "text" at bounding box center [831, 146] width 60 height 30
type input "100"
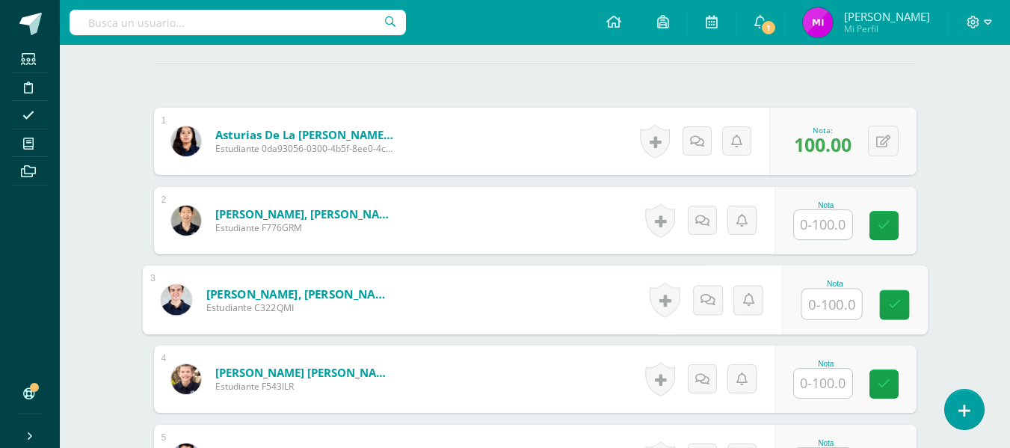
click at [814, 300] on input "text" at bounding box center [831, 304] width 60 height 30
type input "100"
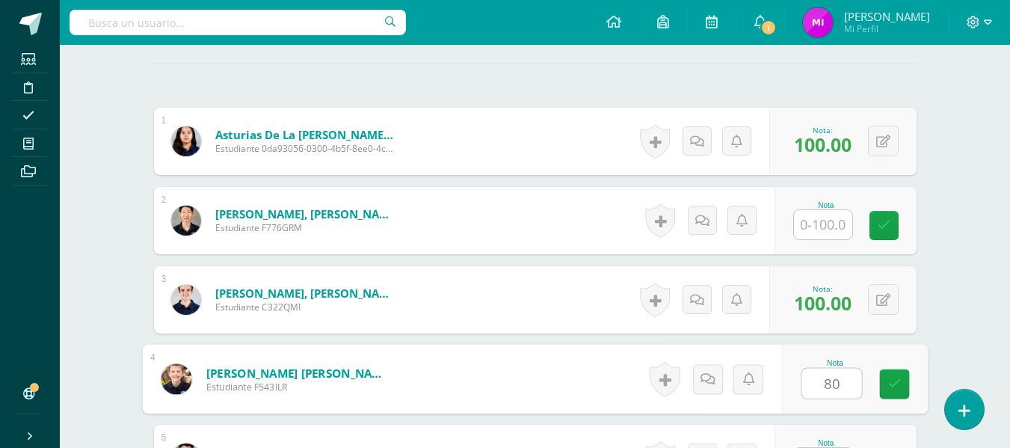
type input "80"
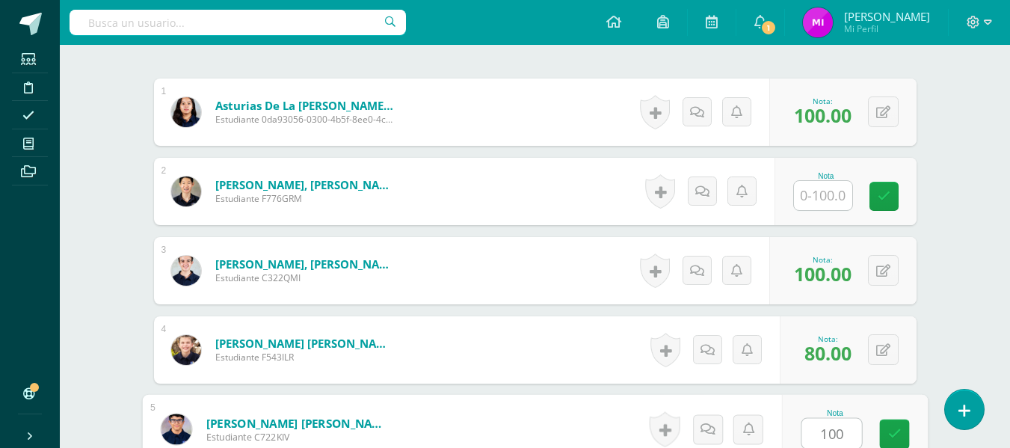
type input "100"
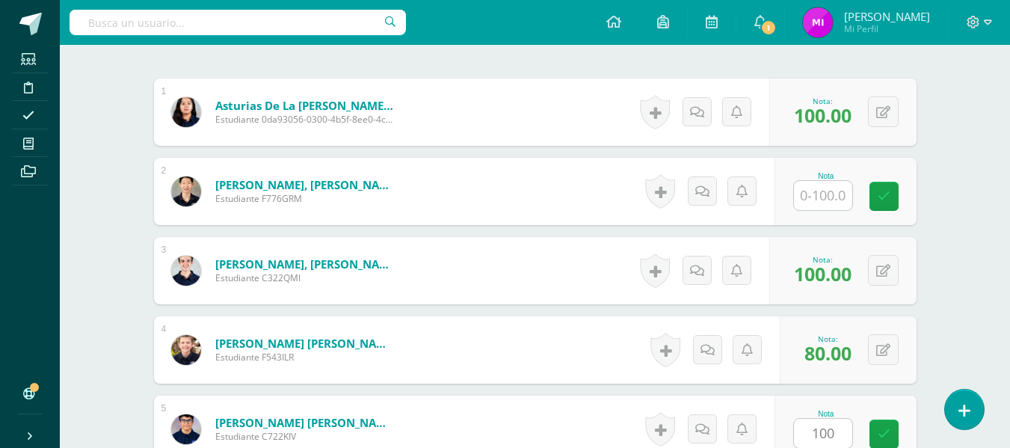
scroll to position [706, 0]
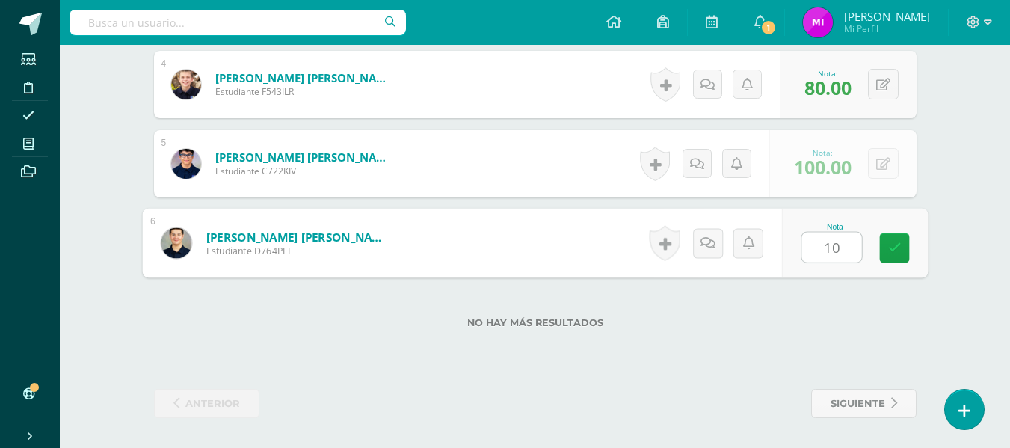
type input "100"
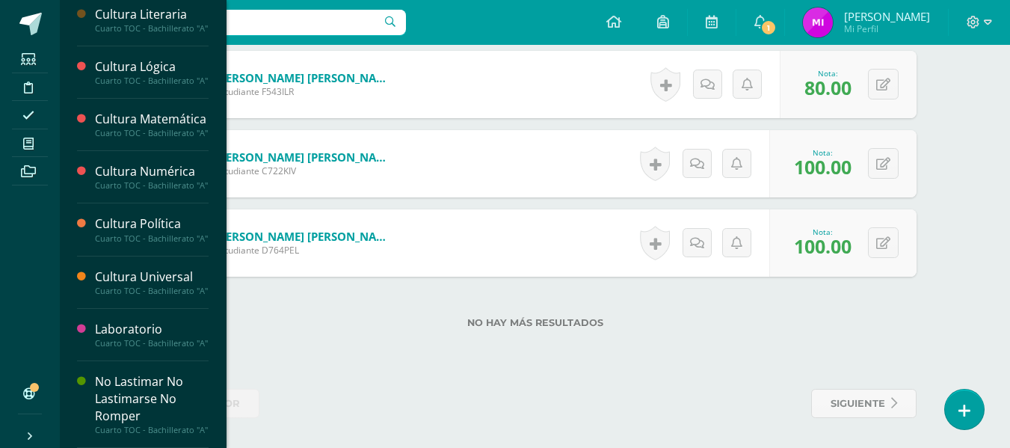
scroll to position [627, 0]
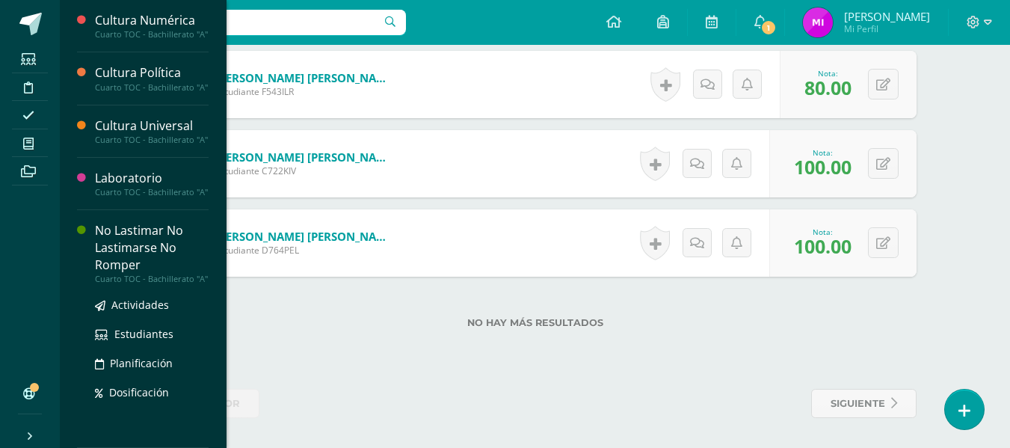
click at [132, 273] on div "No Lastimar No Lastimarse No Romper" at bounding box center [152, 248] width 114 height 52
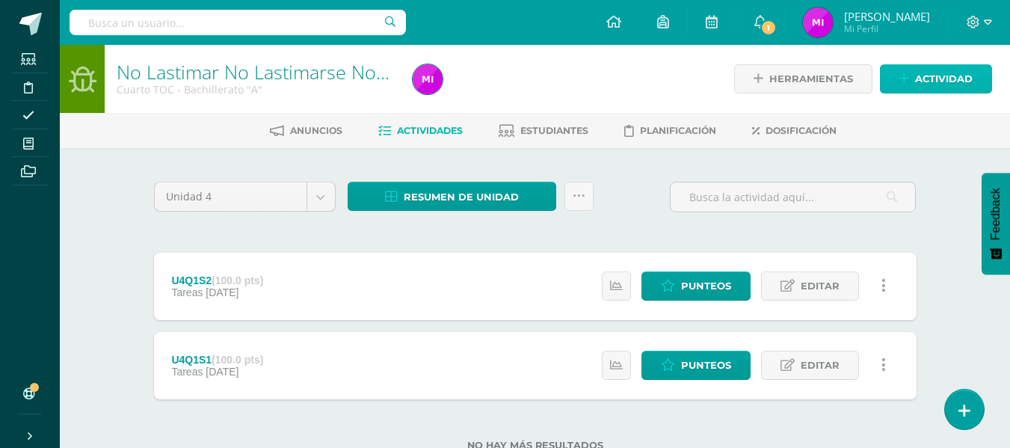
click at [929, 71] on span "Actividad" at bounding box center [944, 79] width 58 height 28
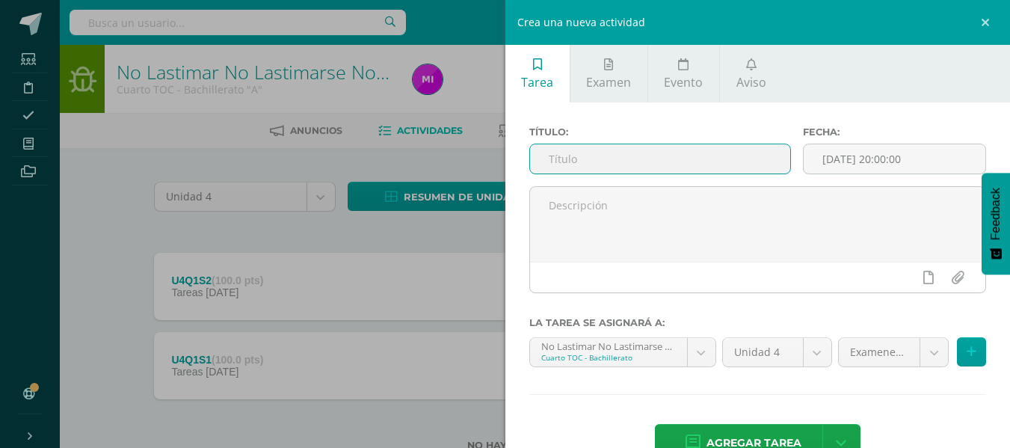
click at [672, 169] on input "text" at bounding box center [660, 158] width 260 height 29
type input "U4Q2S3"
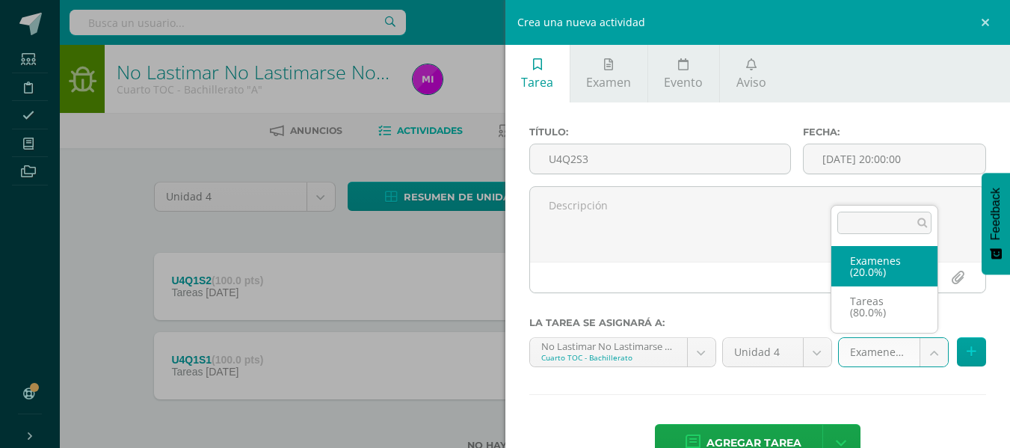
click at [925, 353] on body "Estudiantes Disciplina Asistencia Mis cursos Archivos Soporte Ayuda Reportar un…" at bounding box center [505, 249] width 1010 height 498
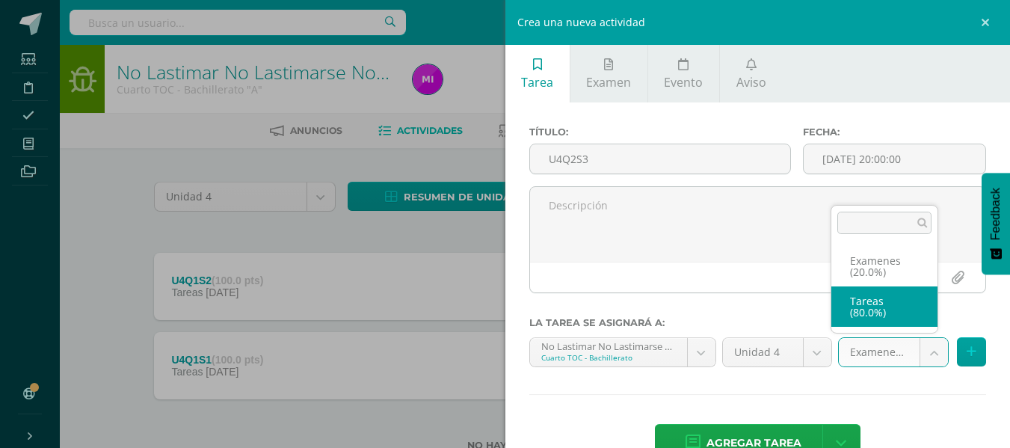
select select "147011"
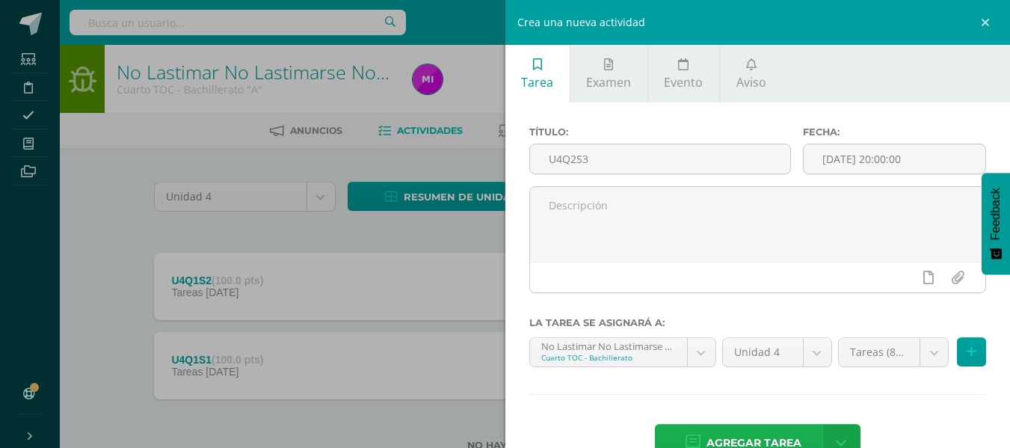
click at [767, 444] on span "Agregar tarea" at bounding box center [753, 442] width 95 height 37
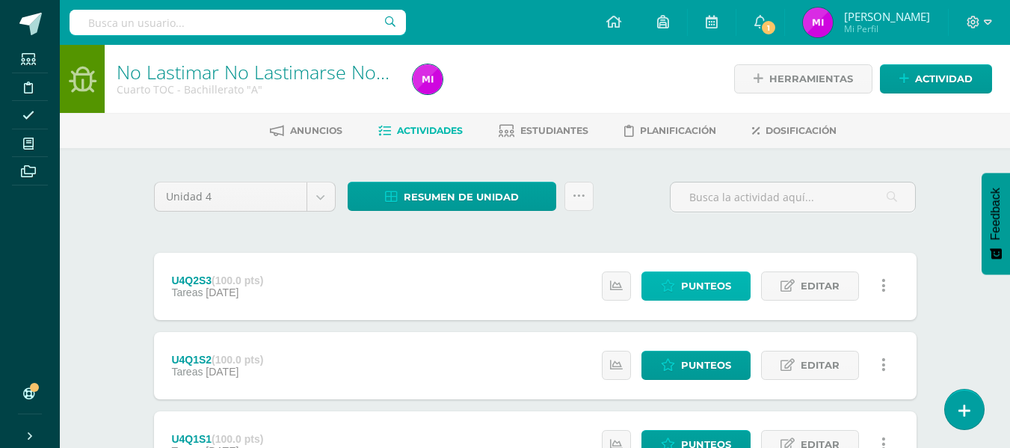
click at [688, 285] on span "Punteos" at bounding box center [706, 286] width 50 height 28
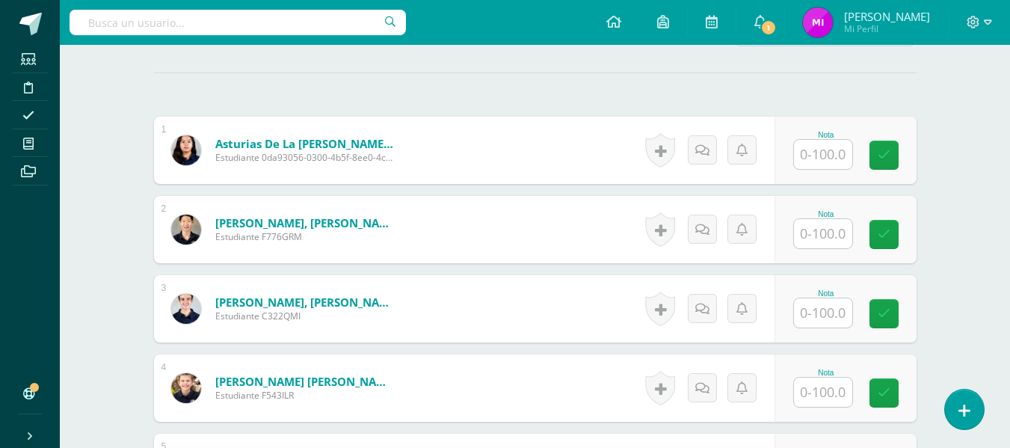
scroll to position [404, 0]
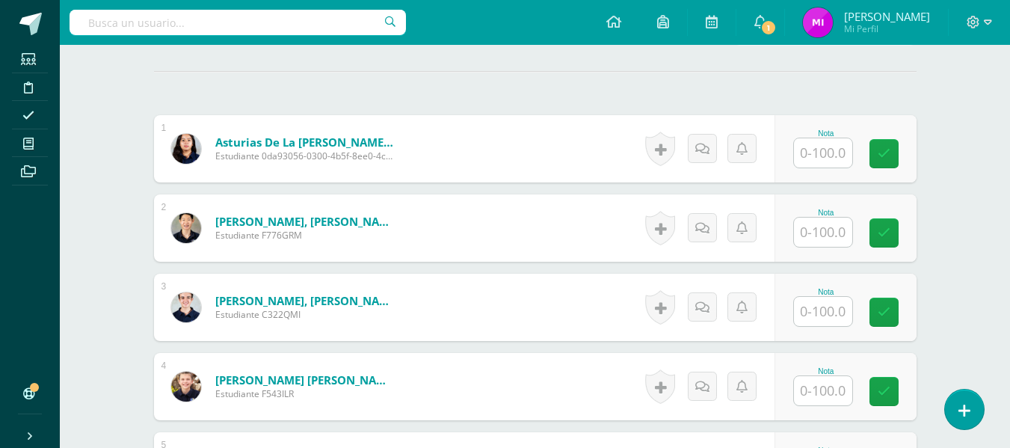
click at [823, 164] on input "text" at bounding box center [823, 152] width 58 height 29
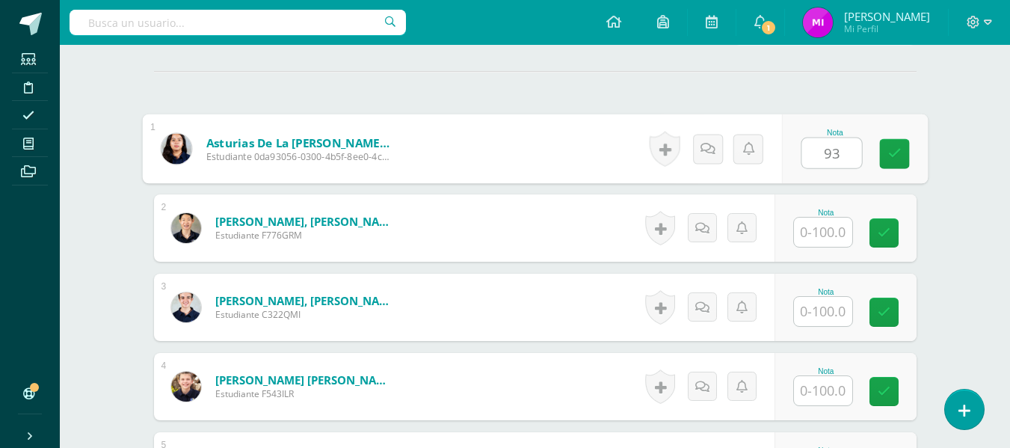
type input "93"
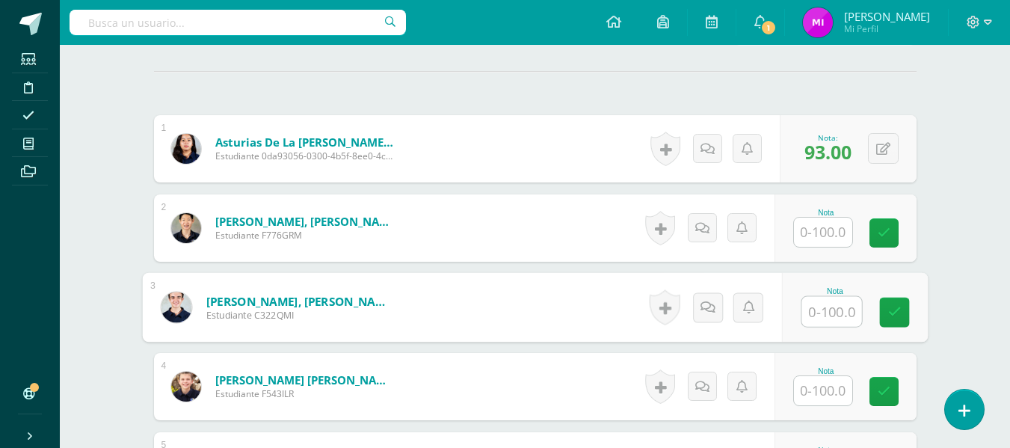
click at [820, 313] on input "text" at bounding box center [831, 312] width 60 height 30
type input "100"
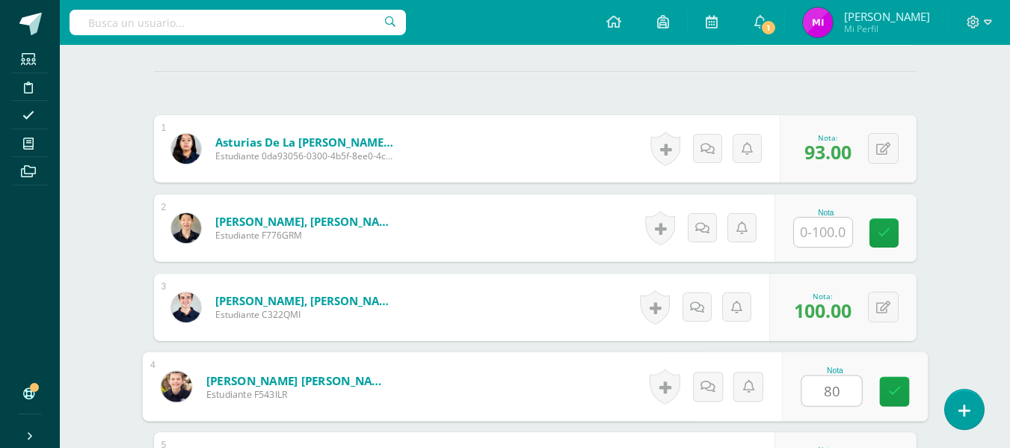
type input "80"
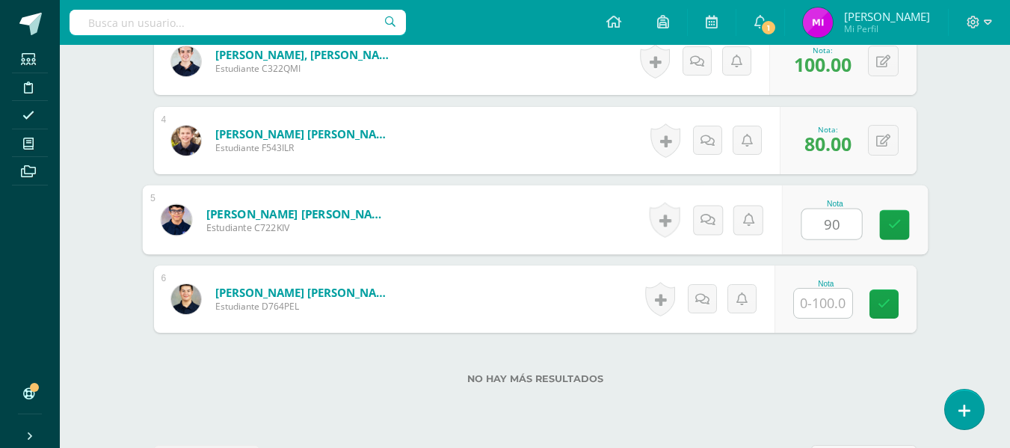
type input "90"
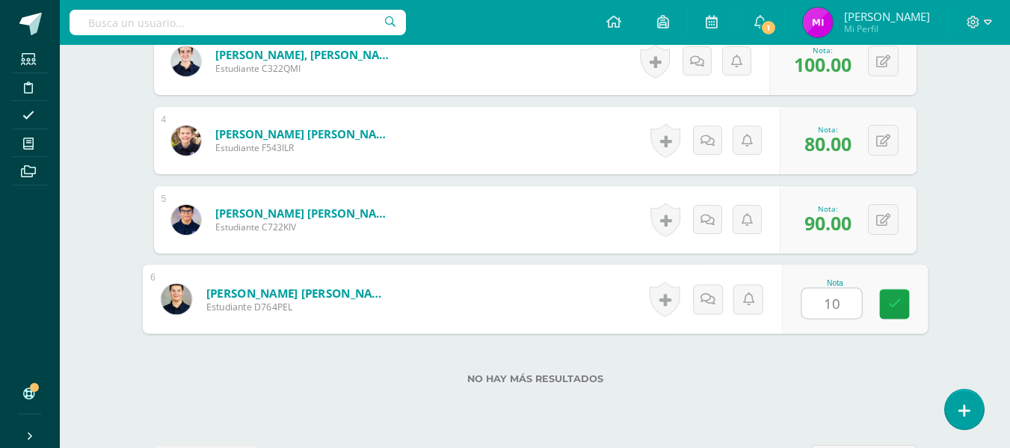
type input "100"
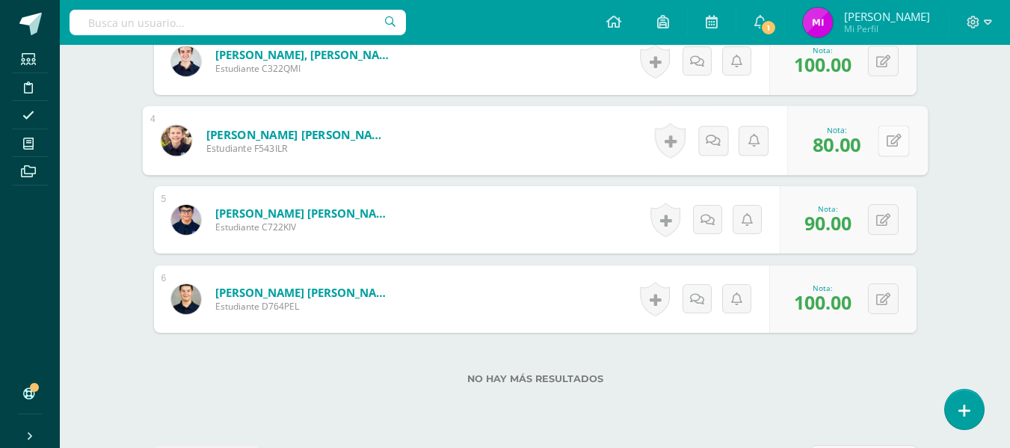
click at [876, 150] on div "0 [GEOGRAPHIC_DATA] Logros obtenidos Aún no hay logros agregados Nota: 80.00" at bounding box center [857, 140] width 140 height 69
click at [891, 146] on icon at bounding box center [892, 140] width 15 height 13
type input "90"
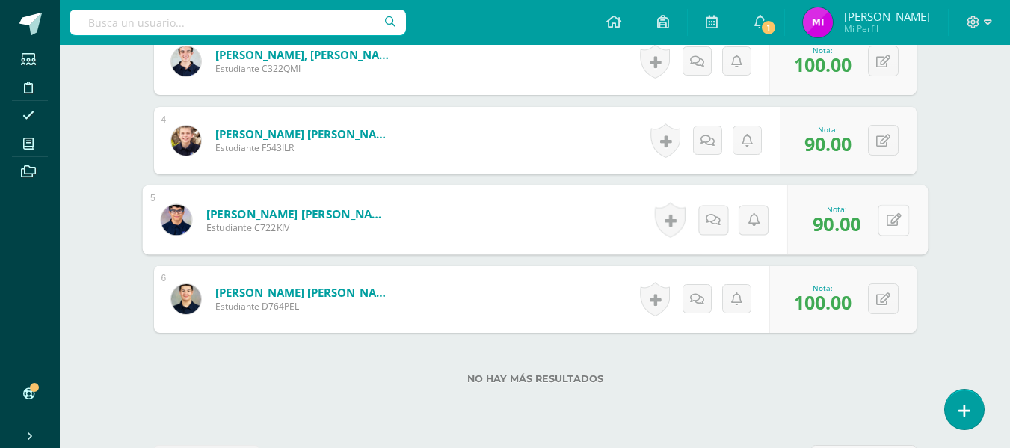
click at [891, 221] on button at bounding box center [892, 219] width 31 height 31
type input "80"
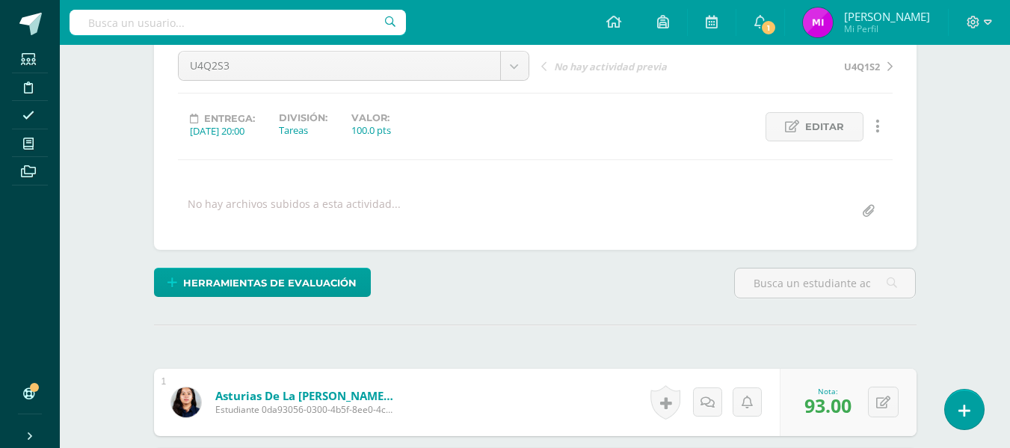
scroll to position [0, 0]
